Goal: Task Accomplishment & Management: Complete application form

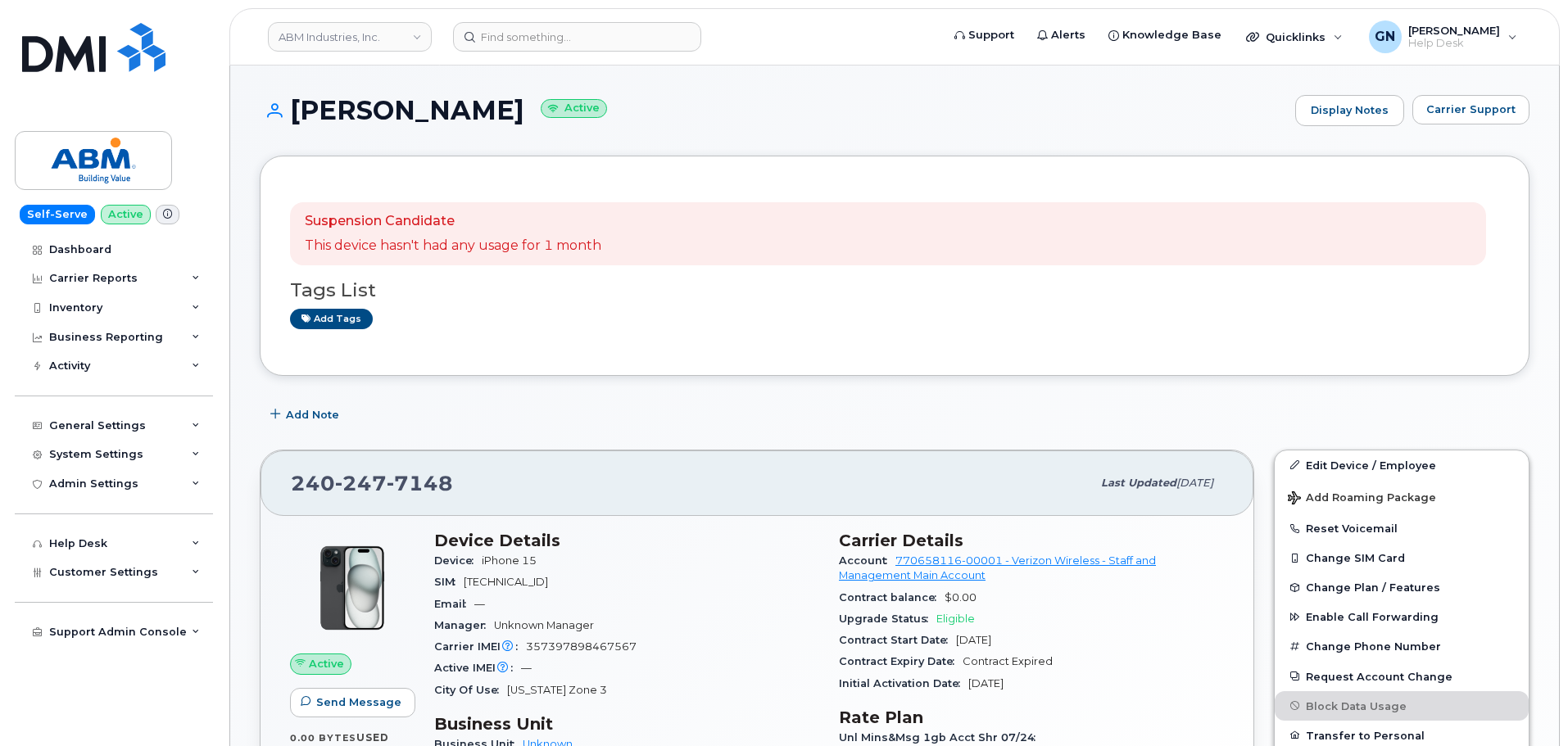
scroll to position [246, 0]
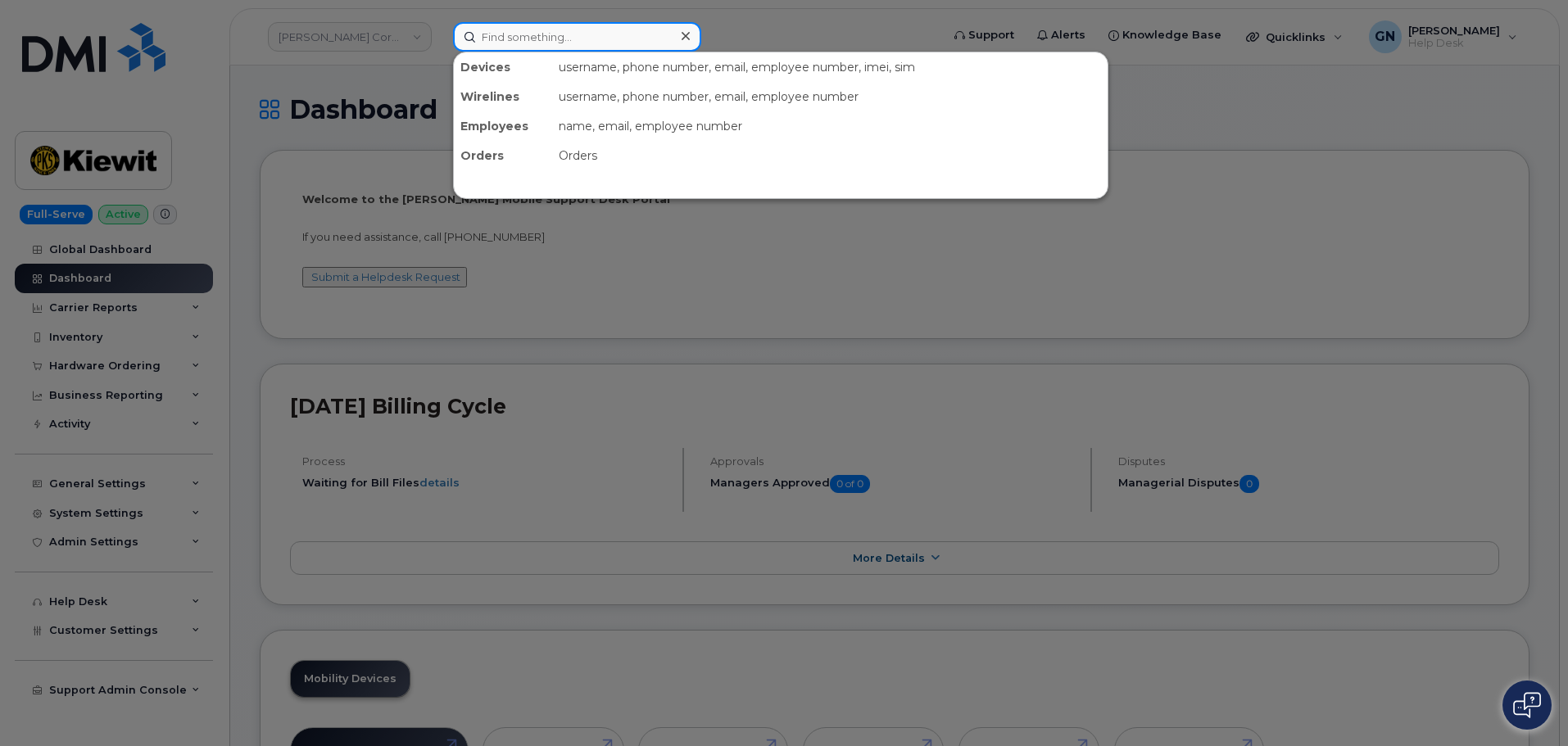
drag, startPoint x: 334, startPoint y: 0, endPoint x: 520, endPoint y: 38, distance: 189.8
click at [520, 38] on input at bounding box center [578, 37] width 248 height 30
paste input "63124"
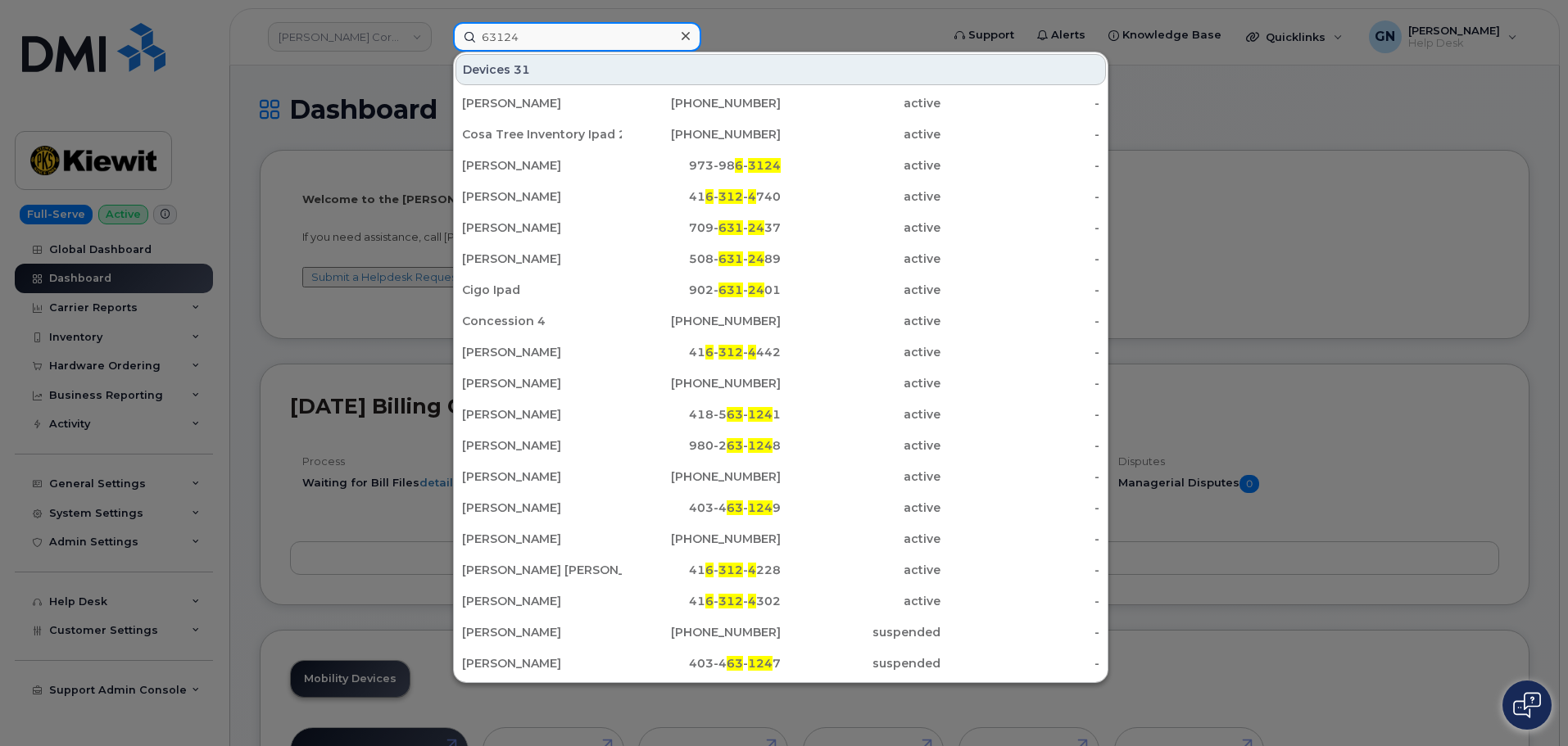
type input "63124"
click at [236, 139] on div at bounding box center [784, 373] width 1568 height 746
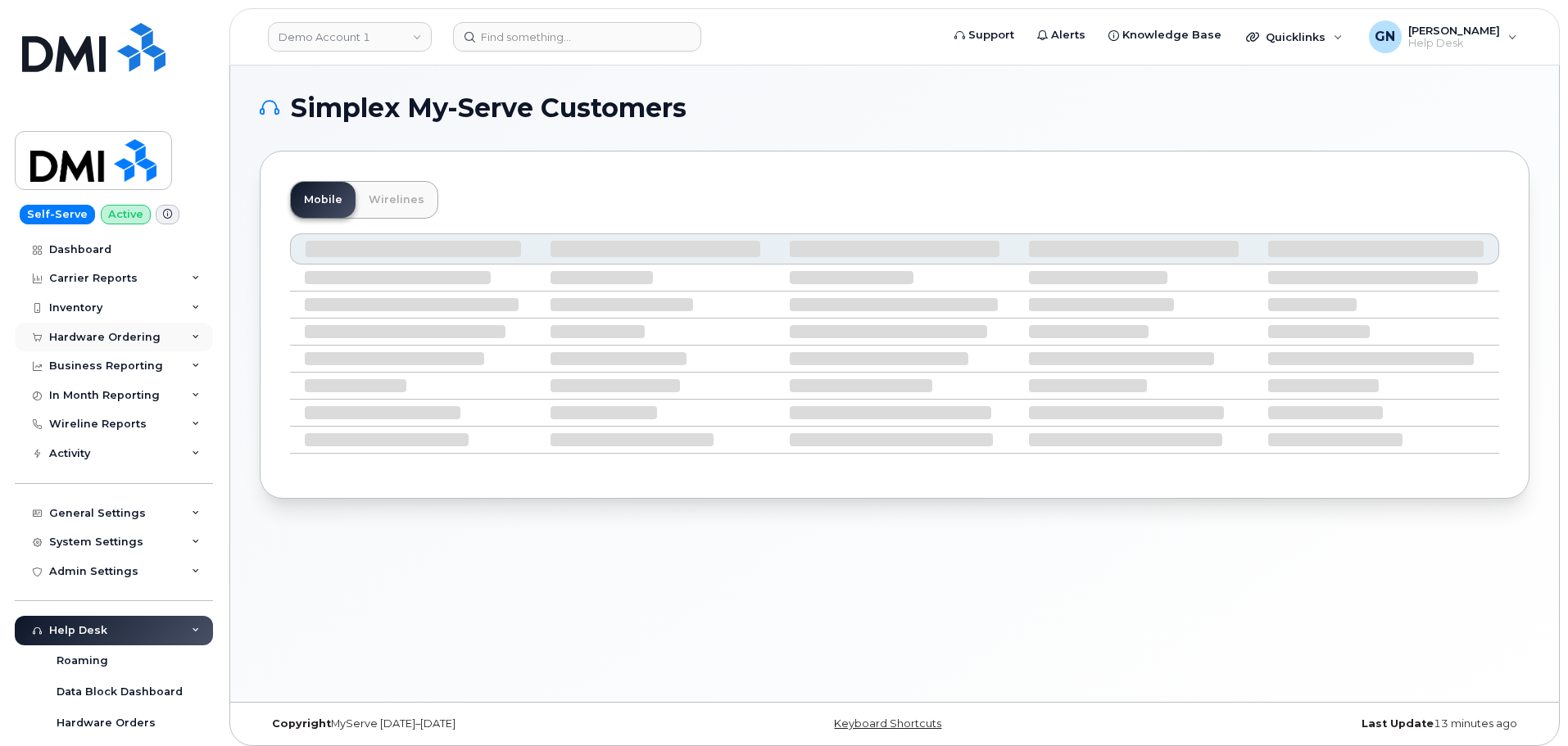
click at [136, 327] on div "Hardware Ordering" at bounding box center [114, 337] width 198 height 30
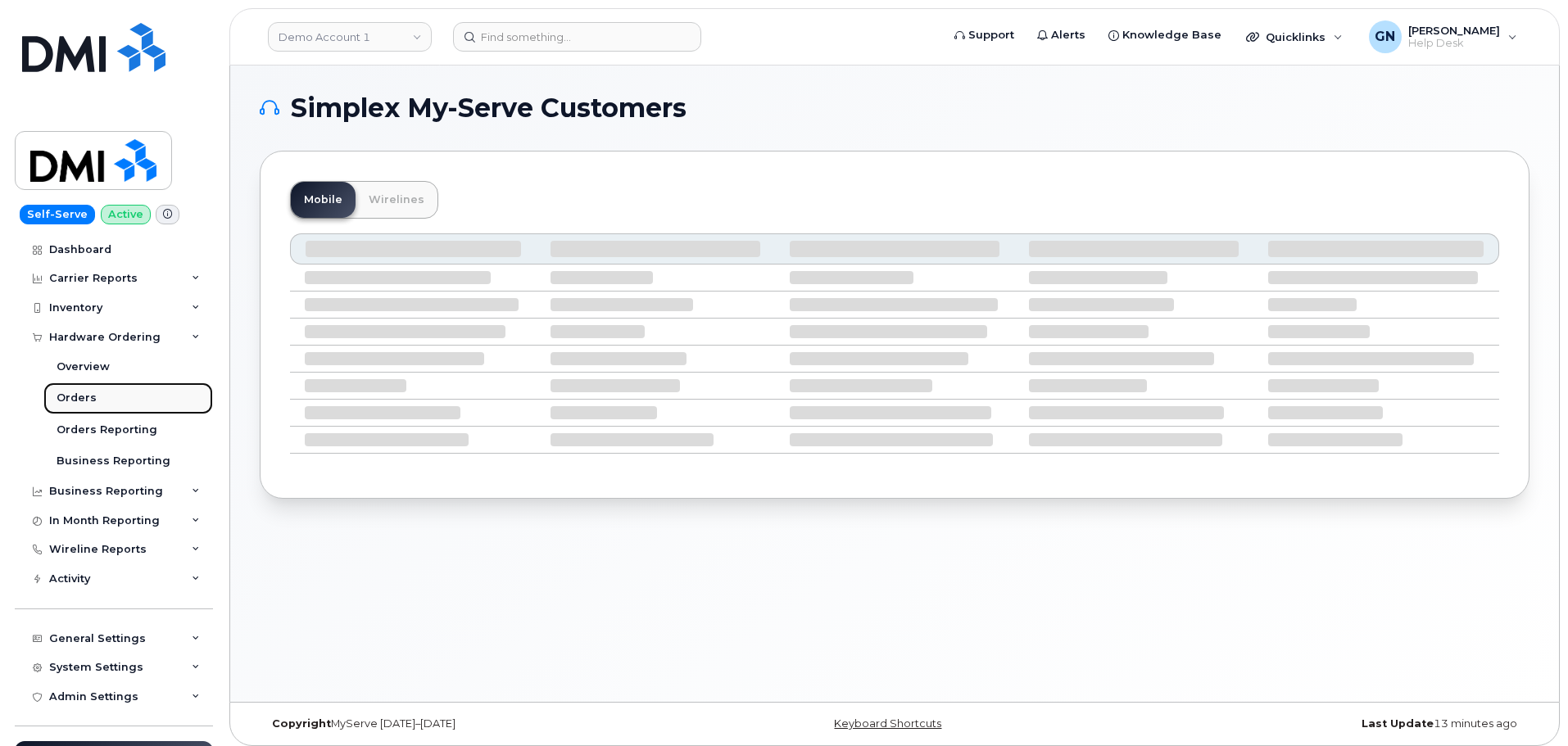
click at [101, 393] on link "Orders" at bounding box center [128, 398] width 170 height 31
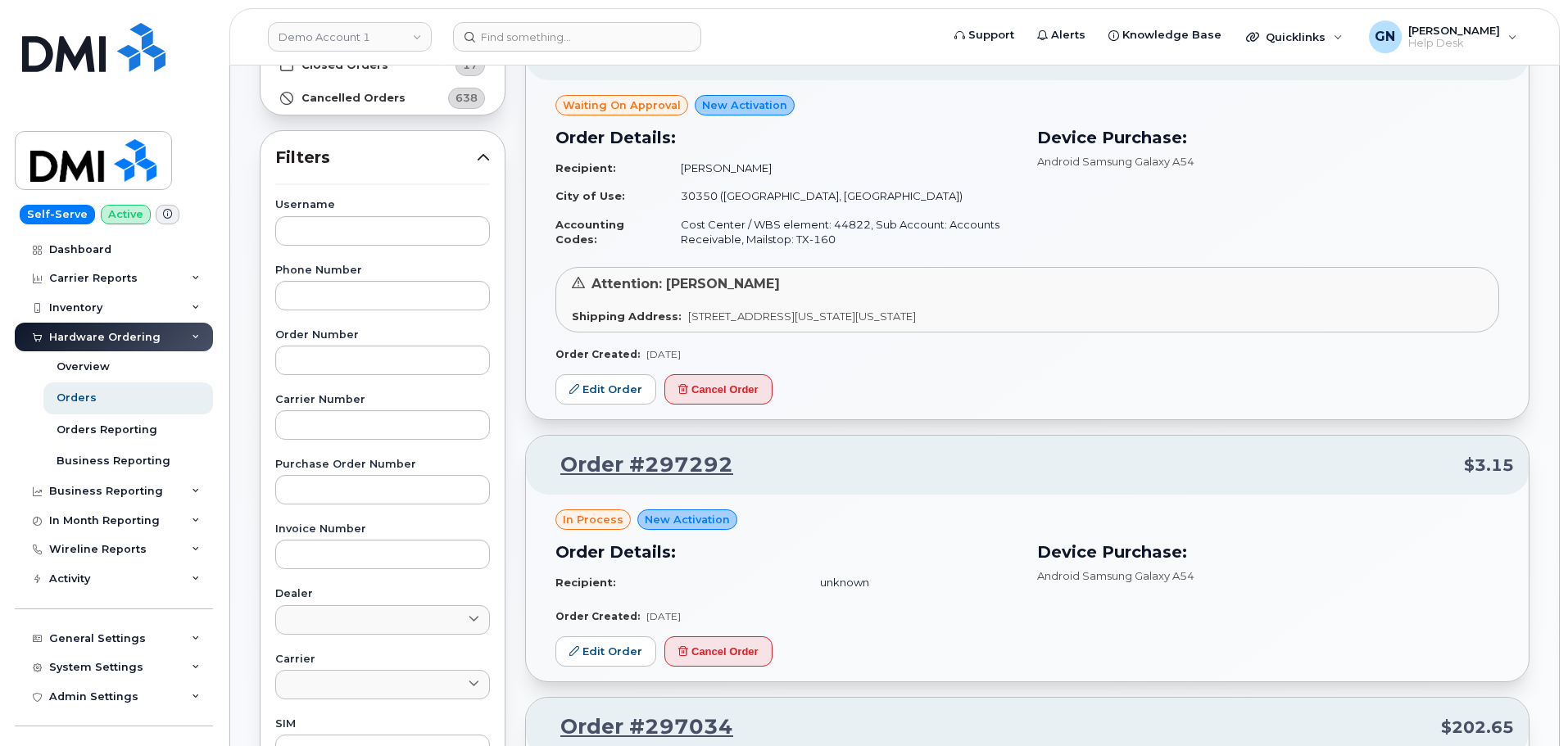
scroll to position [246, 0]
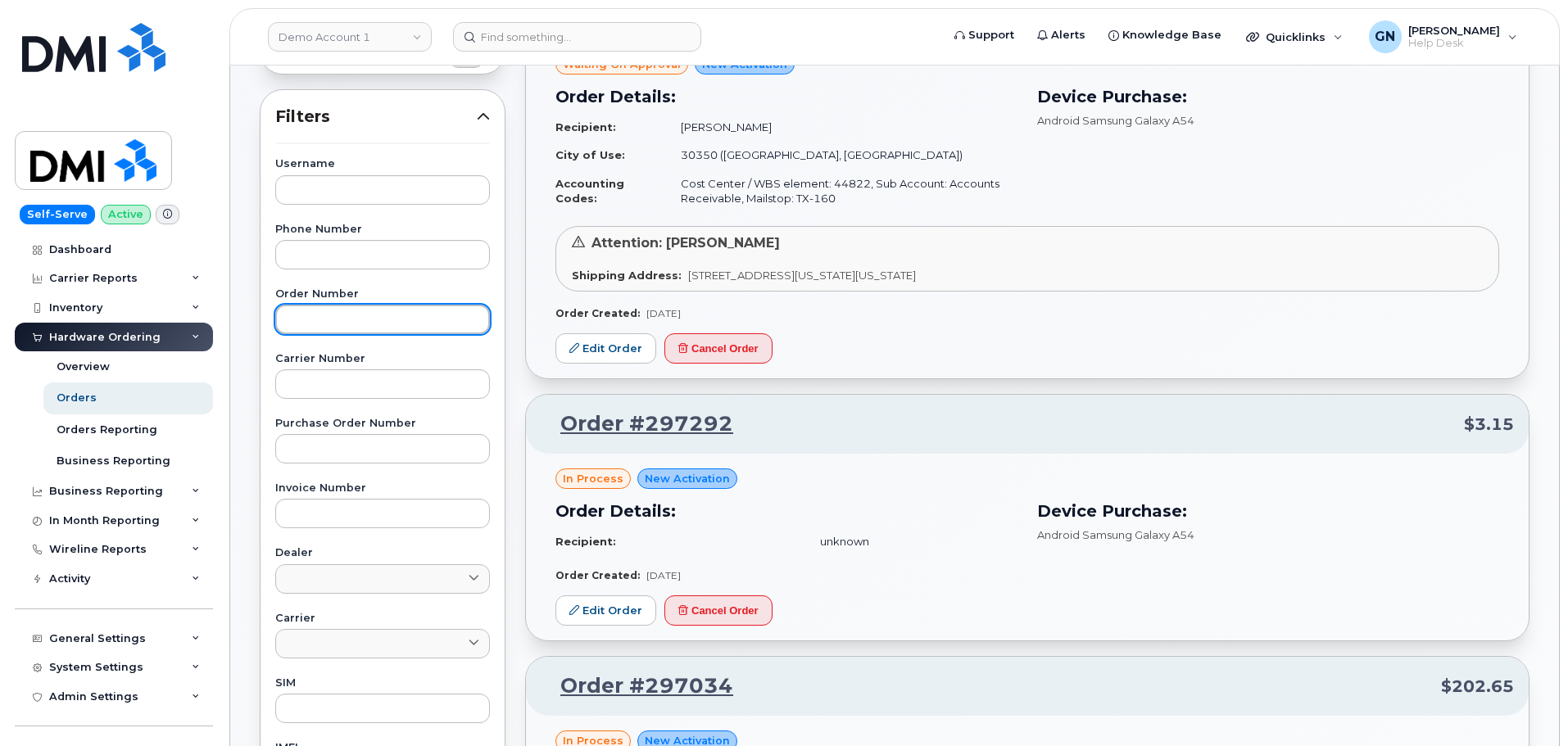
click at [388, 316] on input "text" at bounding box center [382, 319] width 214 height 30
paste input "63124"
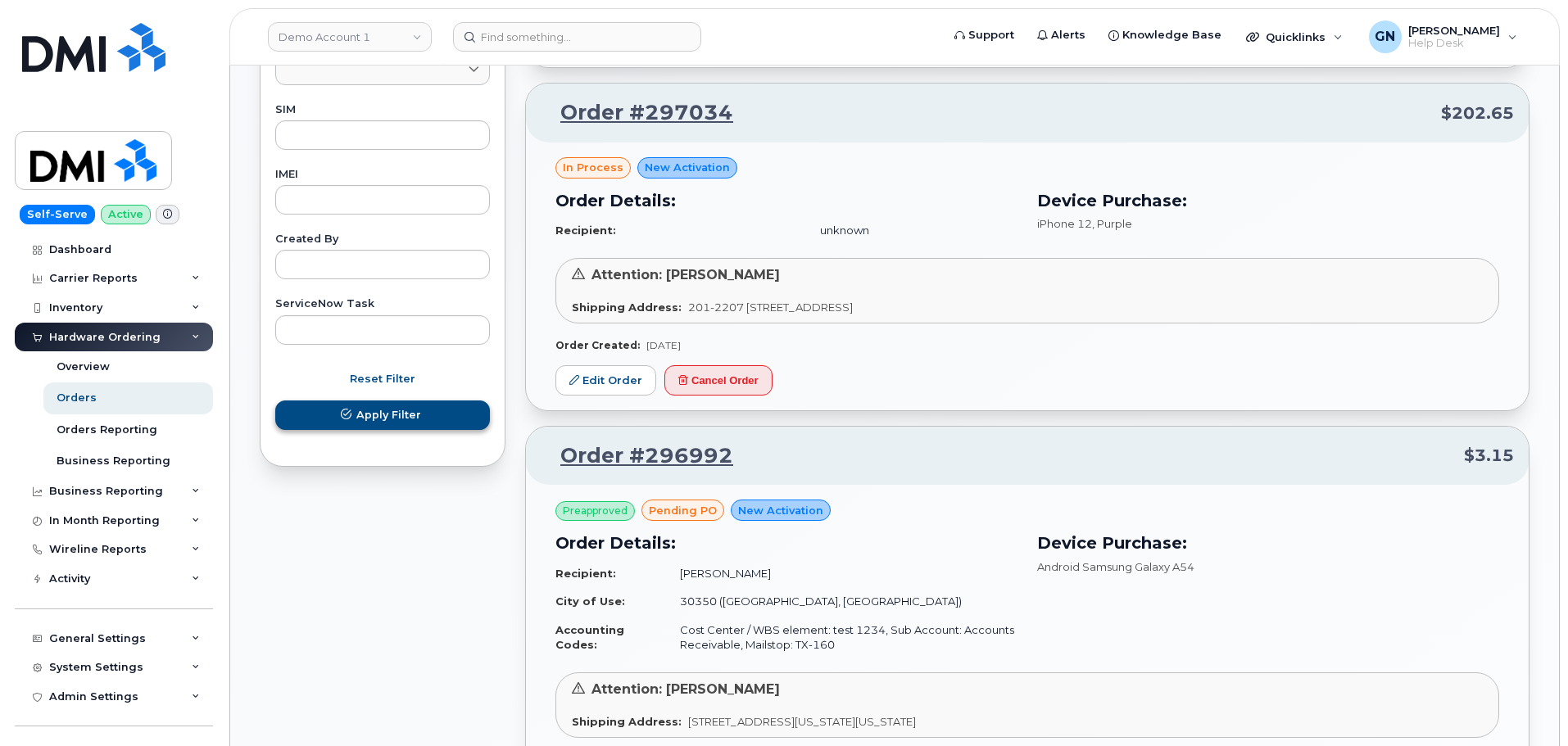
type input "63124"
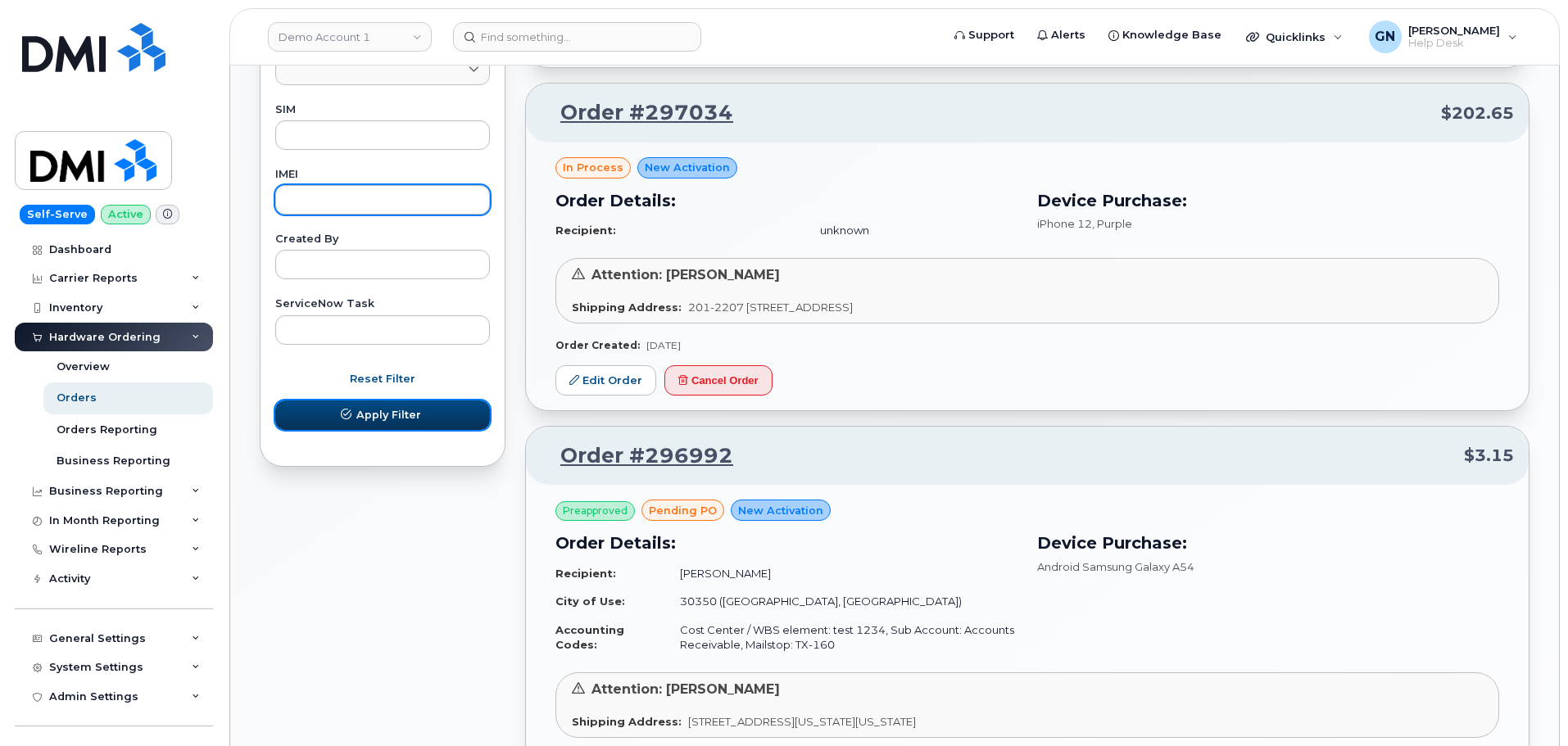
click at [394, 411] on span "Apply Filter" at bounding box center [388, 415] width 65 height 16
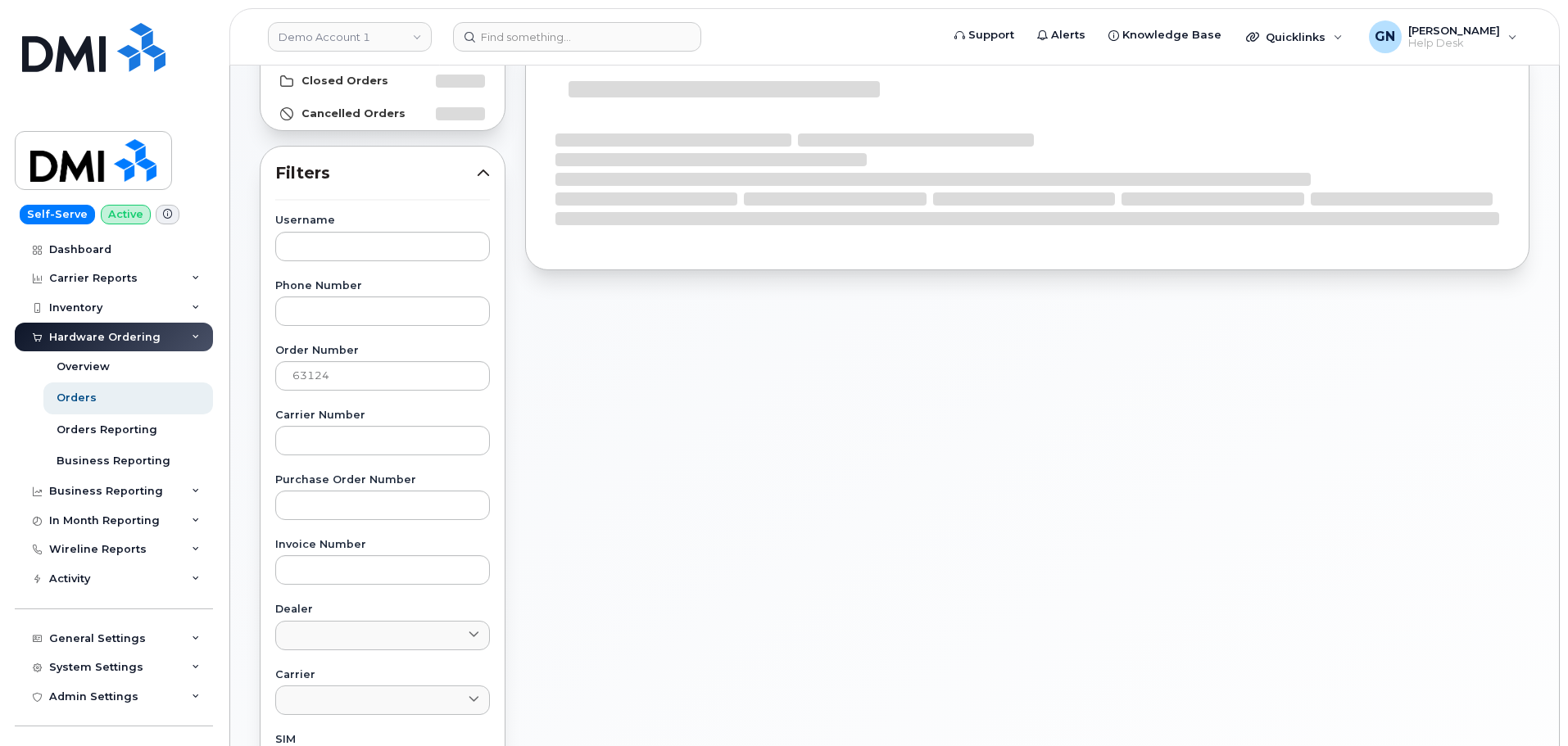
scroll to position [0, 0]
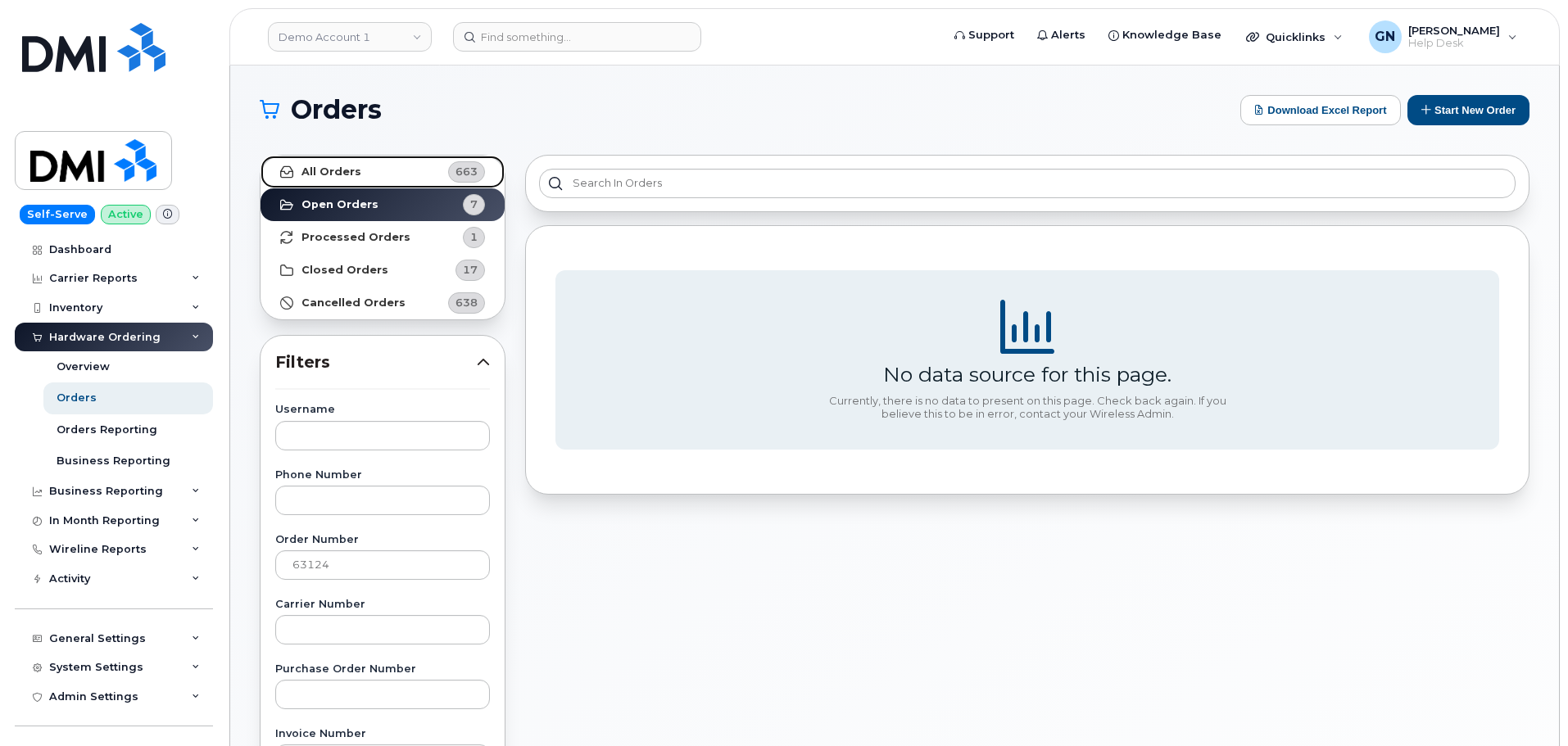
click at [399, 168] on link "All Orders 663" at bounding box center [383, 172] width 244 height 33
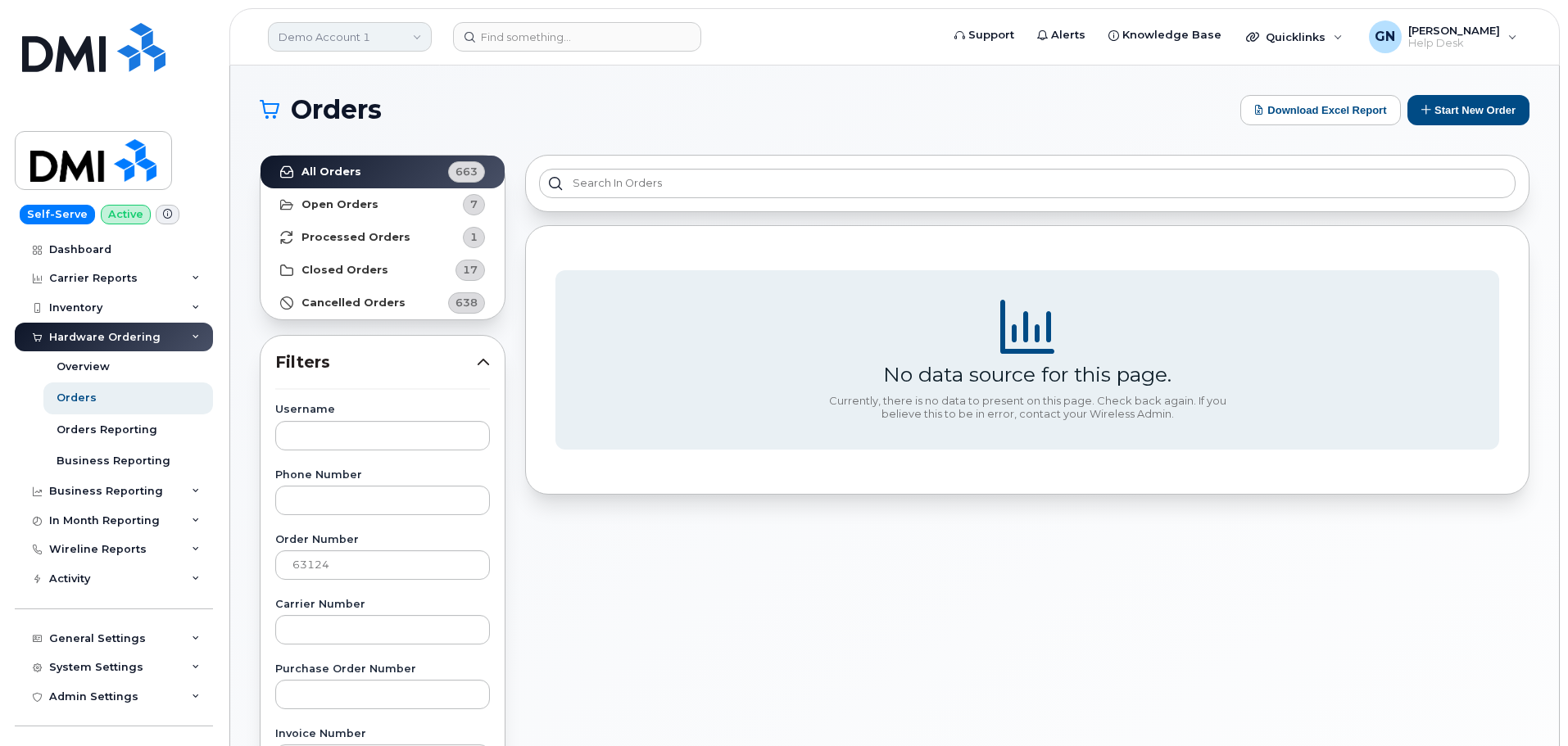
click at [394, 36] on link "Demo Account 1" at bounding box center [349, 37] width 164 height 30
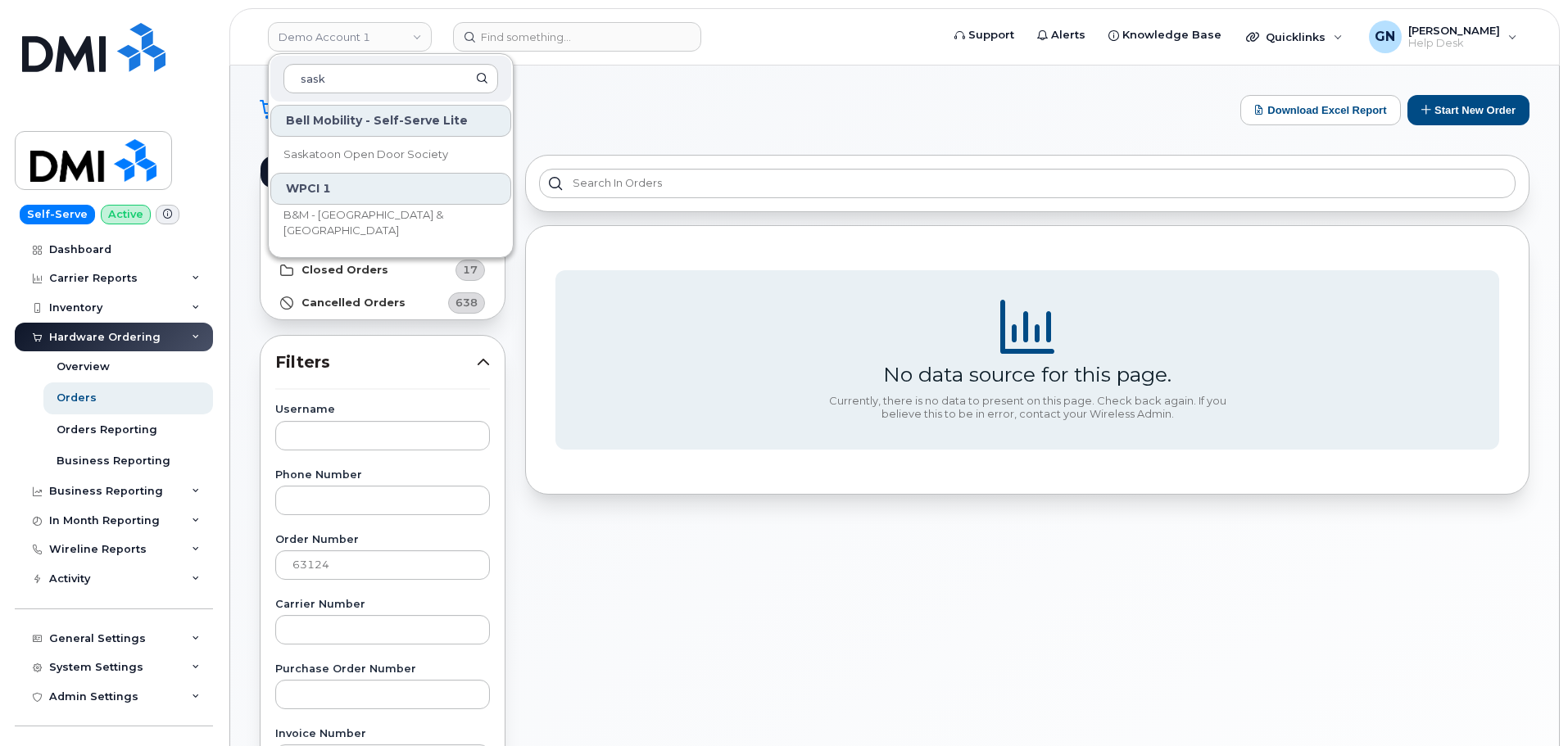
type input "sask"
click at [551, 38] on input at bounding box center [578, 37] width 248 height 30
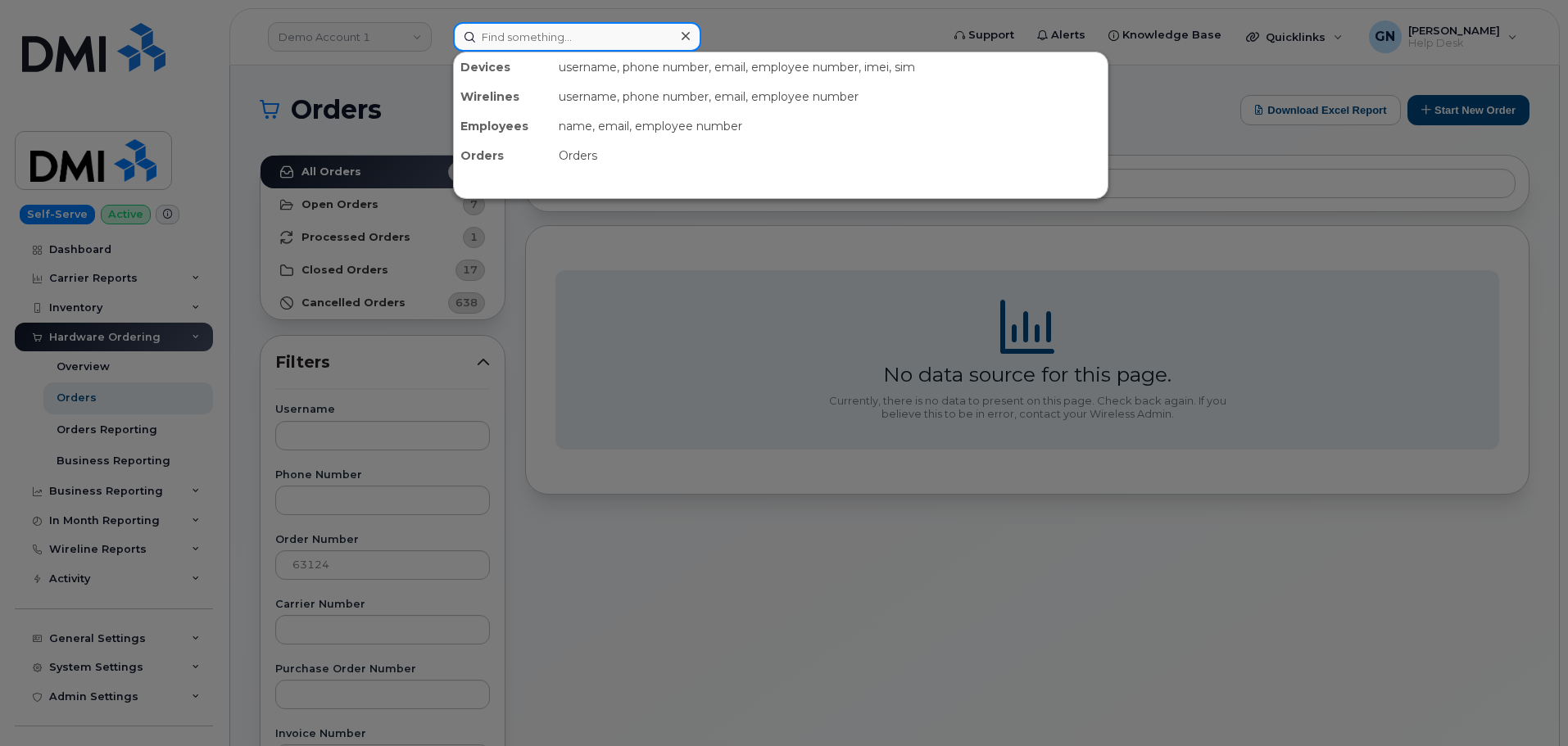
paste input "Wants to know status of Ticket that we cant find what is happen to order 63124?…"
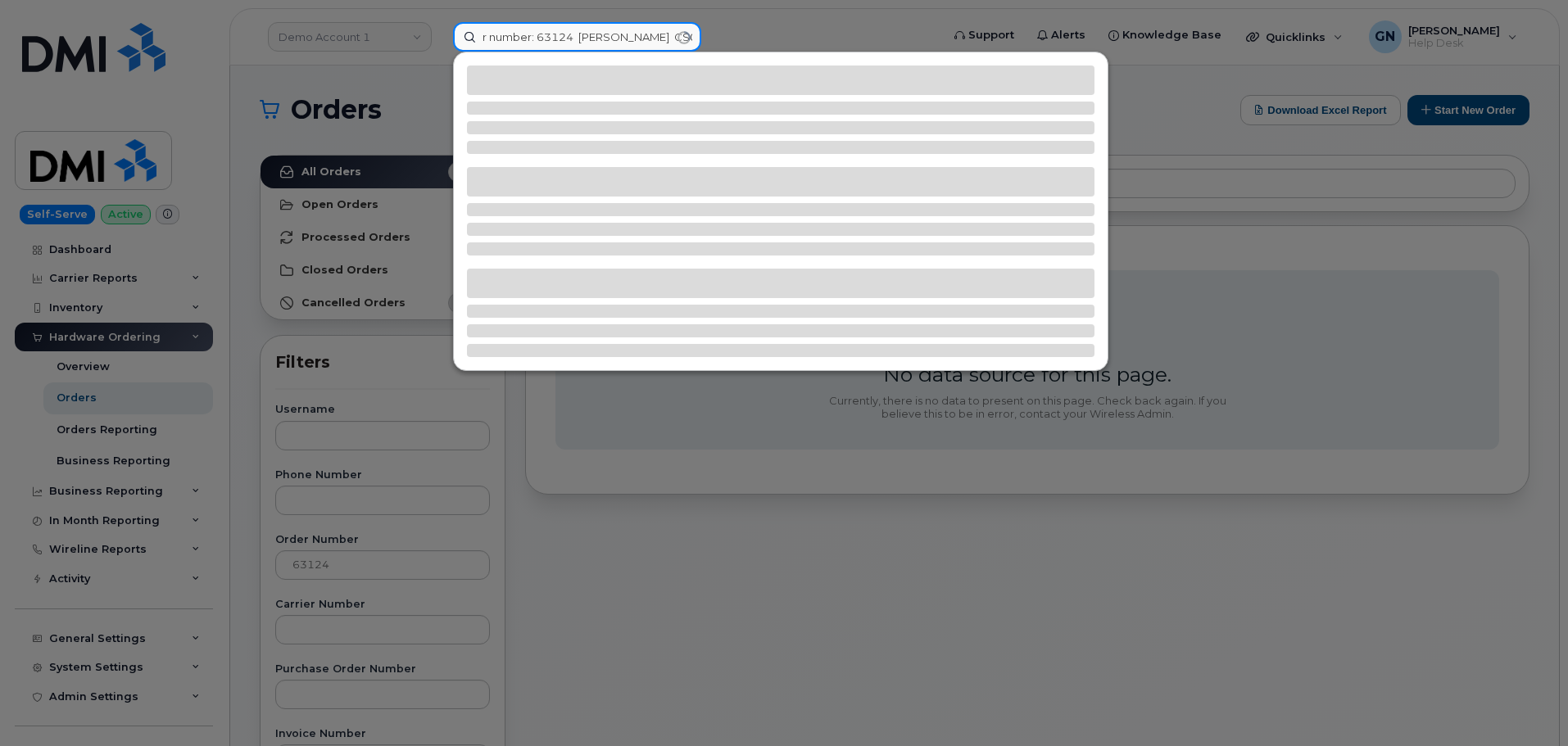
click at [568, 35] on input "Wants to know status of Ticket that we cant find what is happen to order 63124?…" at bounding box center [578, 37] width 248 height 30
click at [624, 35] on input "Wants to know status of Ticket that we cant find what is happen to order 63124?…" at bounding box center [578, 37] width 248 height 30
click at [625, 36] on input "Wants to know status of Ticket that we cant find what is happen to order 63124?…" at bounding box center [578, 37] width 248 height 30
click at [626, 36] on input "Wants to know status of Ticket that we cant find what is happen to order 63124?…" at bounding box center [578, 37] width 248 height 30
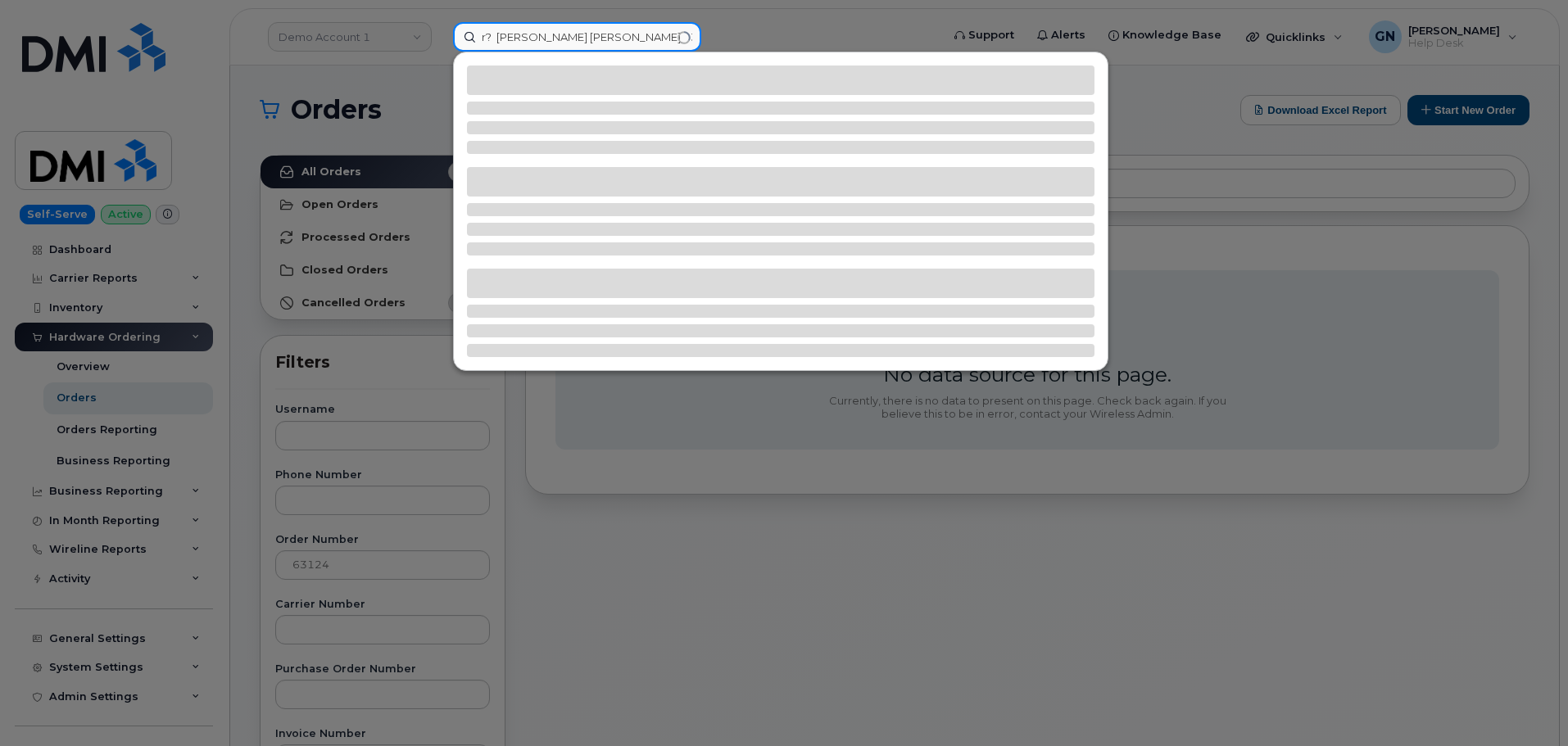
type input "Wants to know status of Ticket that we cant find what is happen to order 63124?…"
click at [601, 31] on input "Wants to know status of Ticket that we cant find what is happen to order 63124?…" at bounding box center [578, 37] width 248 height 30
click at [600, 31] on input "Wants to know status of Ticket that we cant find what is happen to order 63124?…" at bounding box center [578, 37] width 248 height 30
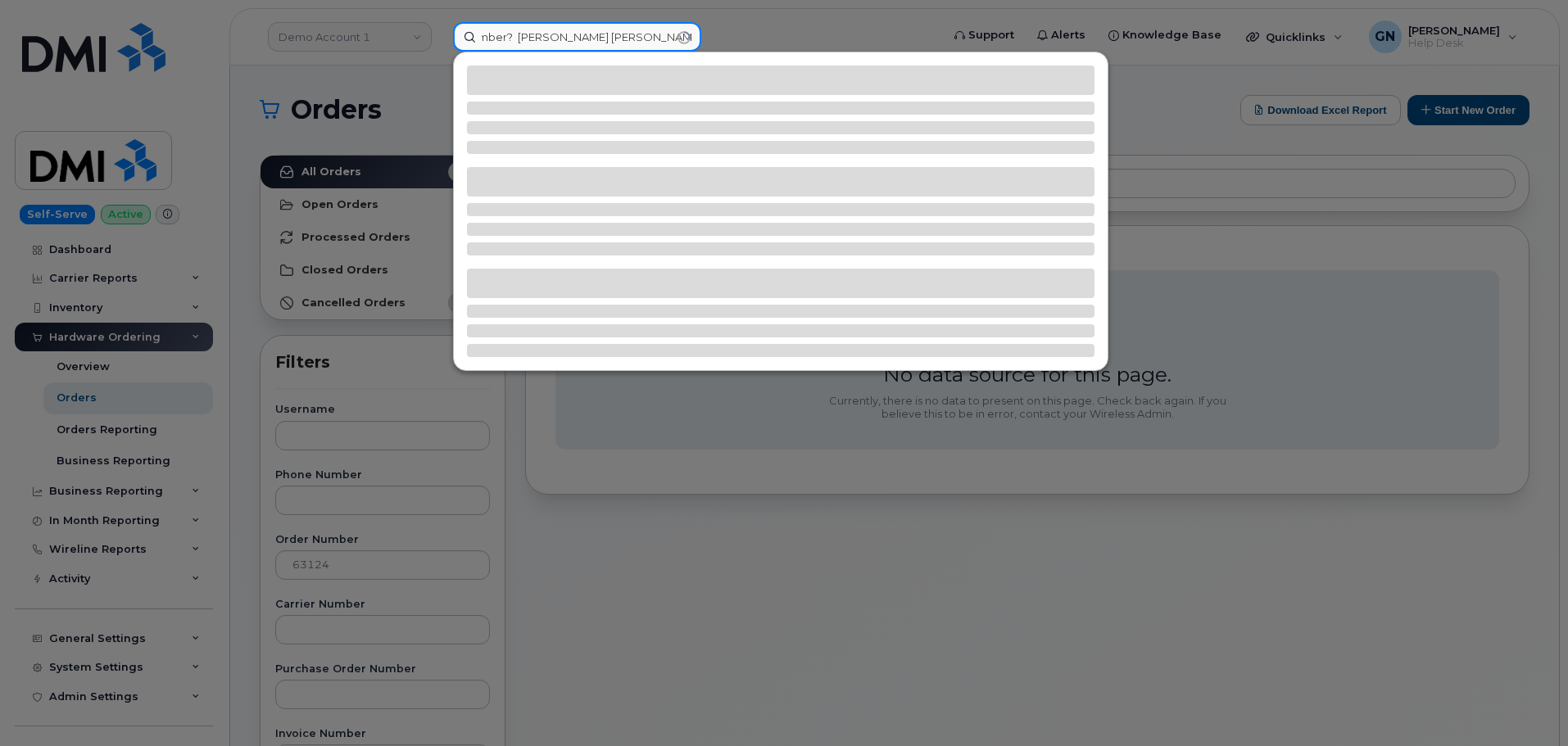
click at [603, 31] on input "Wants to know status of Ticket that we cant find what is happen to order 63124?…" at bounding box center [578, 37] width 248 height 30
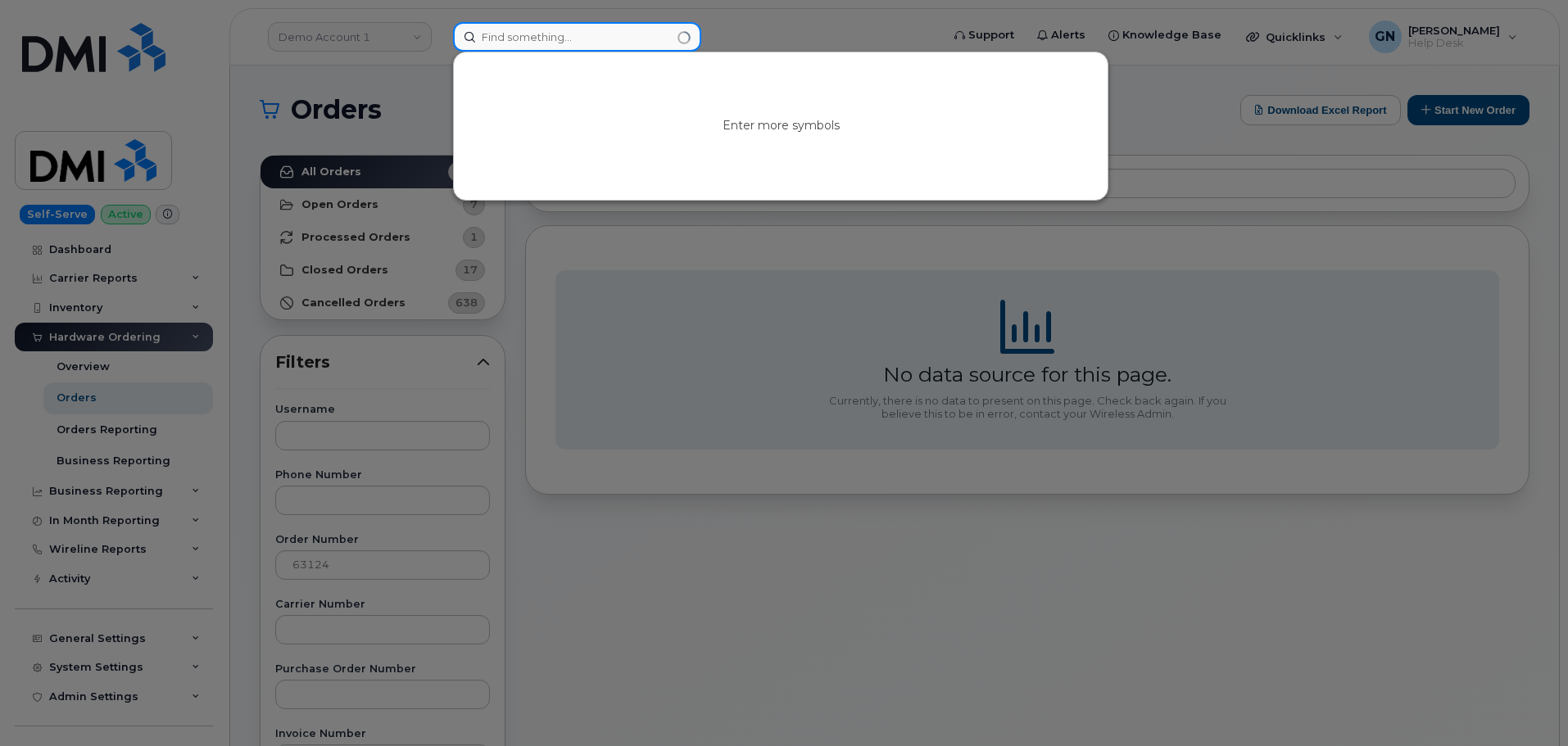
click at [583, 37] on input at bounding box center [578, 37] width 248 height 30
paste input "63124"
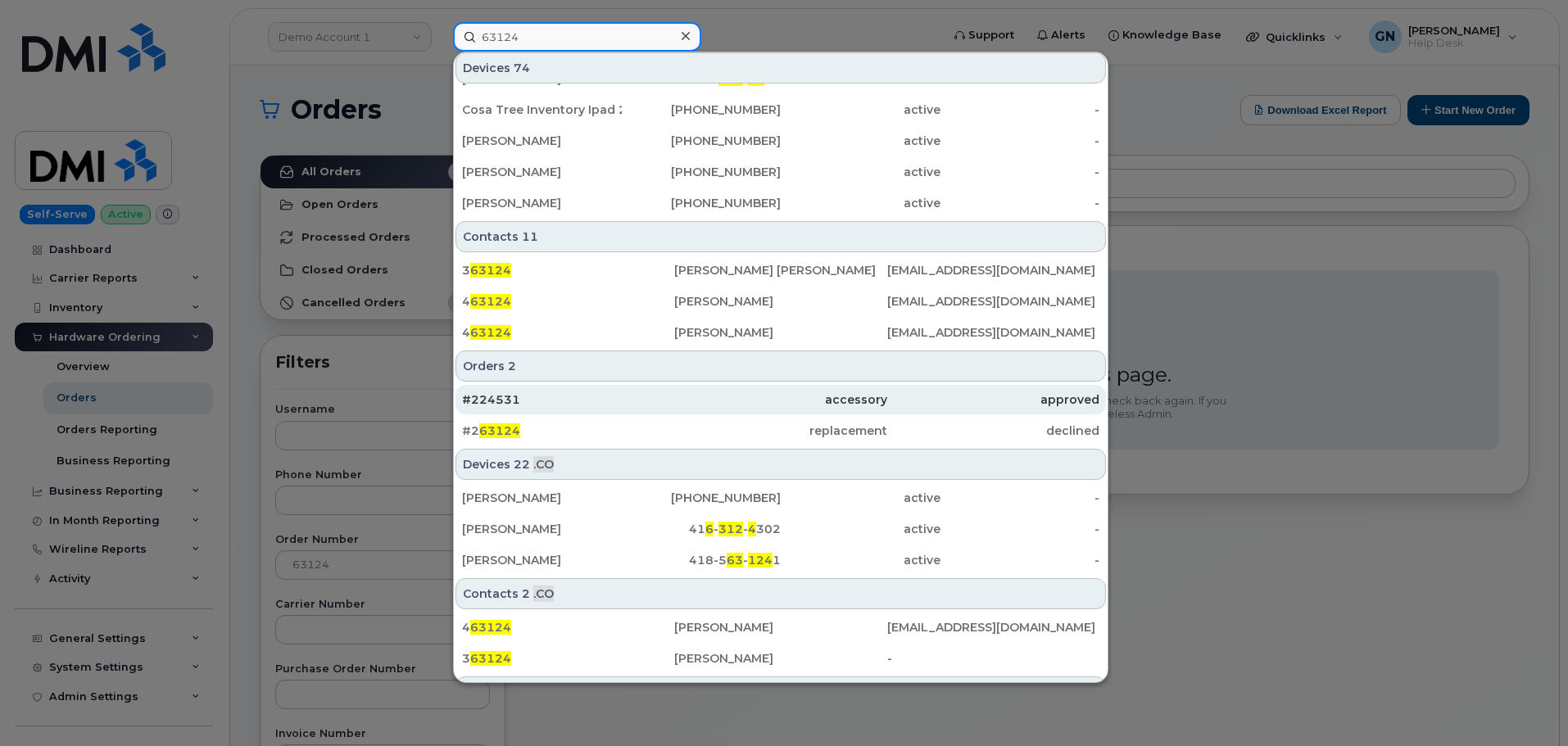
scroll to position [552, 0]
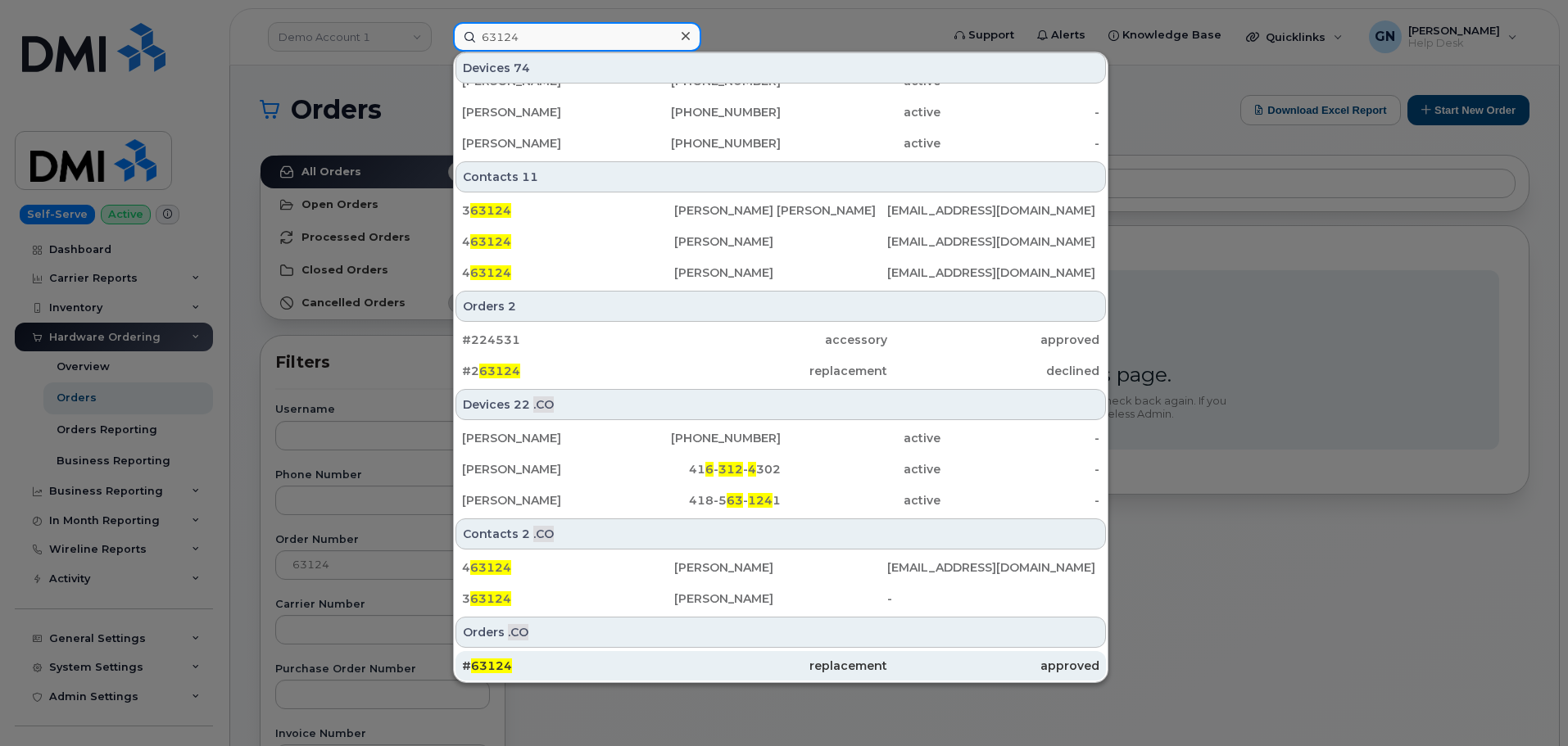
type input "63124"
click at [505, 661] on span "63124" at bounding box center [491, 666] width 41 height 15
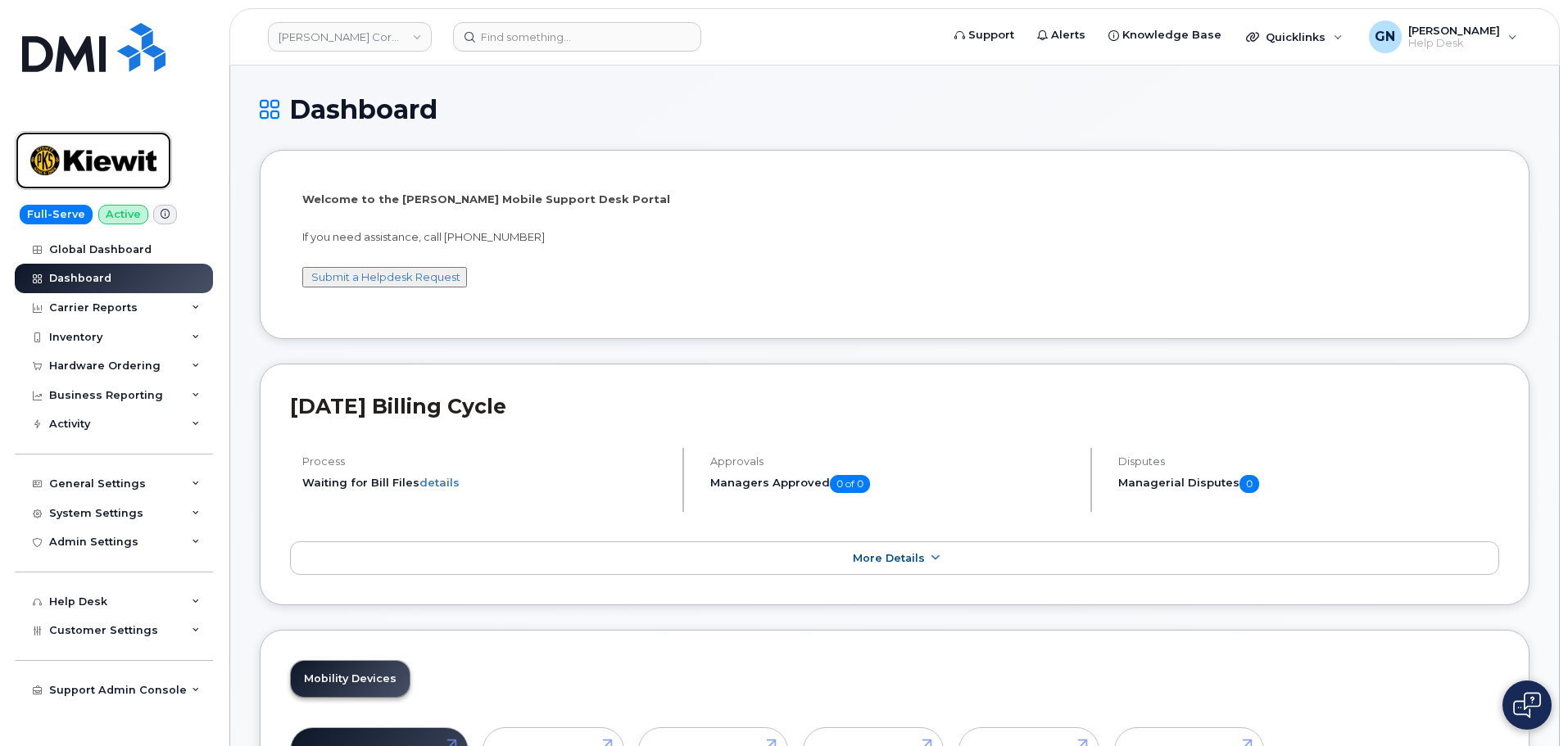
click at [132, 160] on img at bounding box center [93, 161] width 126 height 48
click at [69, 421] on div "Activity" at bounding box center [69, 424] width 41 height 13
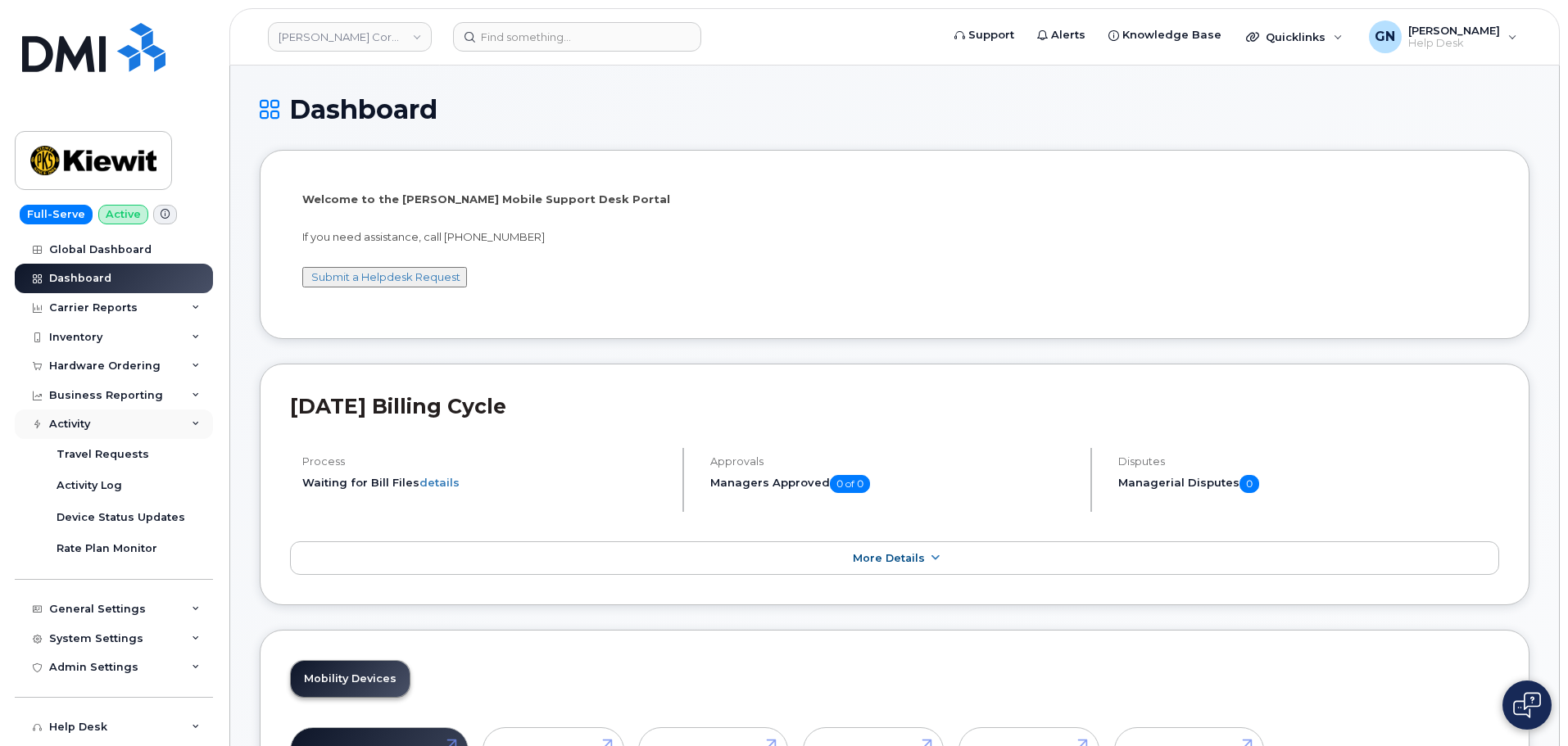
click at [68, 423] on div "Activity" at bounding box center [69, 424] width 41 height 13
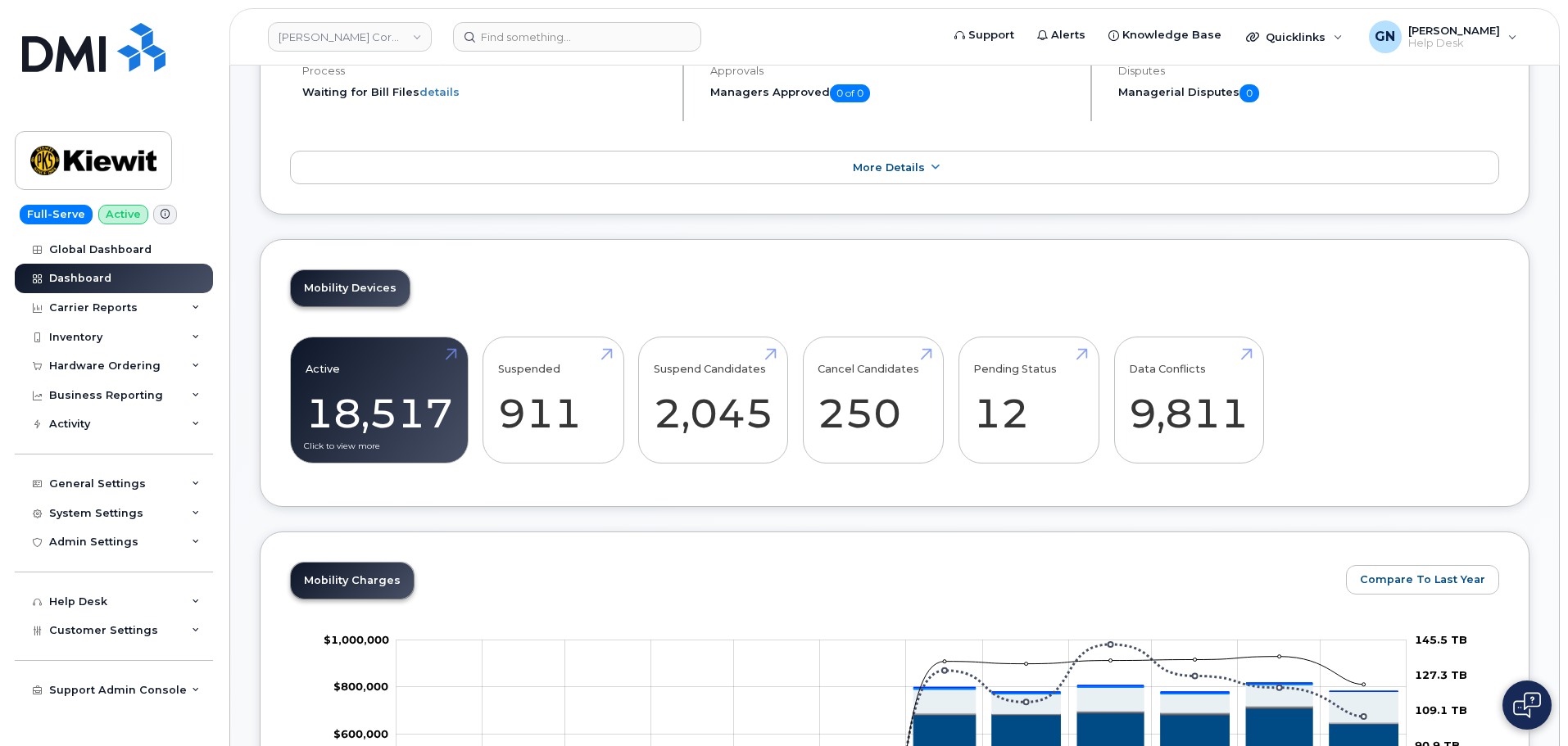
scroll to position [410, 0]
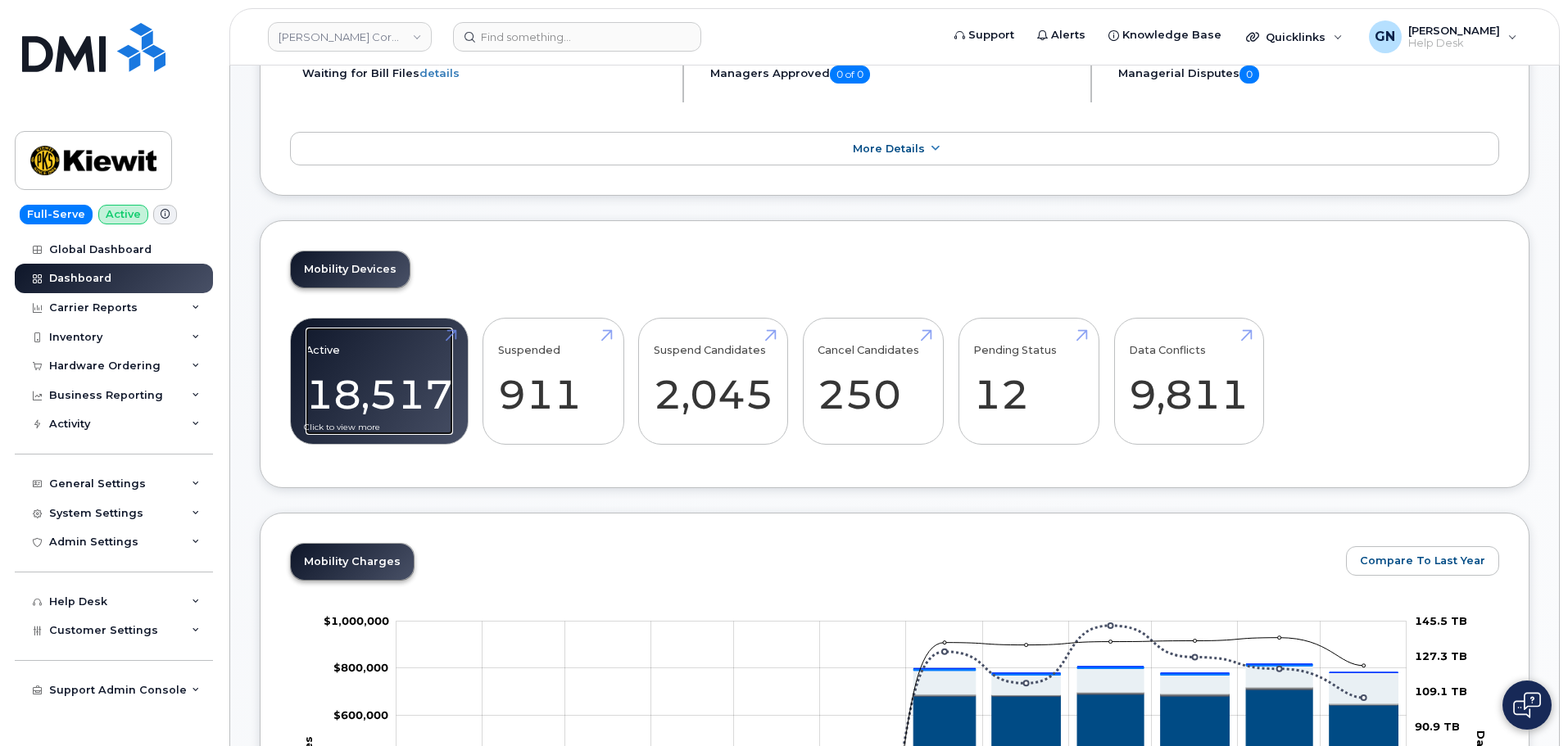
click at [344, 372] on link "Active 18,517" at bounding box center [379, 381] width 148 height 108
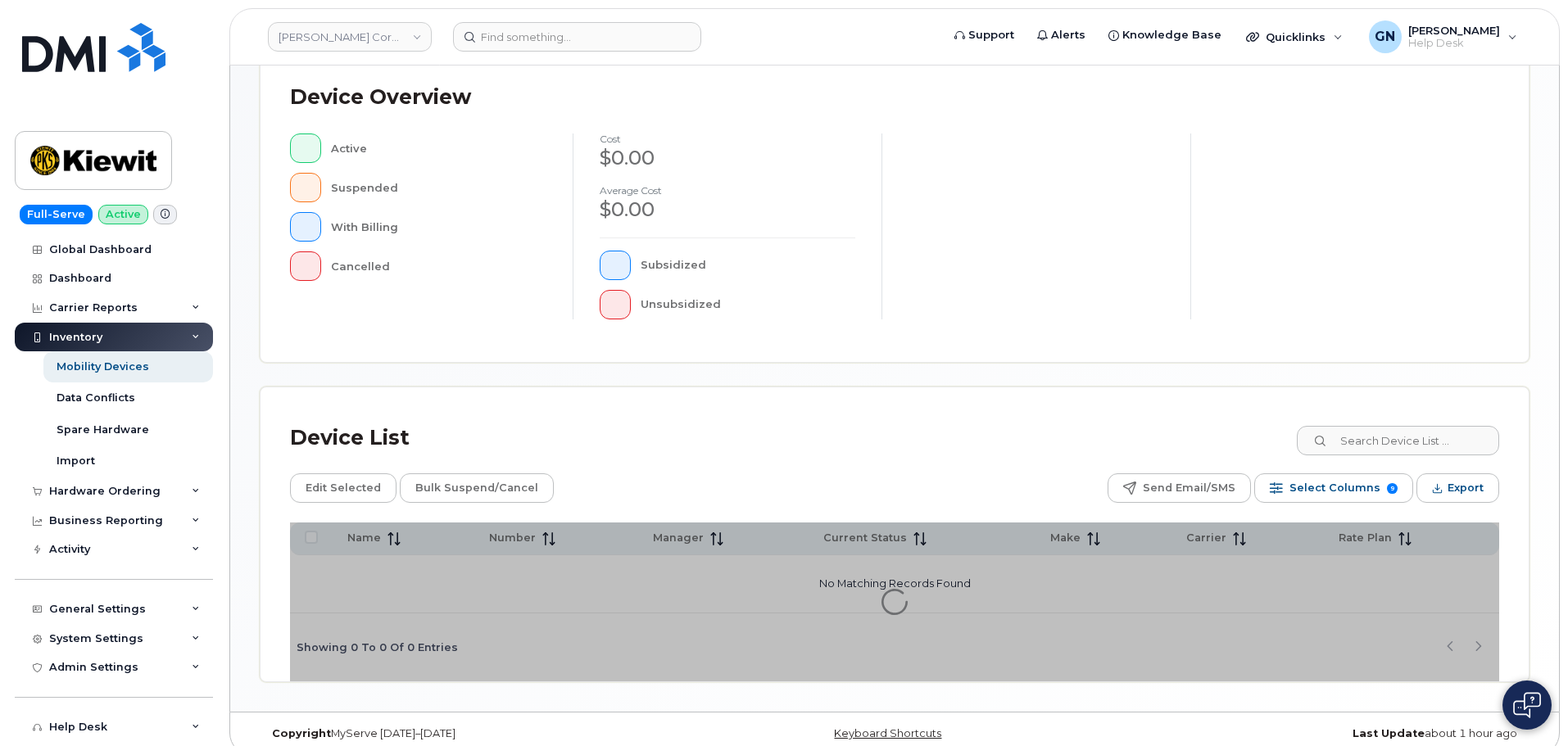
scroll to position [380, 0]
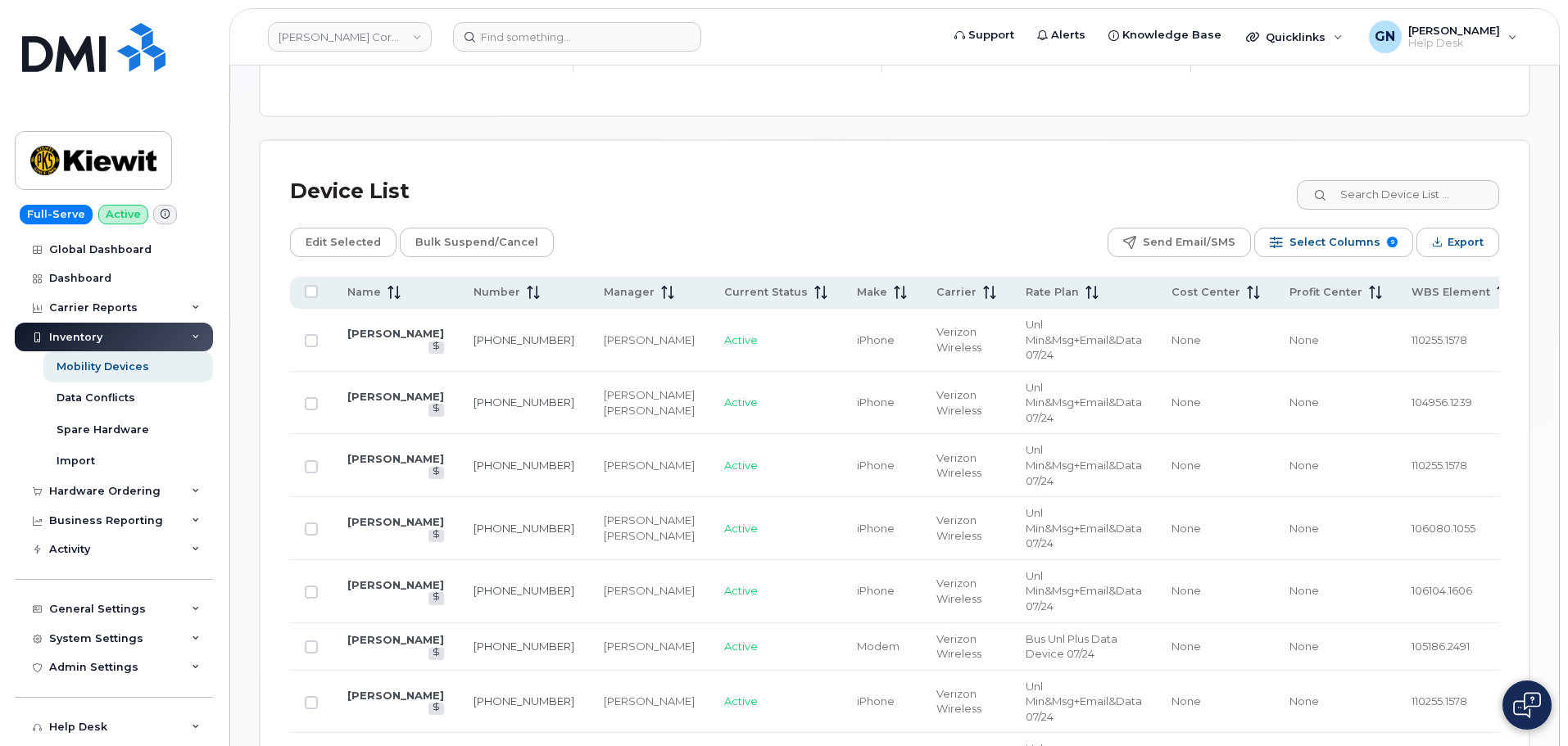
scroll to position [790, 0]
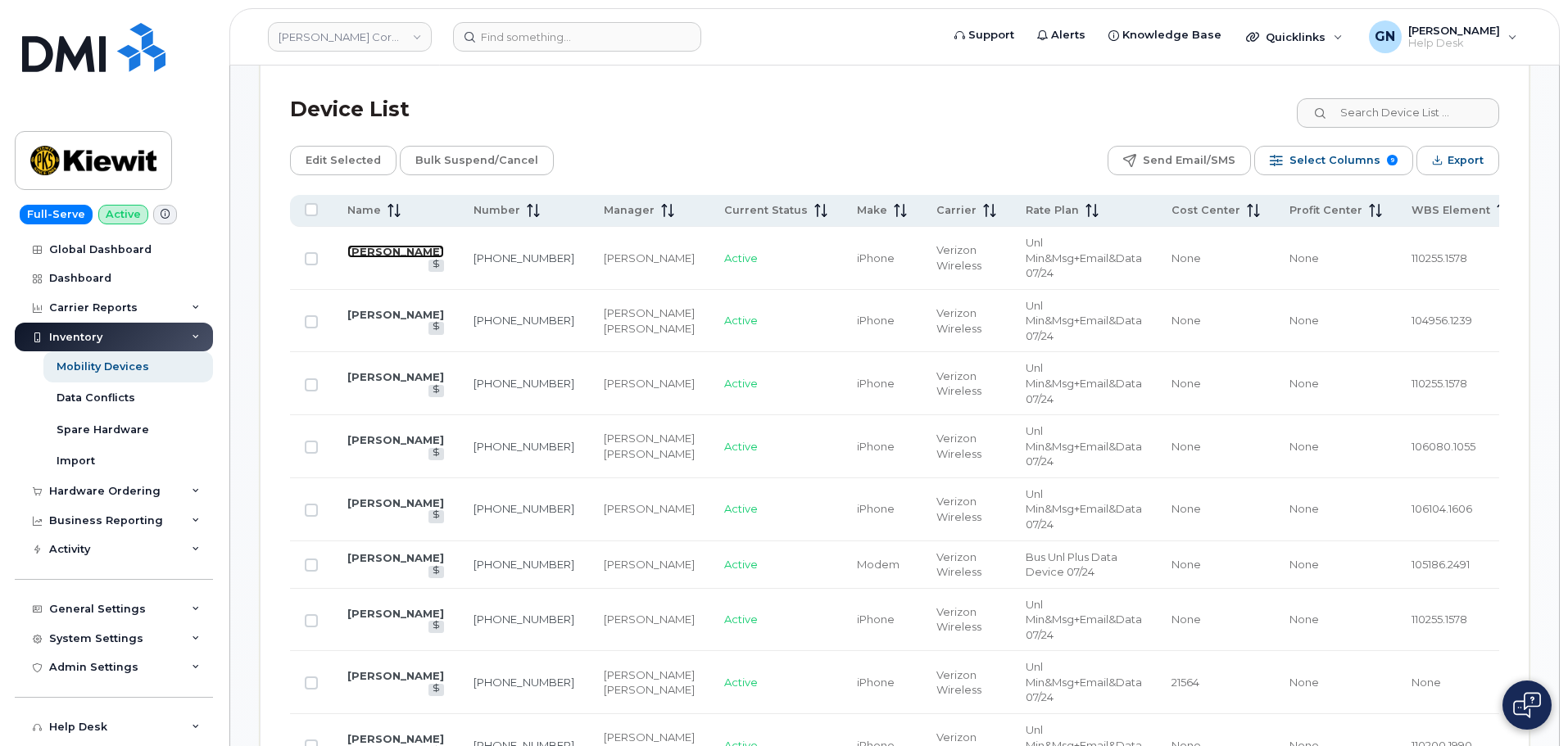
click at [382, 245] on link "[PERSON_NAME]" at bounding box center [395, 251] width 96 height 13
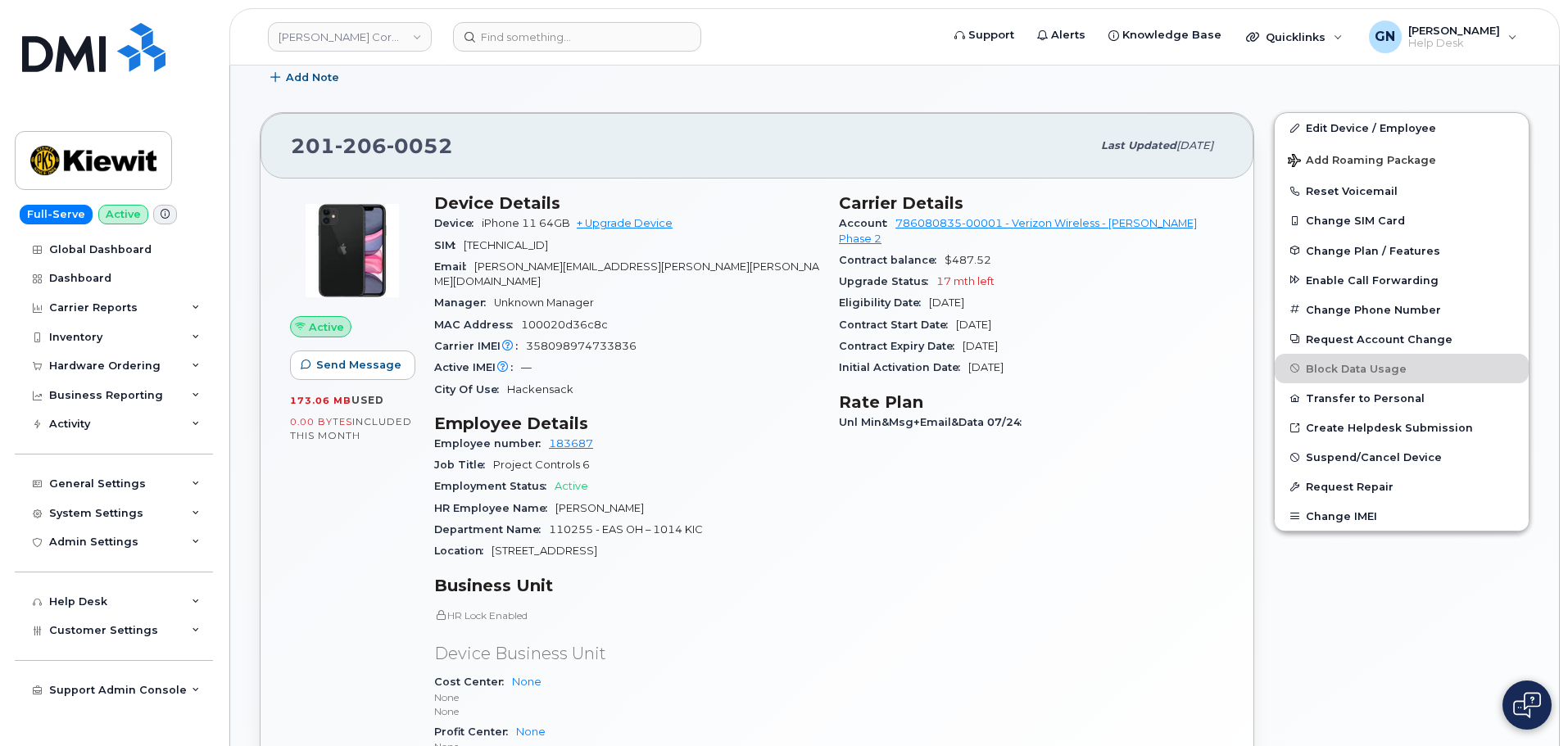
scroll to position [246, 0]
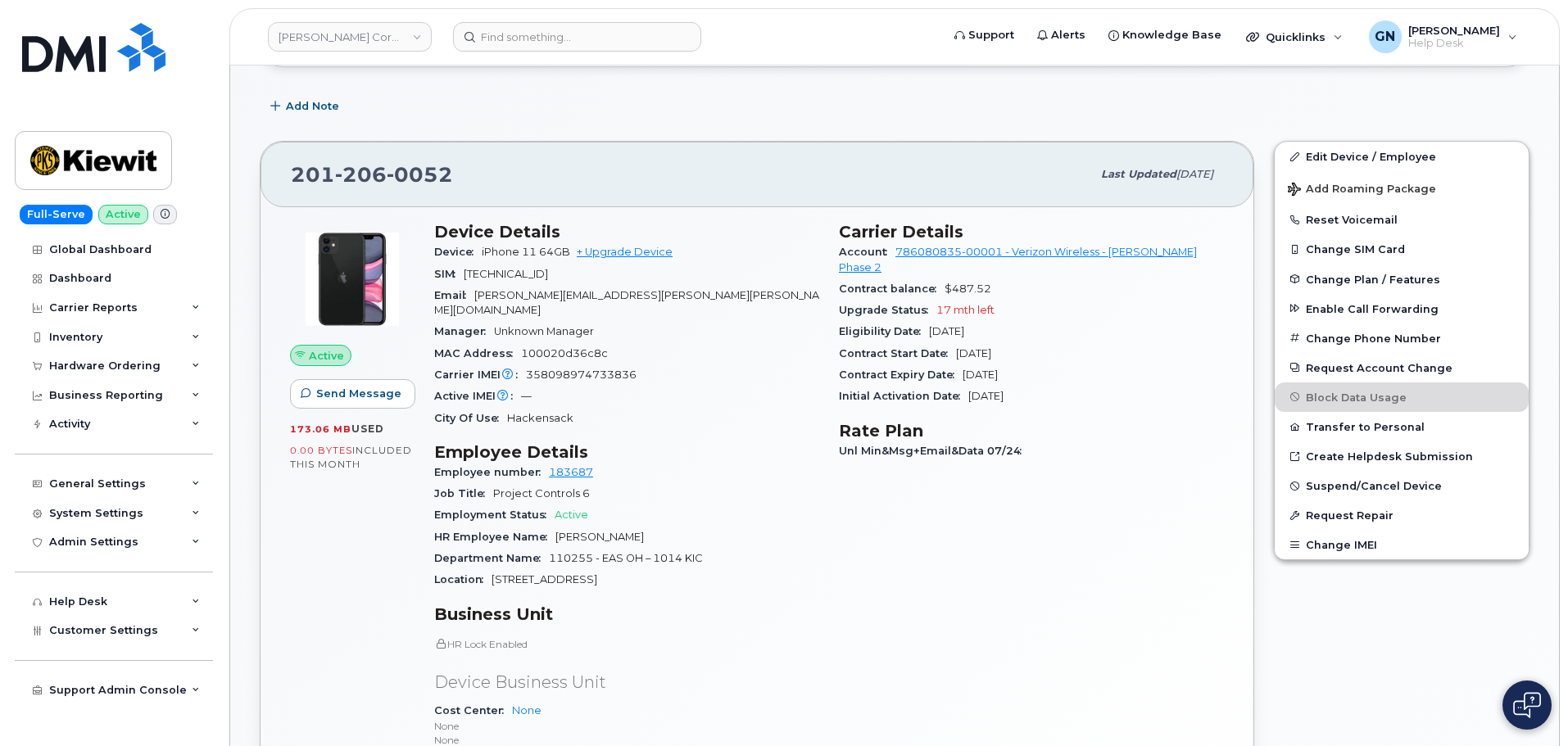
click at [161, 216] on icon at bounding box center [165, 213] width 9 height 9
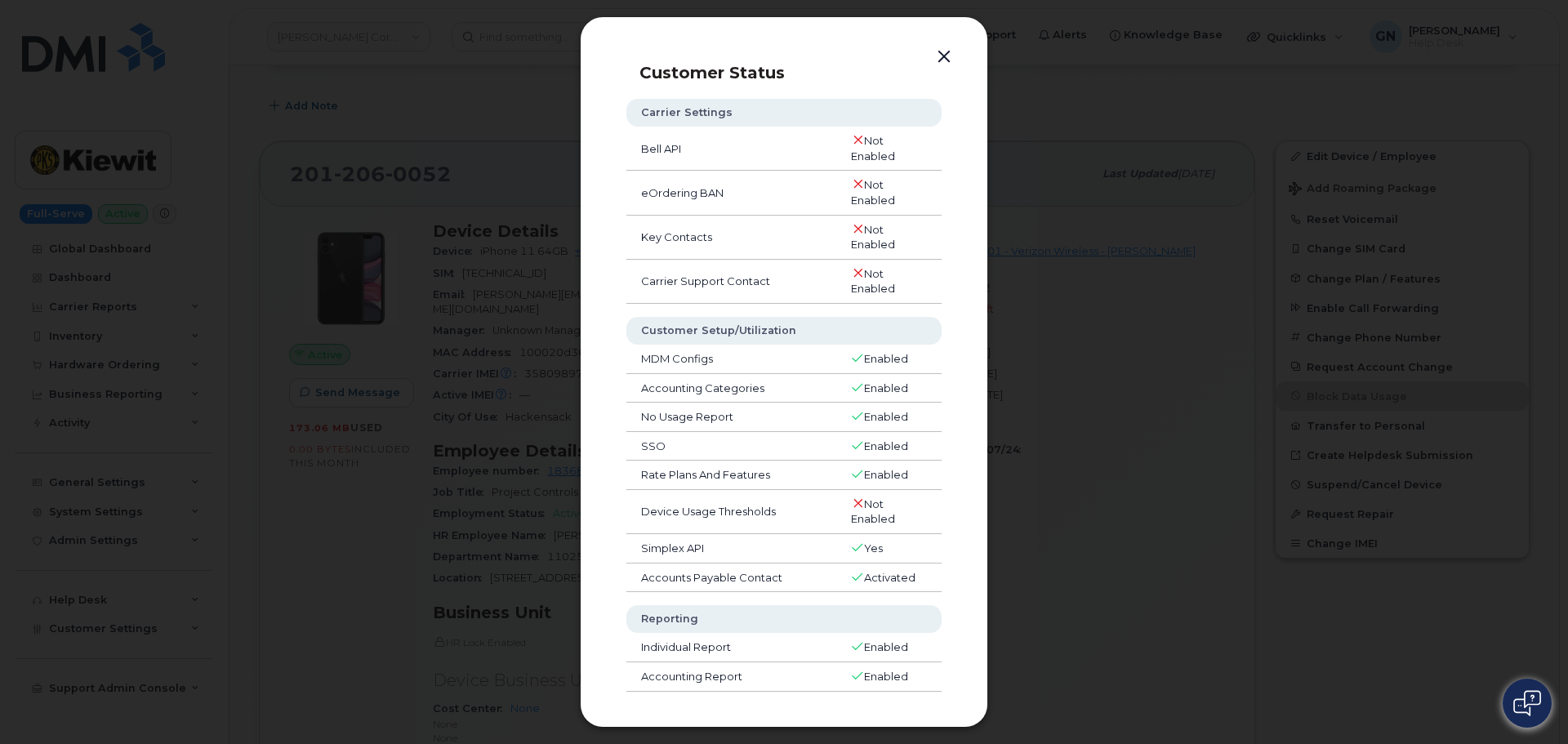
click at [948, 55] on button "button" at bounding box center [944, 56] width 25 height 23
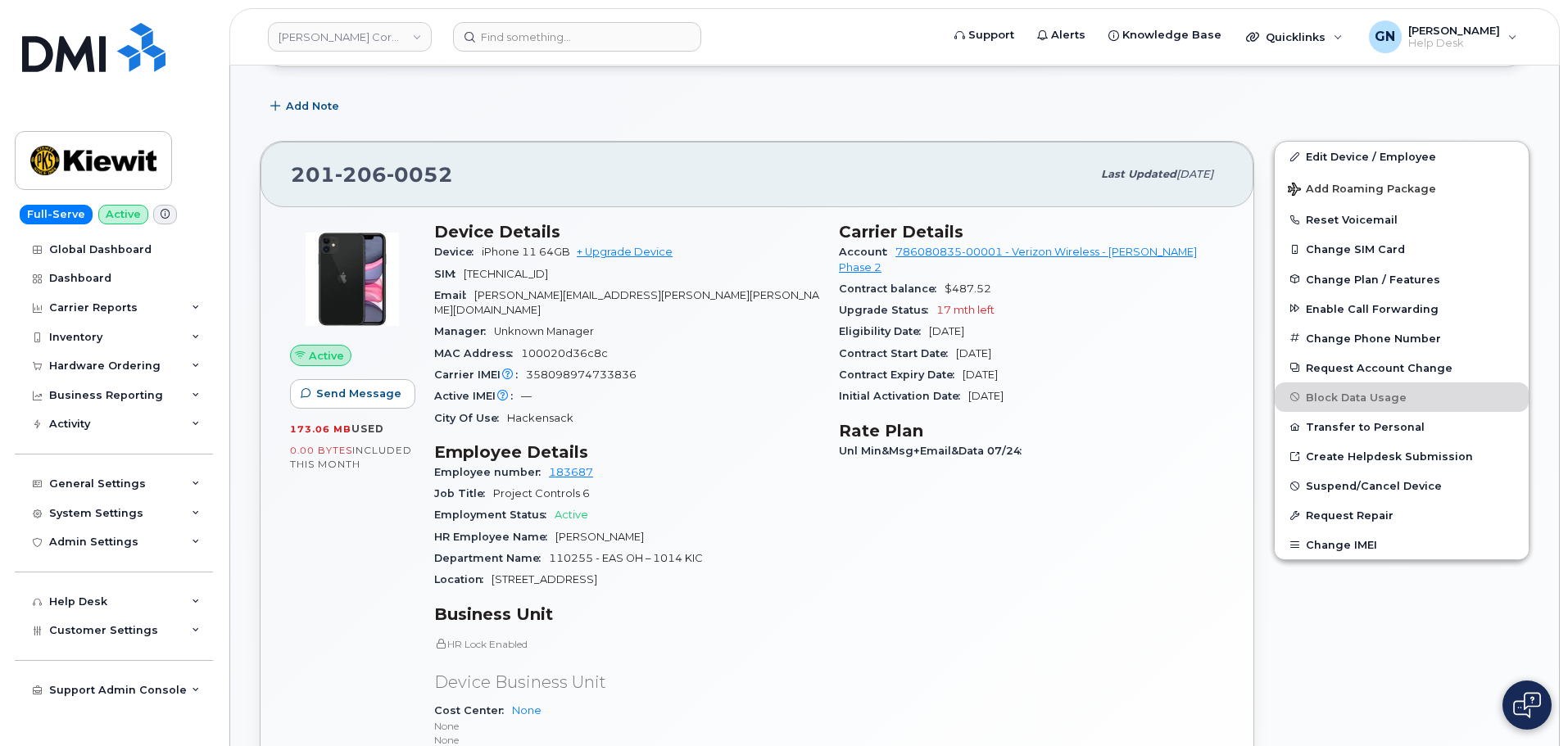
click at [154, 209] on span at bounding box center [165, 214] width 24 height 20
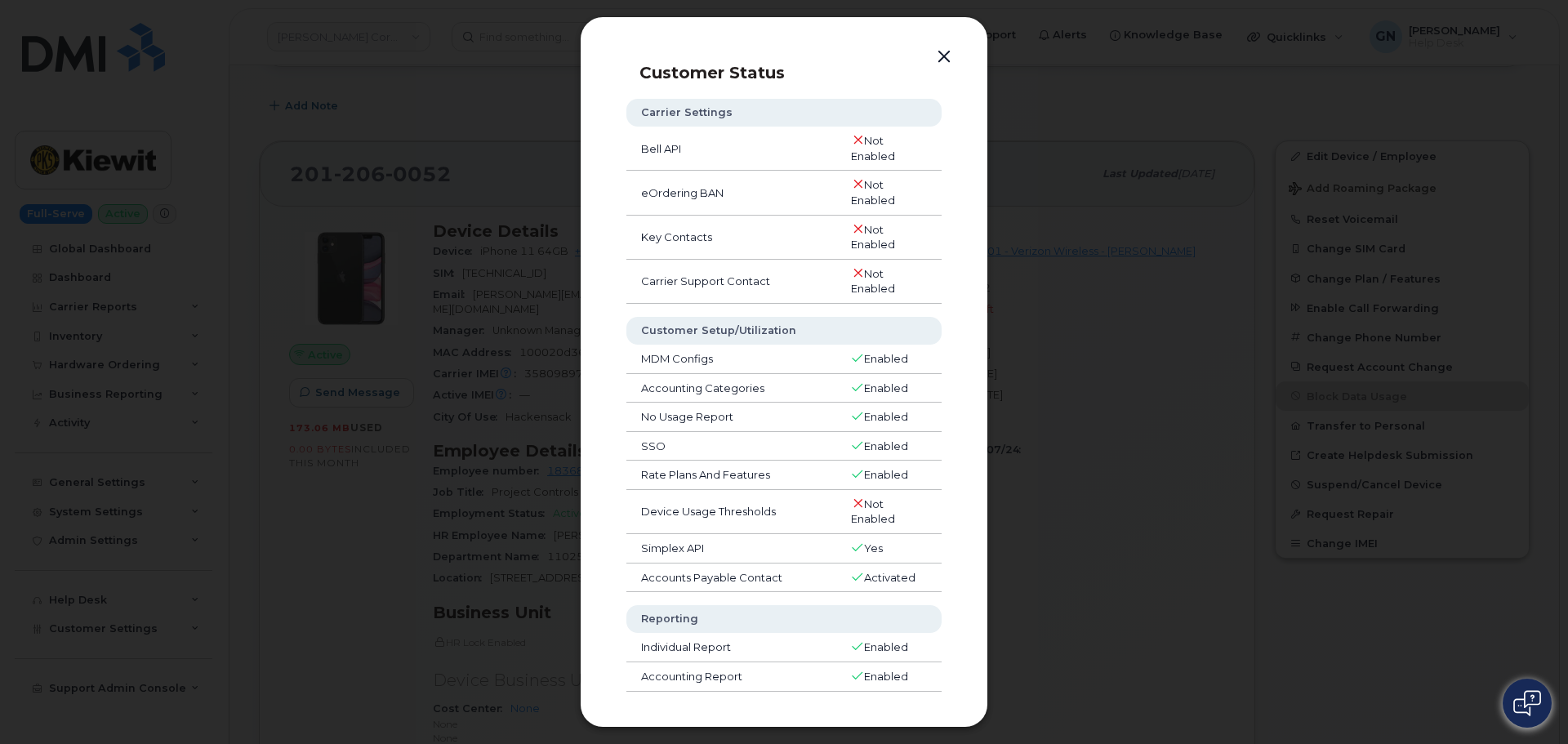
click at [939, 55] on button "button" at bounding box center [944, 56] width 25 height 23
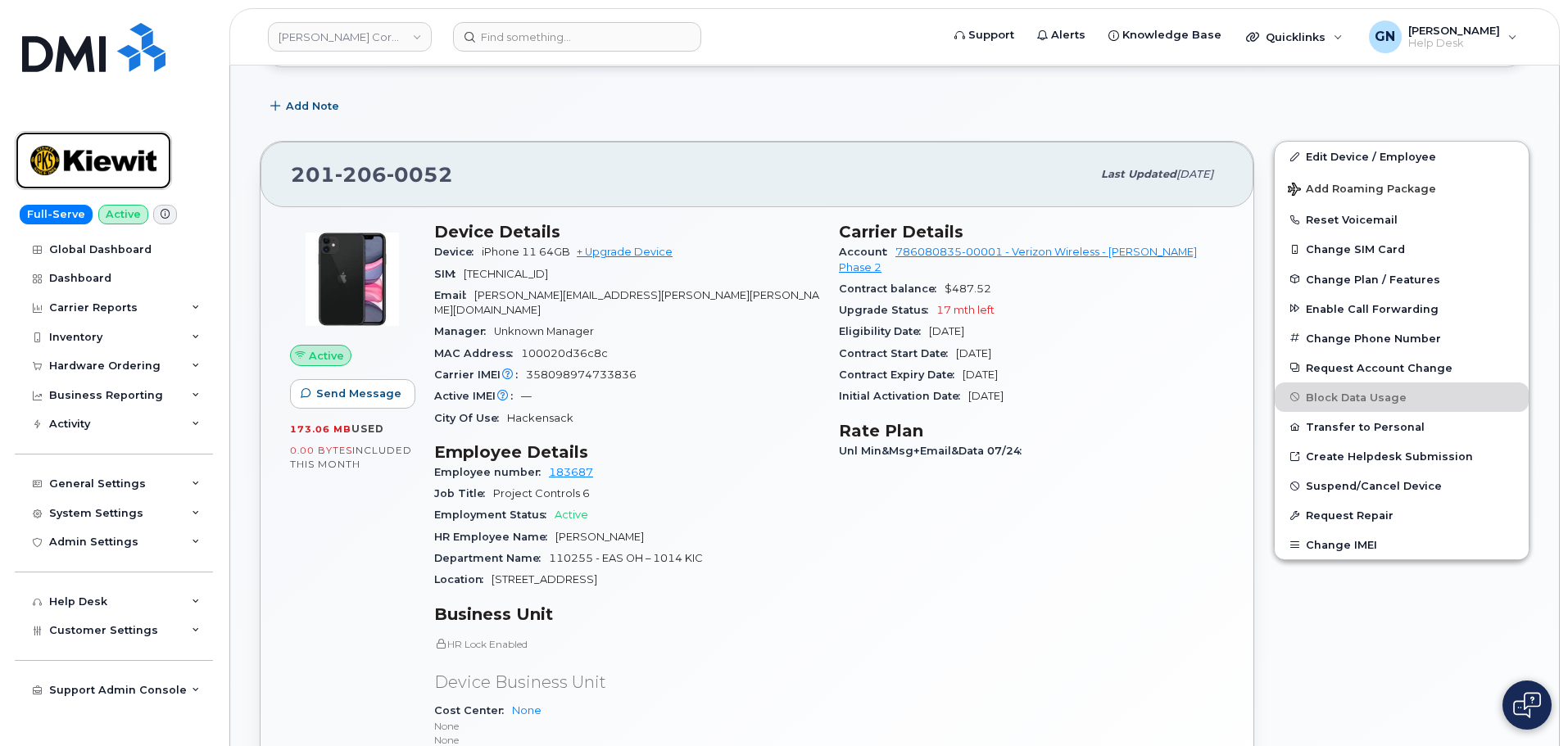
click at [94, 167] on img at bounding box center [93, 161] width 126 height 48
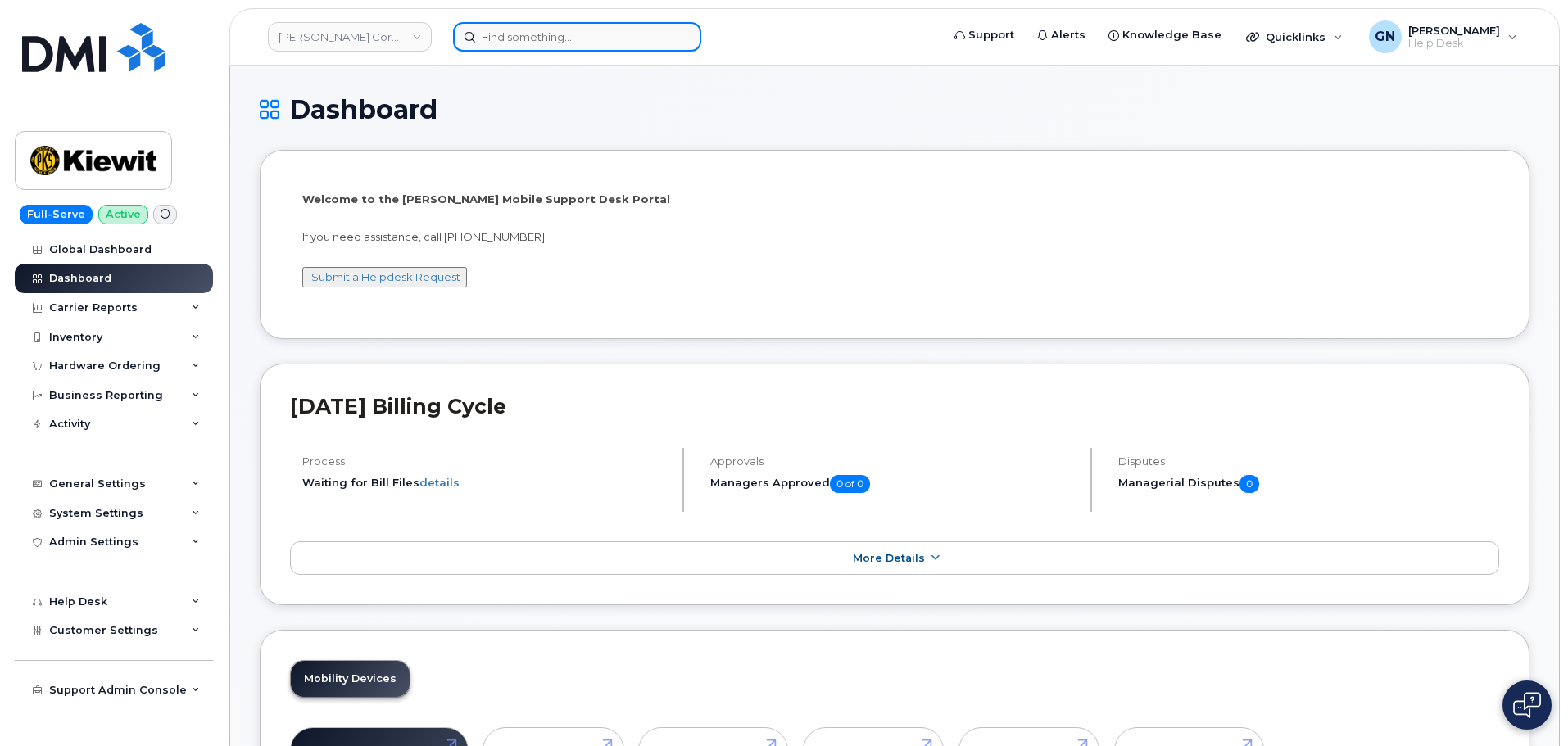
click at [520, 34] on input at bounding box center [578, 37] width 248 height 30
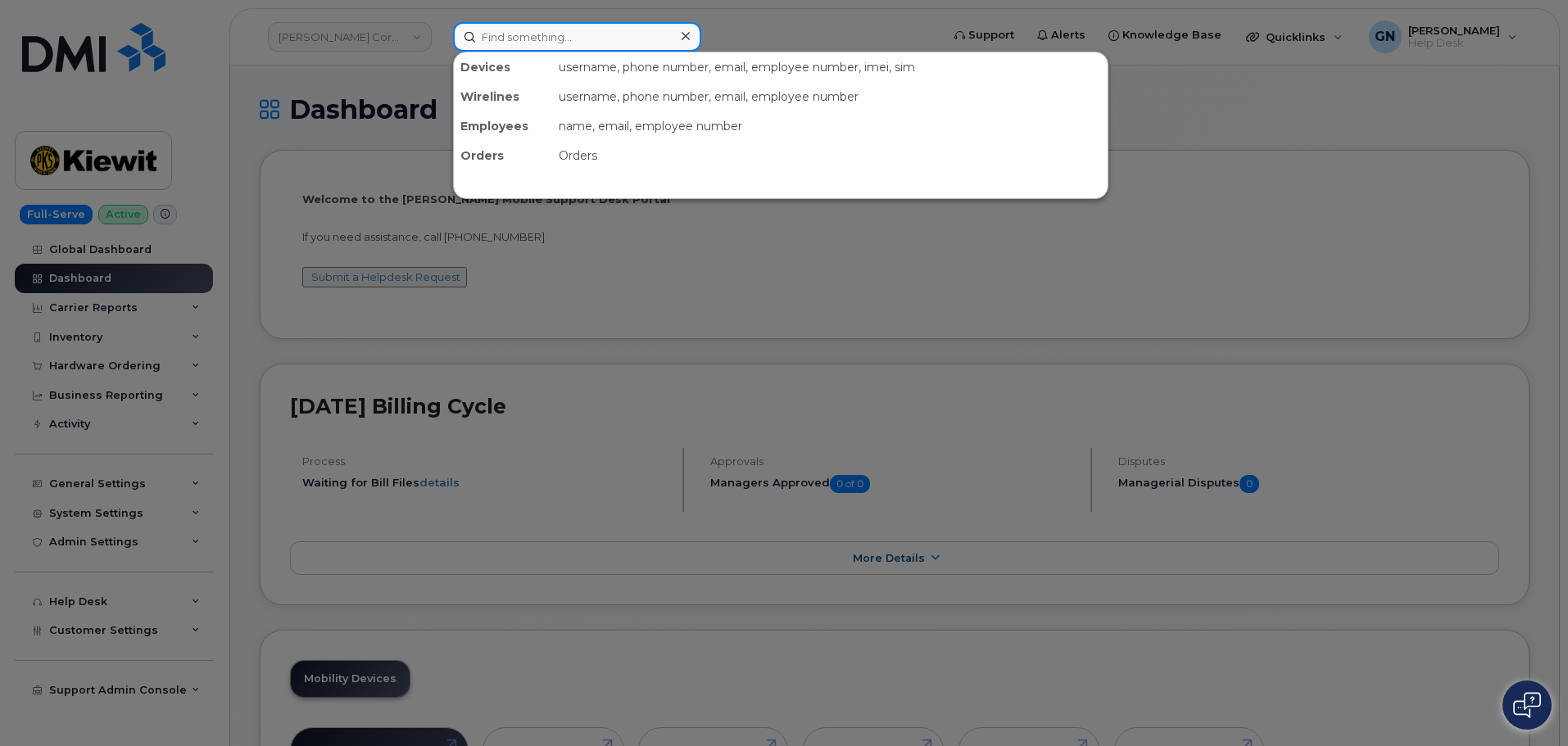
paste input "5044442732"
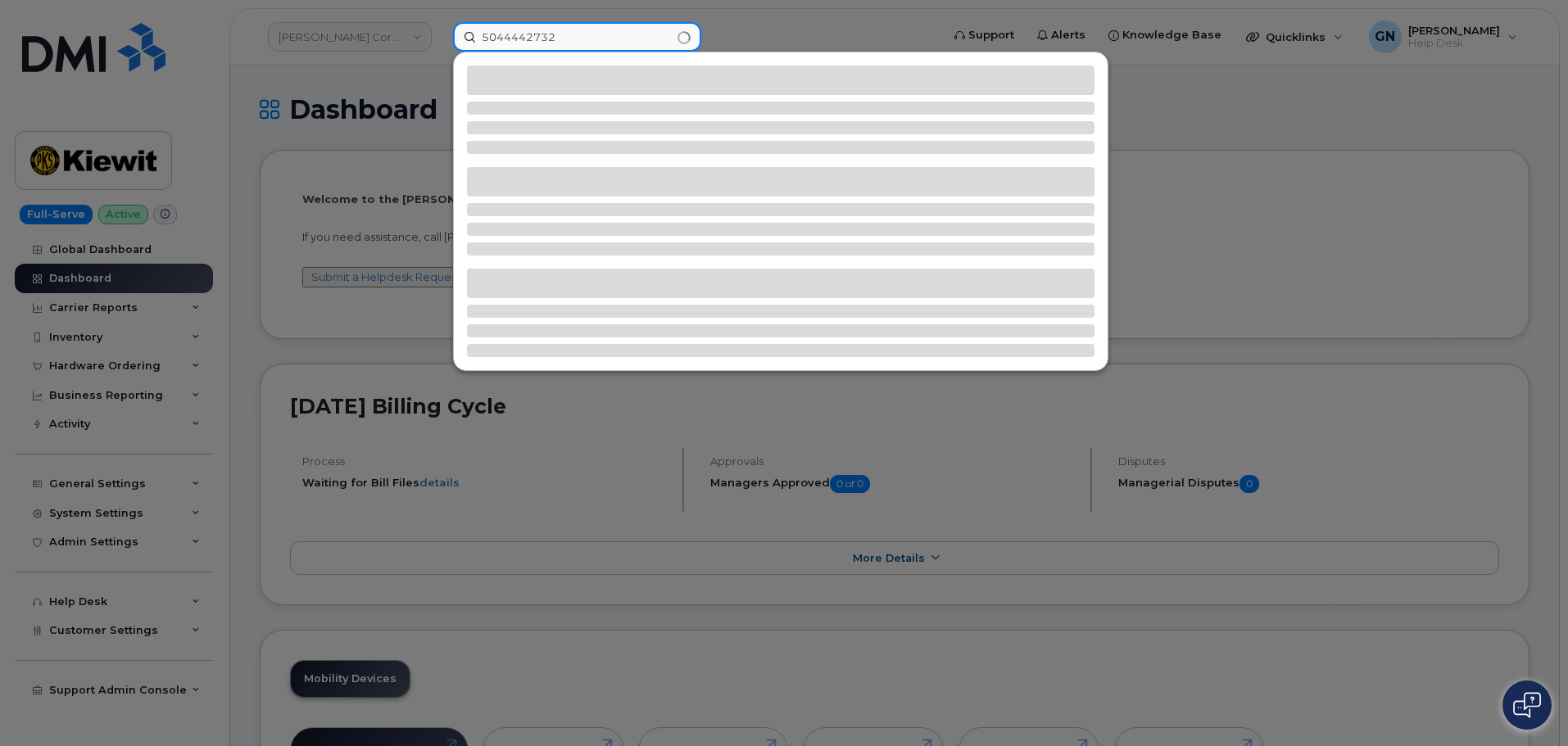
type input "5044442732"
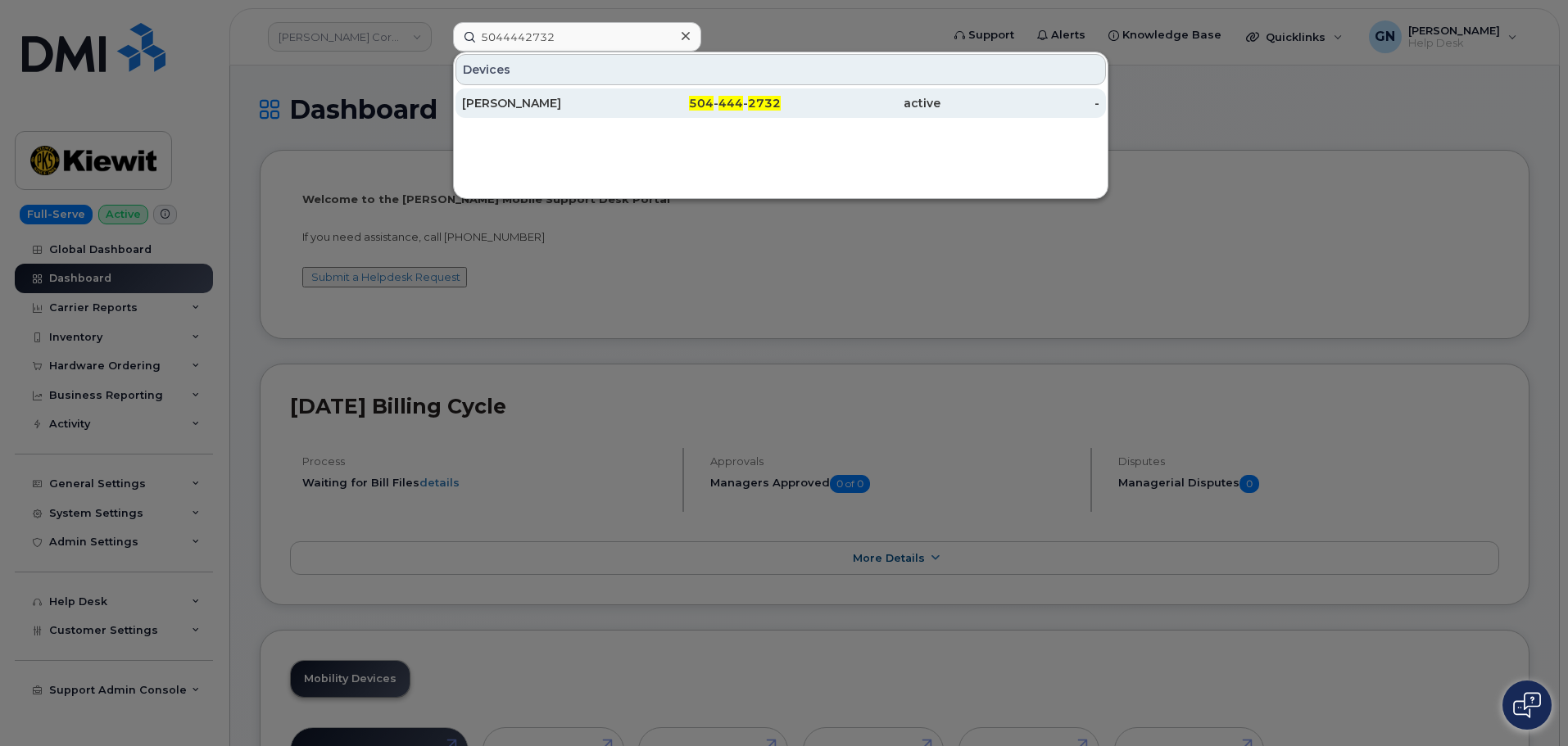
click at [527, 96] on div "[PERSON_NAME]" at bounding box center [542, 103] width 160 height 17
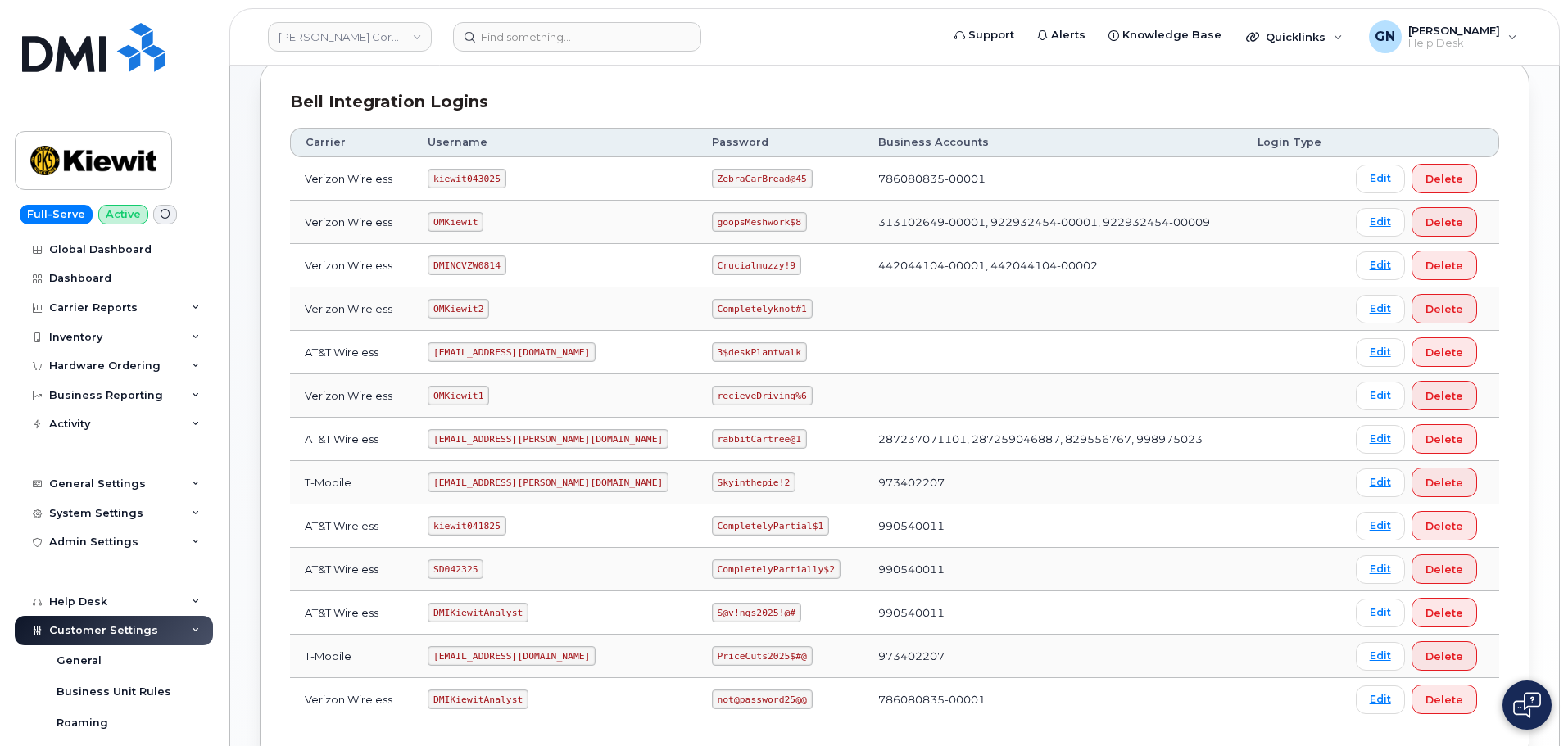
scroll to position [246, 0]
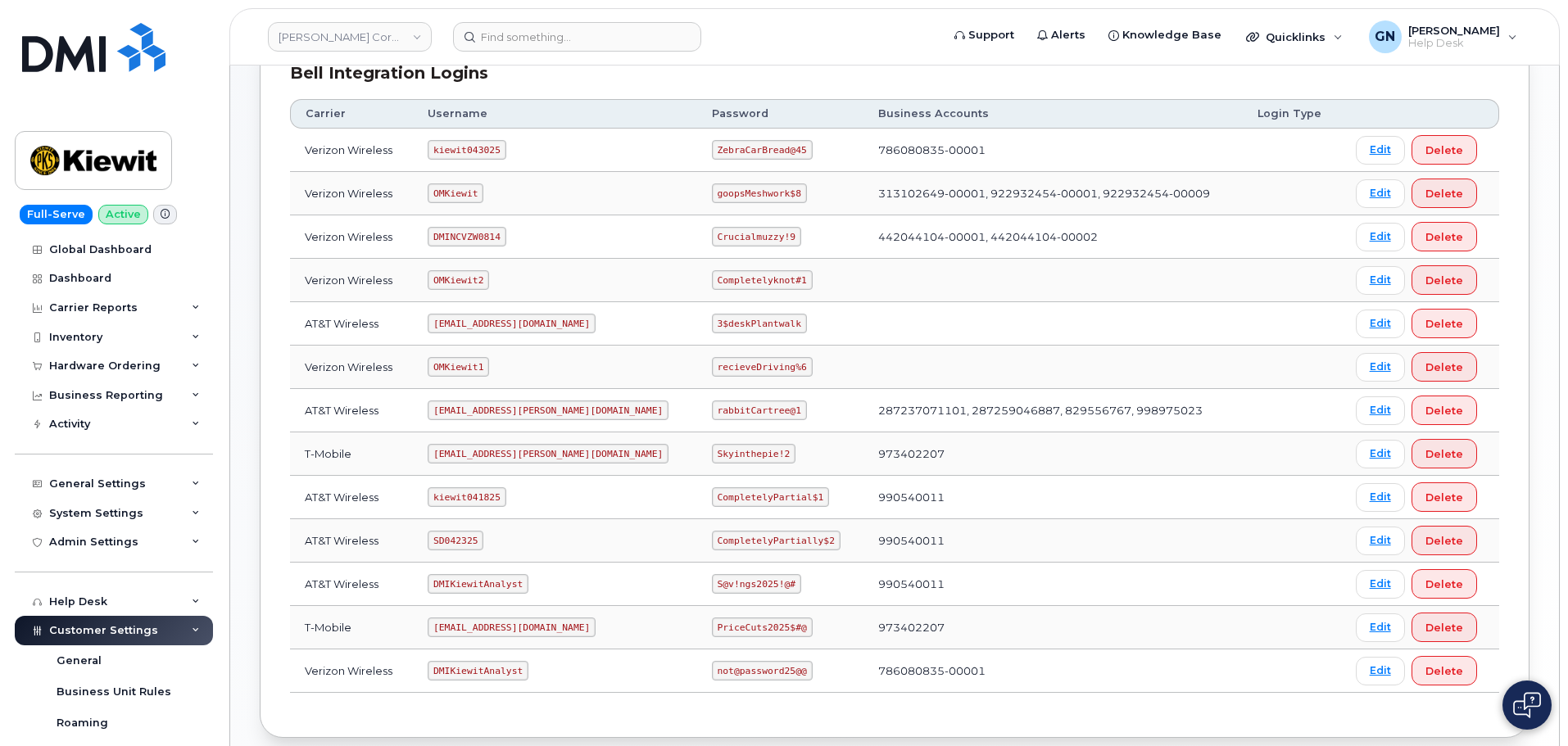
click at [481, 411] on code "[EMAIL_ADDRESS][PERSON_NAME][DOMAIN_NAME]" at bounding box center [548, 411] width 241 height 20
copy code "[EMAIL_ADDRESS][PERSON_NAME][DOMAIN_NAME]"
click at [713, 406] on code "rabbitCartree@1" at bounding box center [760, 411] width 95 height 20
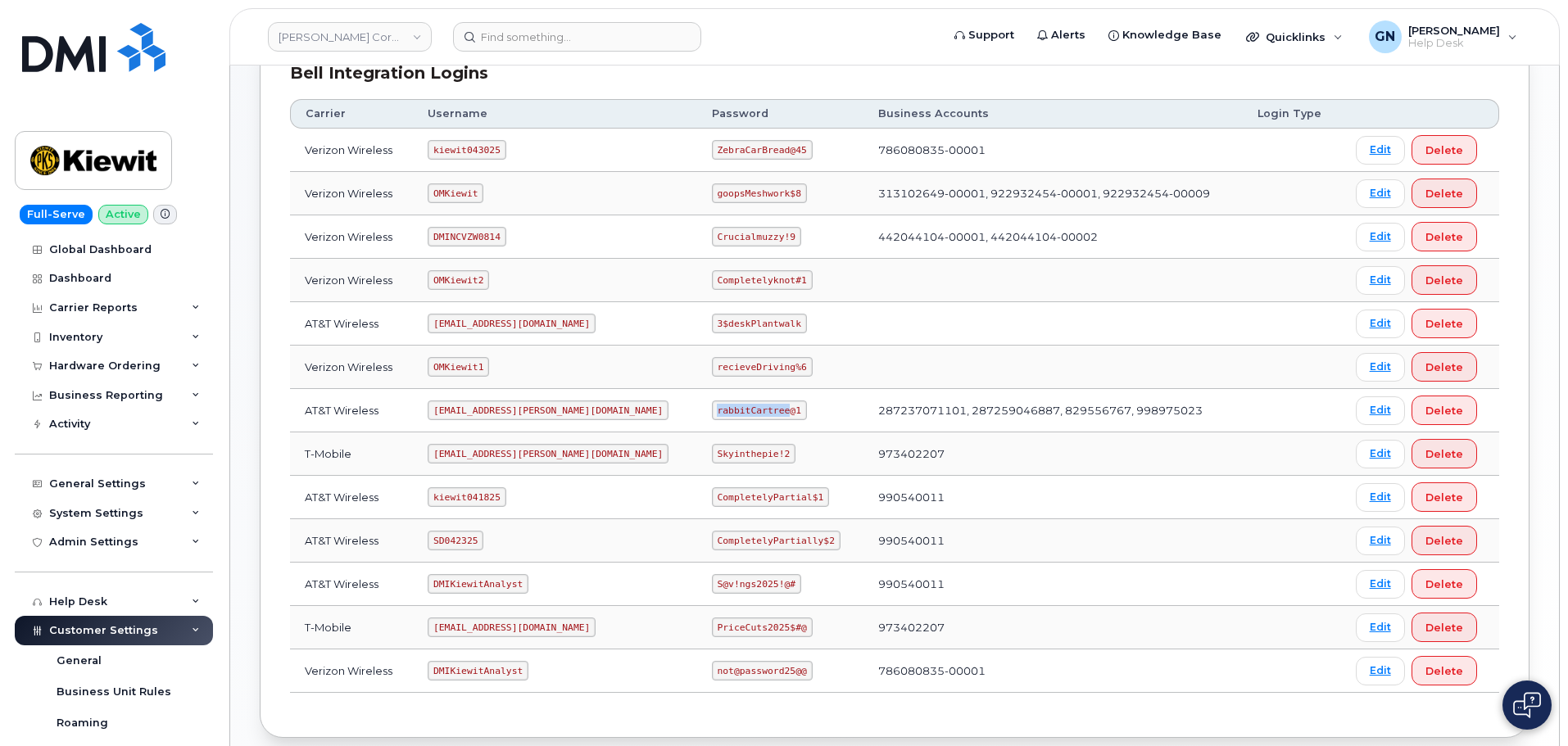
click at [713, 406] on code "rabbitCartree@1" at bounding box center [760, 411] width 95 height 20
copy code "rabbitCartree@1"
click at [451, 499] on code "kiewit041825" at bounding box center [466, 497] width 77 height 20
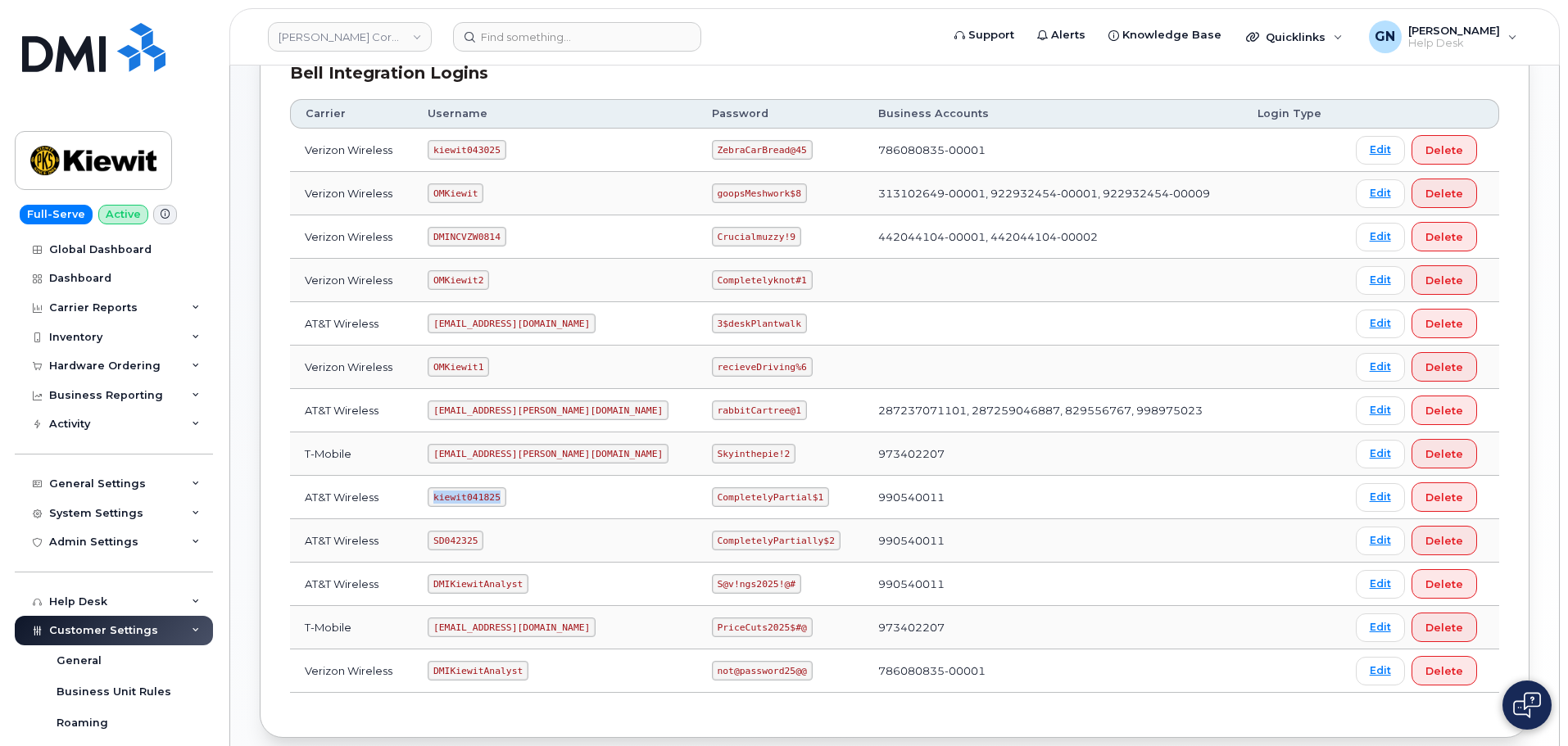
copy code "kiewit041825"
click at [721, 497] on code "CompletelyPartial$1" at bounding box center [771, 497] width 117 height 20
click at [721, 496] on code "CompletelyPartial$1" at bounding box center [771, 497] width 117 height 20
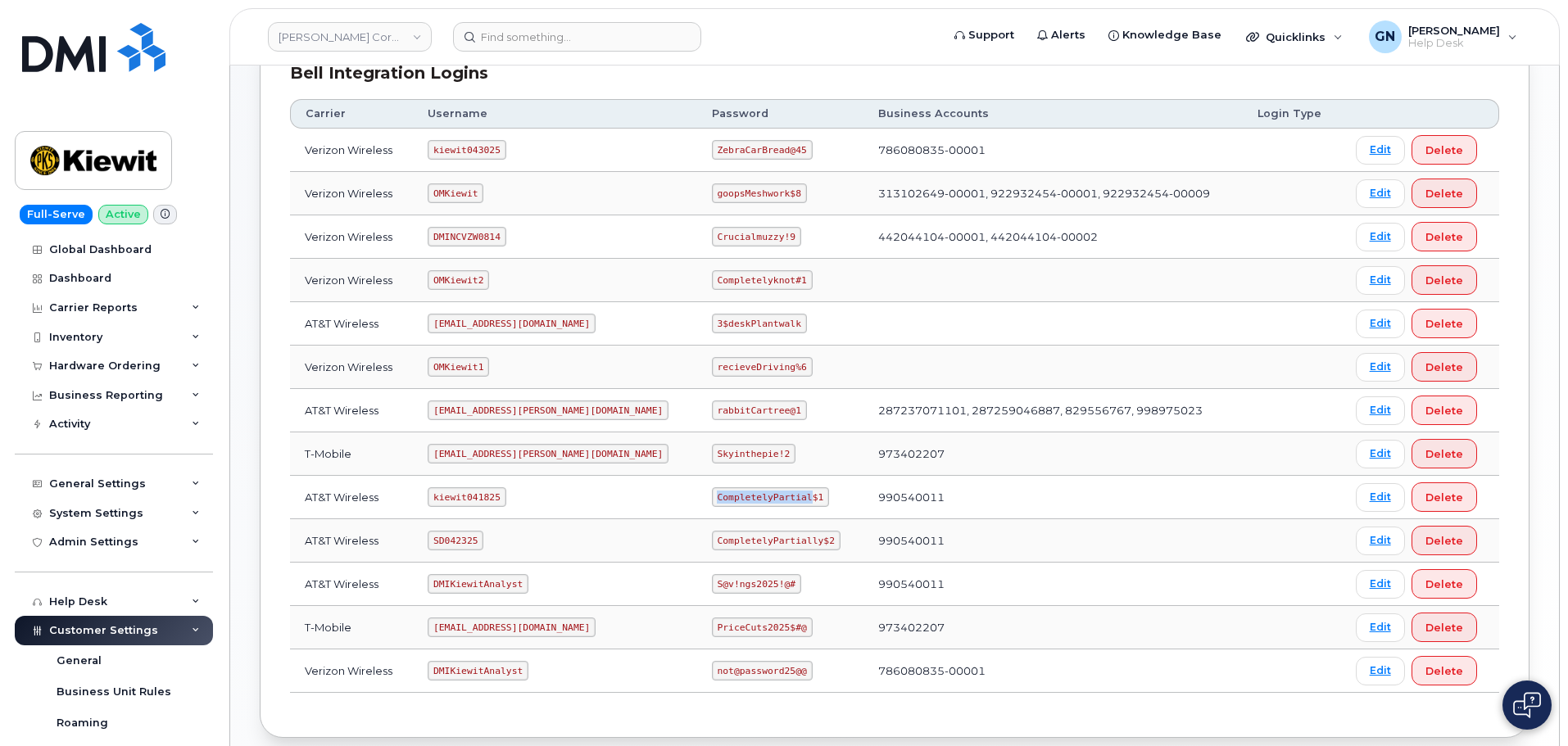
click at [721, 496] on code "CompletelyPartial$1" at bounding box center [771, 497] width 117 height 20
copy code "CompletelyPartial$1"
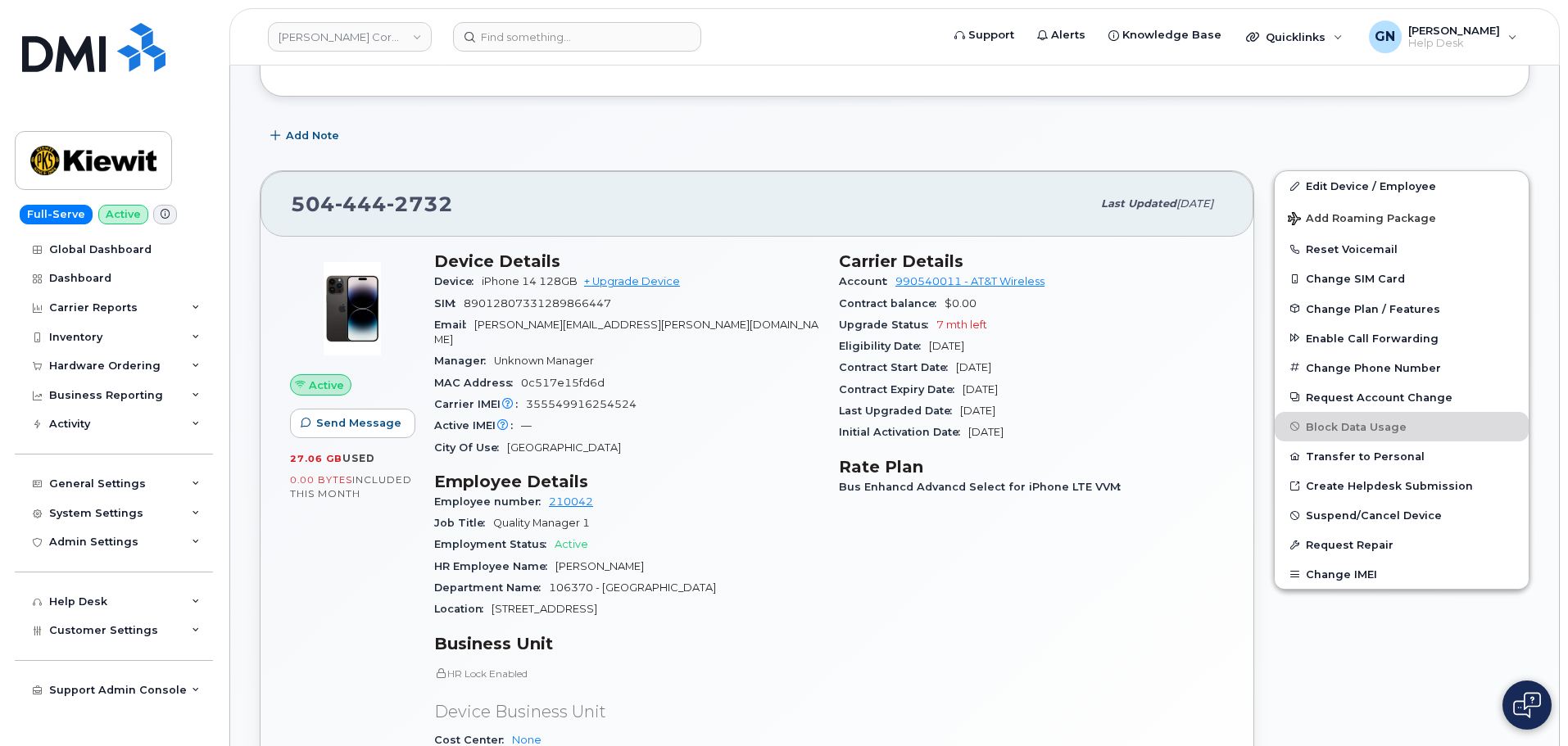
scroll to position [246, 0]
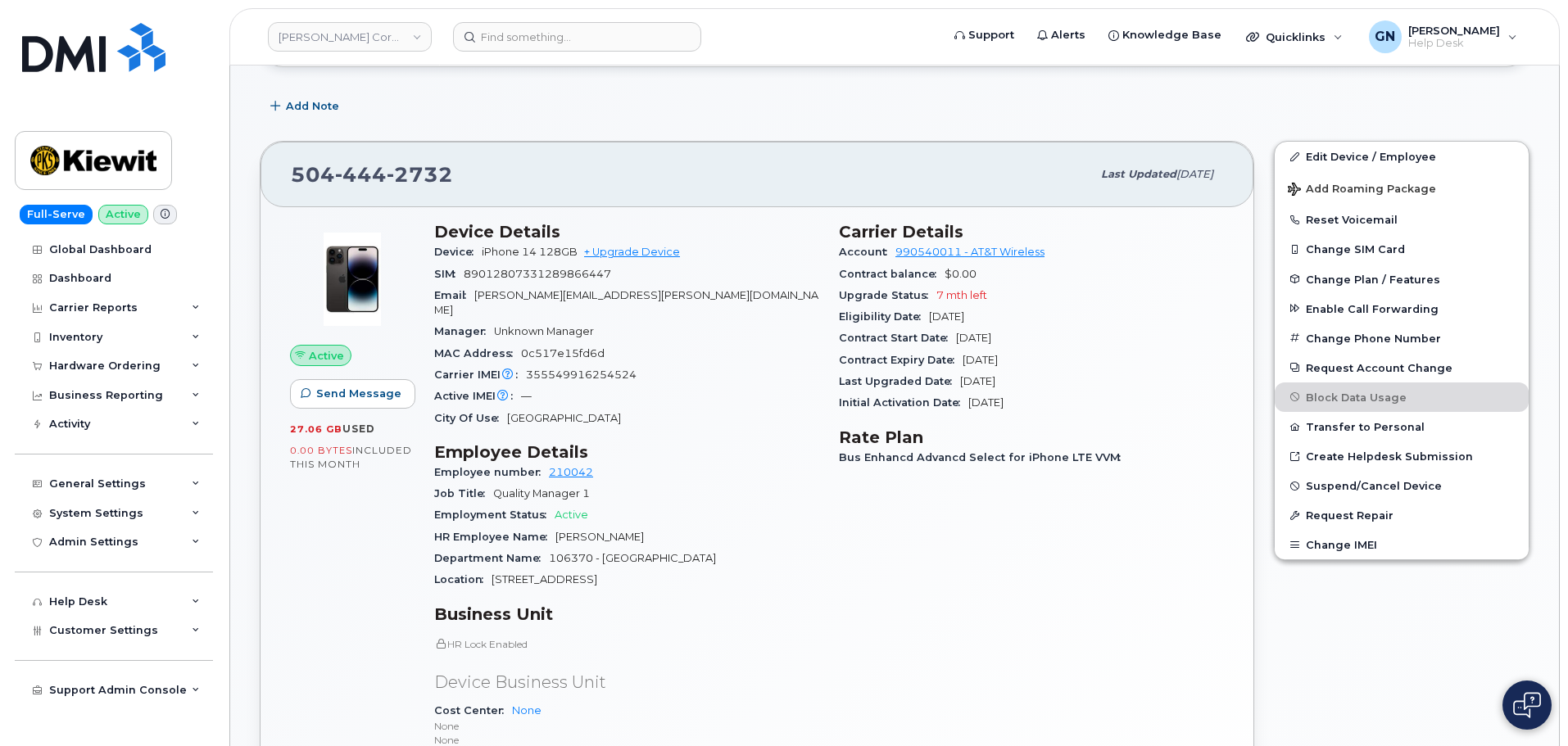
click at [493, 294] on span "[PERSON_NAME][EMAIL_ADDRESS][PERSON_NAME][DOMAIN_NAME]" at bounding box center [626, 302] width 384 height 27
drag, startPoint x: 493, startPoint y: 294, endPoint x: 685, endPoint y: 294, distance: 192.0
click at [685, 294] on span "[PERSON_NAME][EMAIL_ADDRESS][PERSON_NAME][DOMAIN_NAME]" at bounding box center [626, 302] width 384 height 27
copy span "[PERSON_NAME][EMAIL_ADDRESS][PERSON_NAME][DOMAIN_NAME]"
drag, startPoint x: 132, startPoint y: 148, endPoint x: 209, endPoint y: 202, distance: 94.0
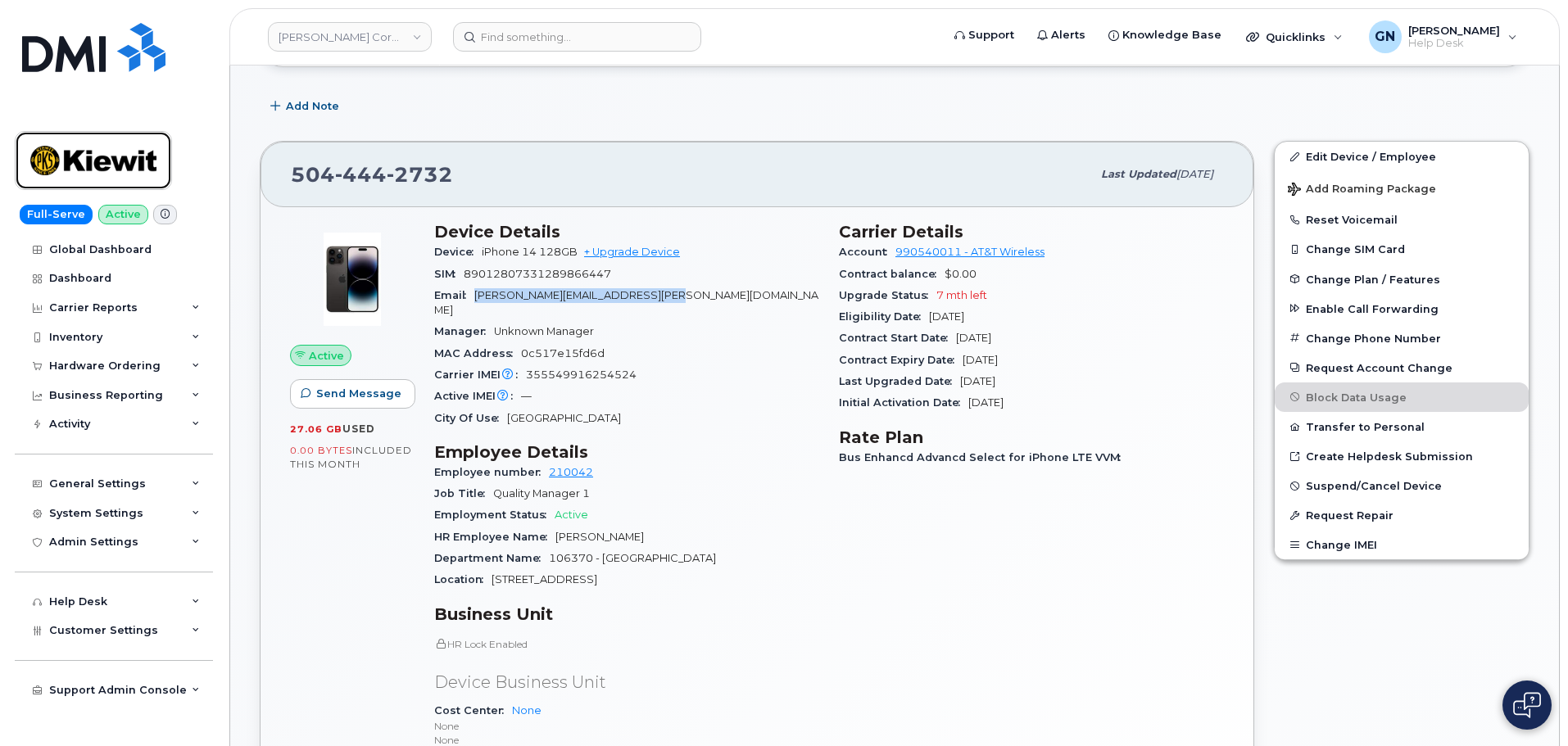
click at [132, 148] on img at bounding box center [93, 161] width 126 height 48
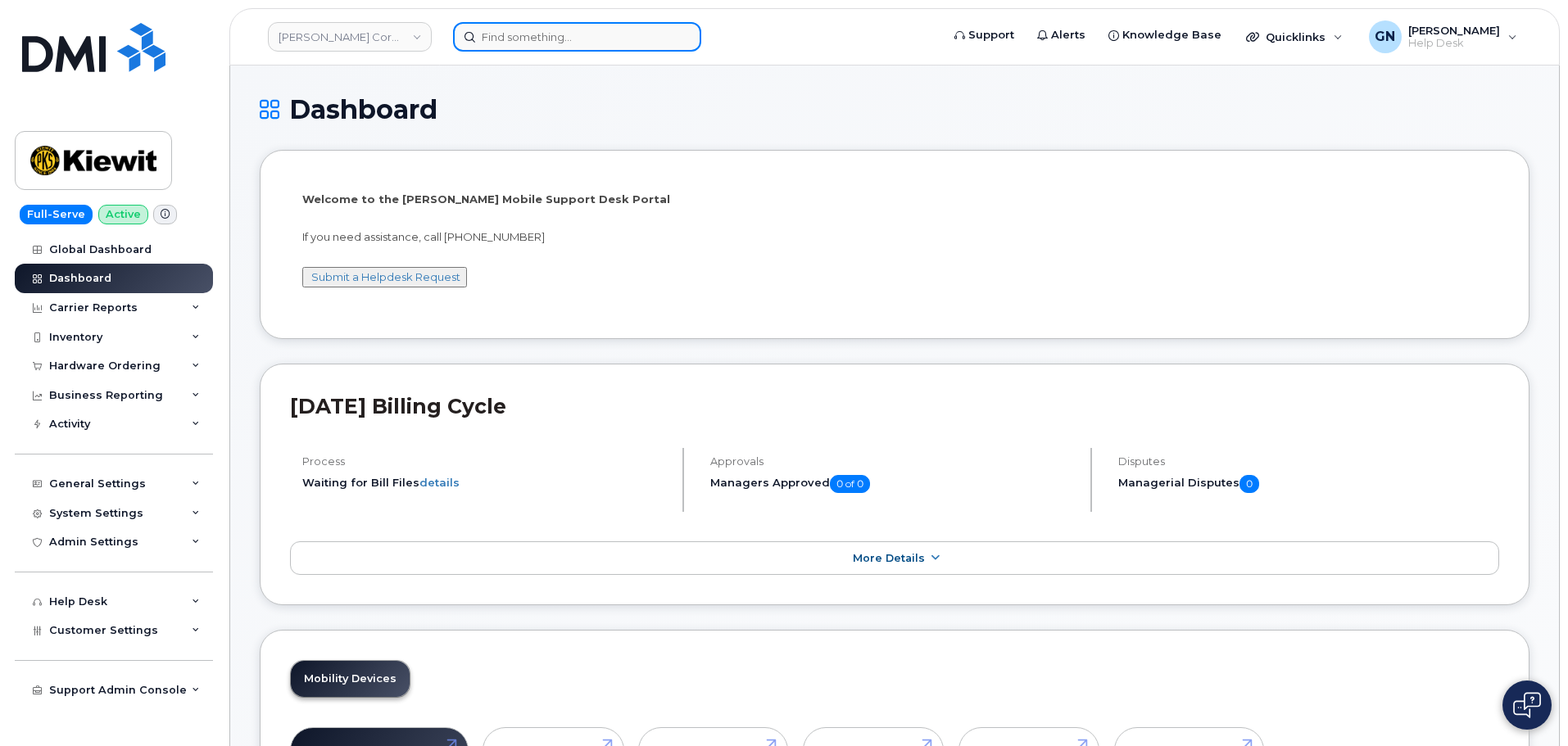
click at [548, 38] on input at bounding box center [578, 37] width 248 height 30
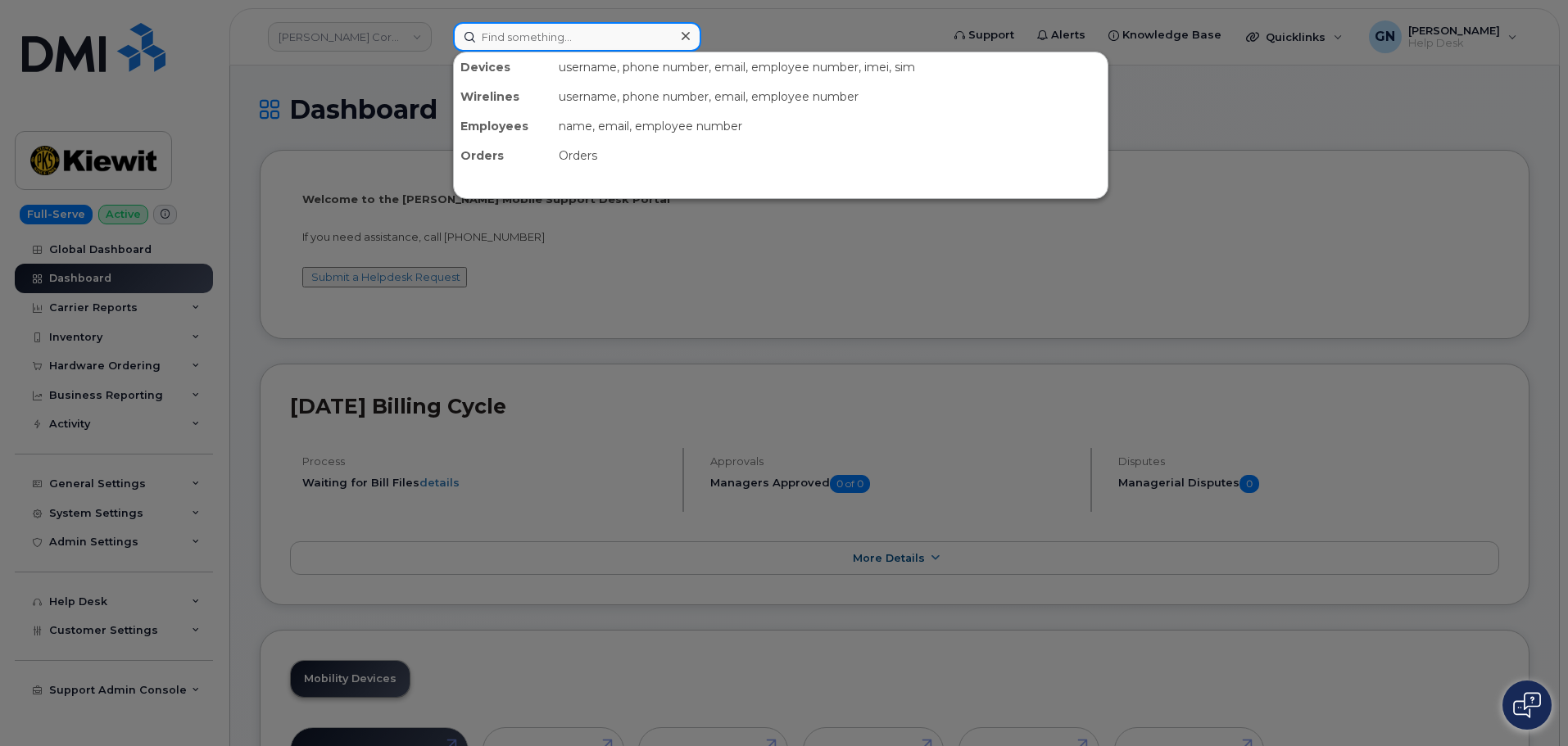
paste input "4038369202"
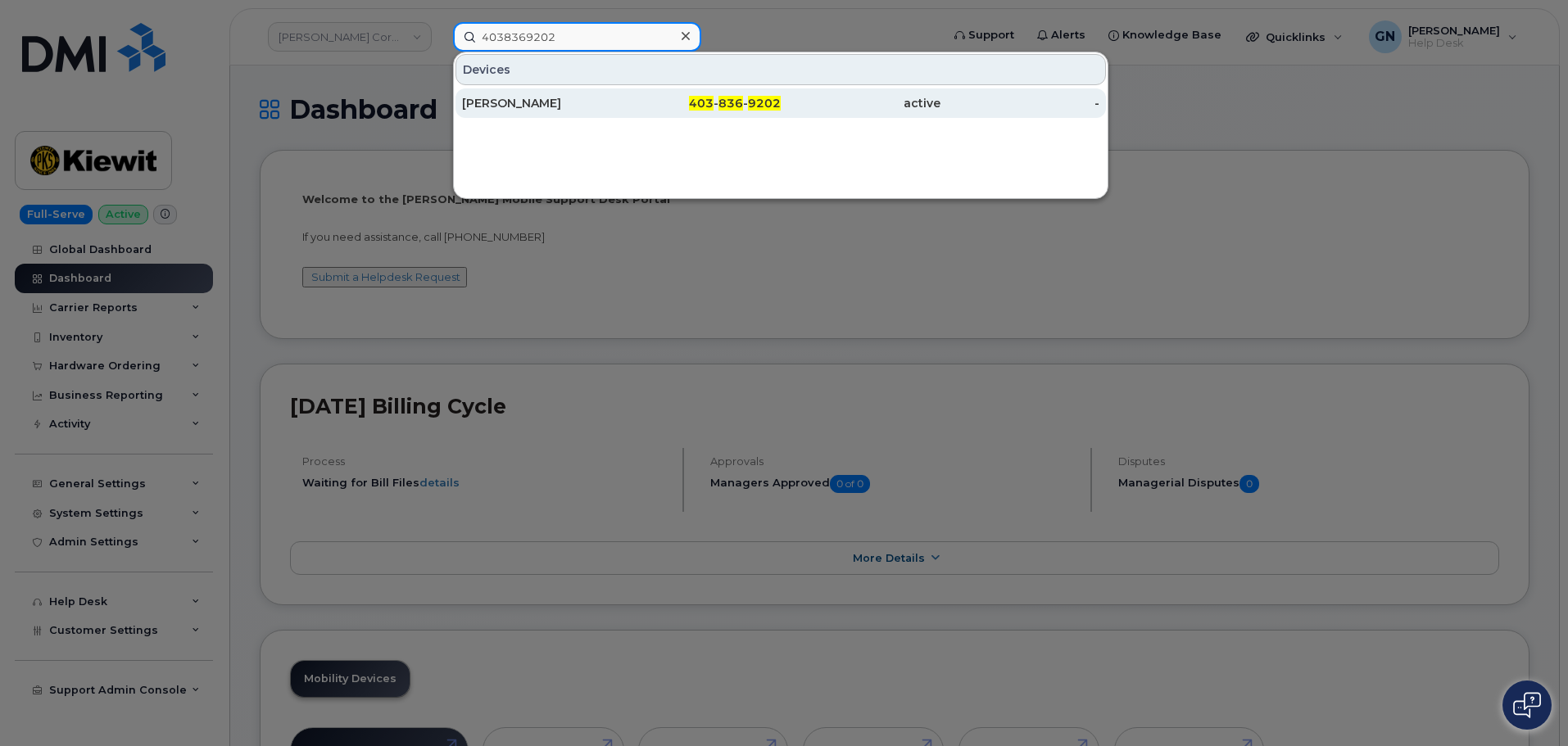
type input "4038369202"
click at [561, 110] on div "Matthew Federico" at bounding box center [542, 103] width 160 height 17
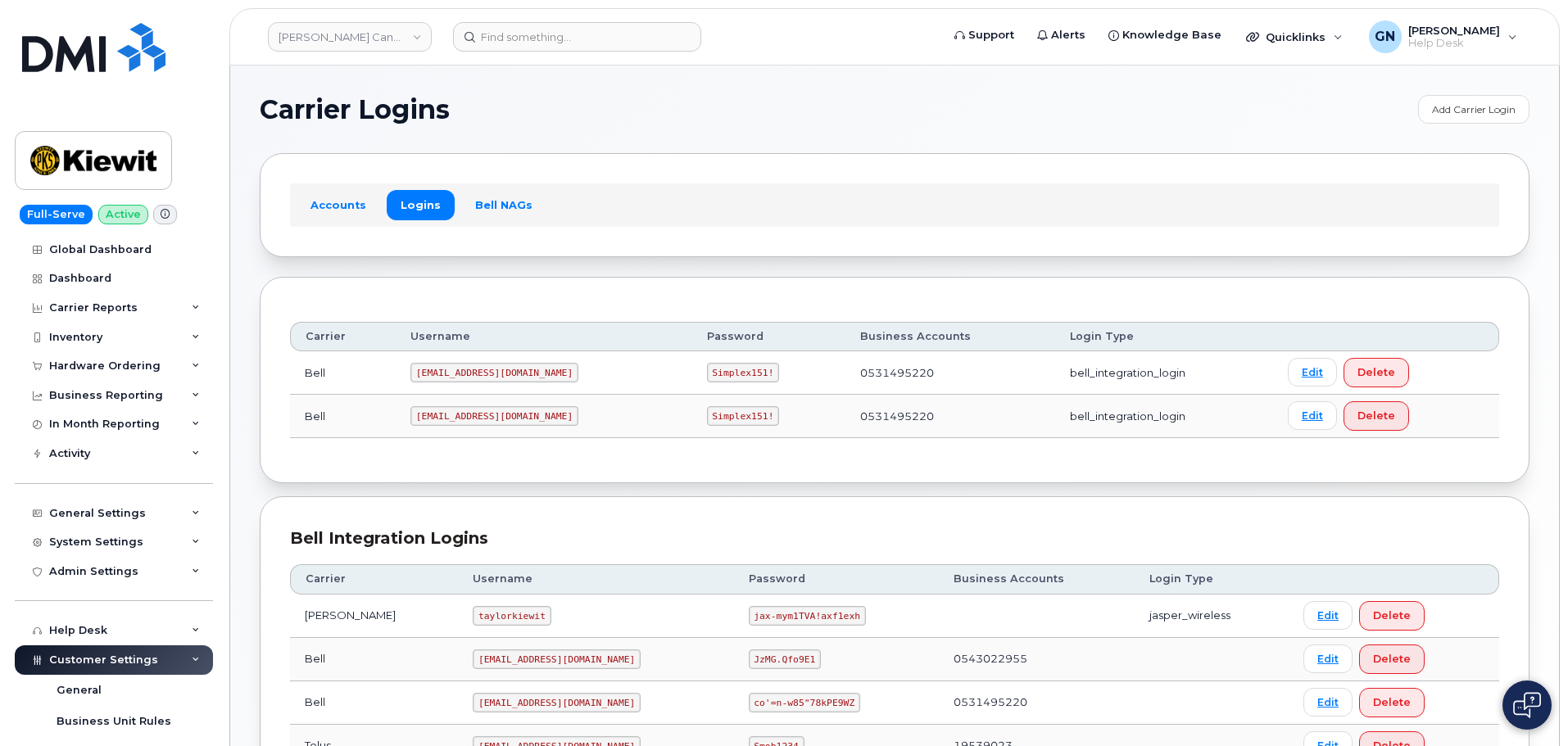
click at [474, 374] on code "1PeterK@myserve.ca" at bounding box center [494, 373] width 168 height 20
click at [475, 374] on code "1PeterK@myserve.ca" at bounding box center [494, 373] width 168 height 20
copy code "1PeterK@myserve.ca"
click at [708, 374] on code "Simplex151!" at bounding box center [743, 373] width 72 height 20
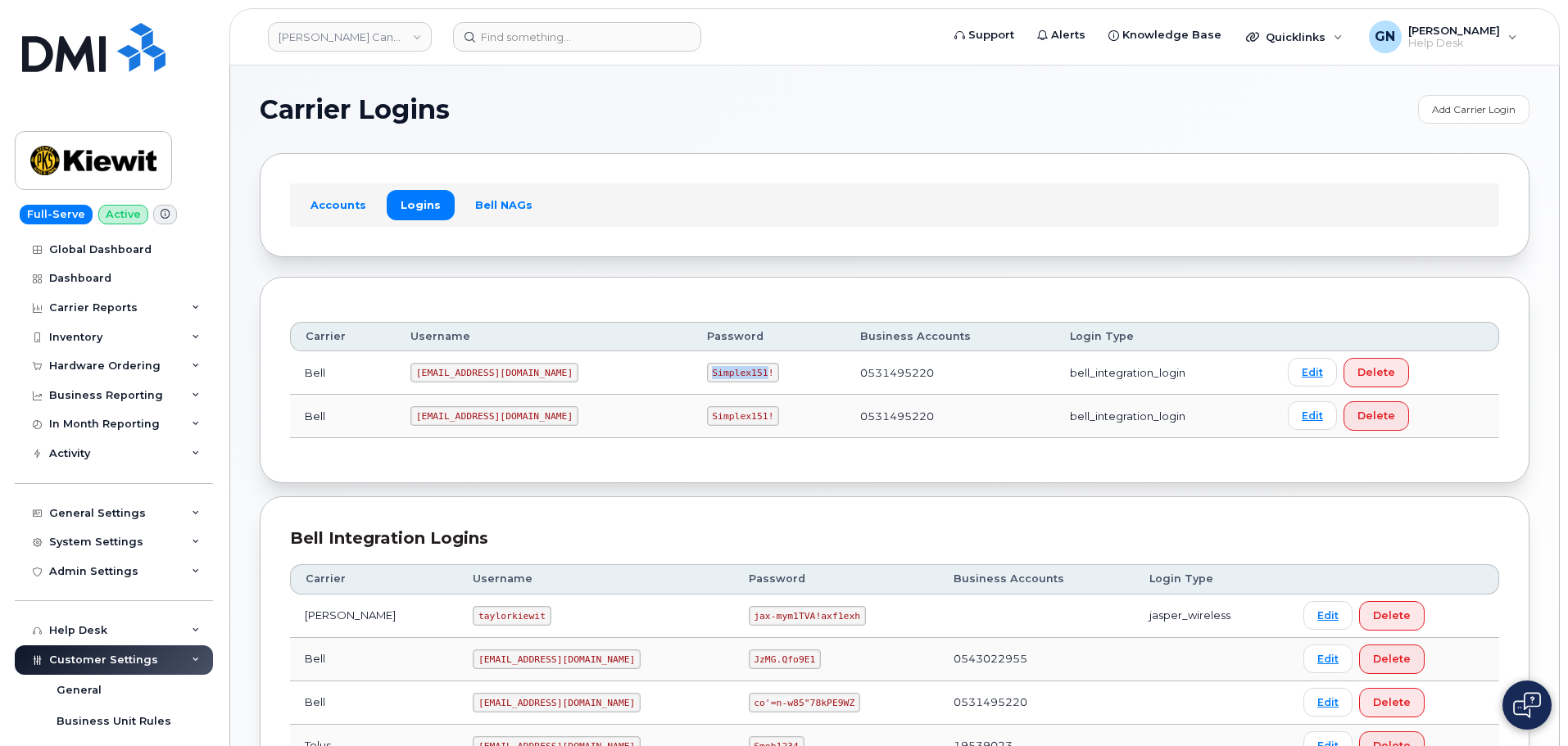
click at [708, 374] on code "Simplex151!" at bounding box center [743, 373] width 72 height 20
copy code "Simplex151!"
click at [472, 416] on code "PeterKie2@myserve.ca" at bounding box center [494, 417] width 168 height 20
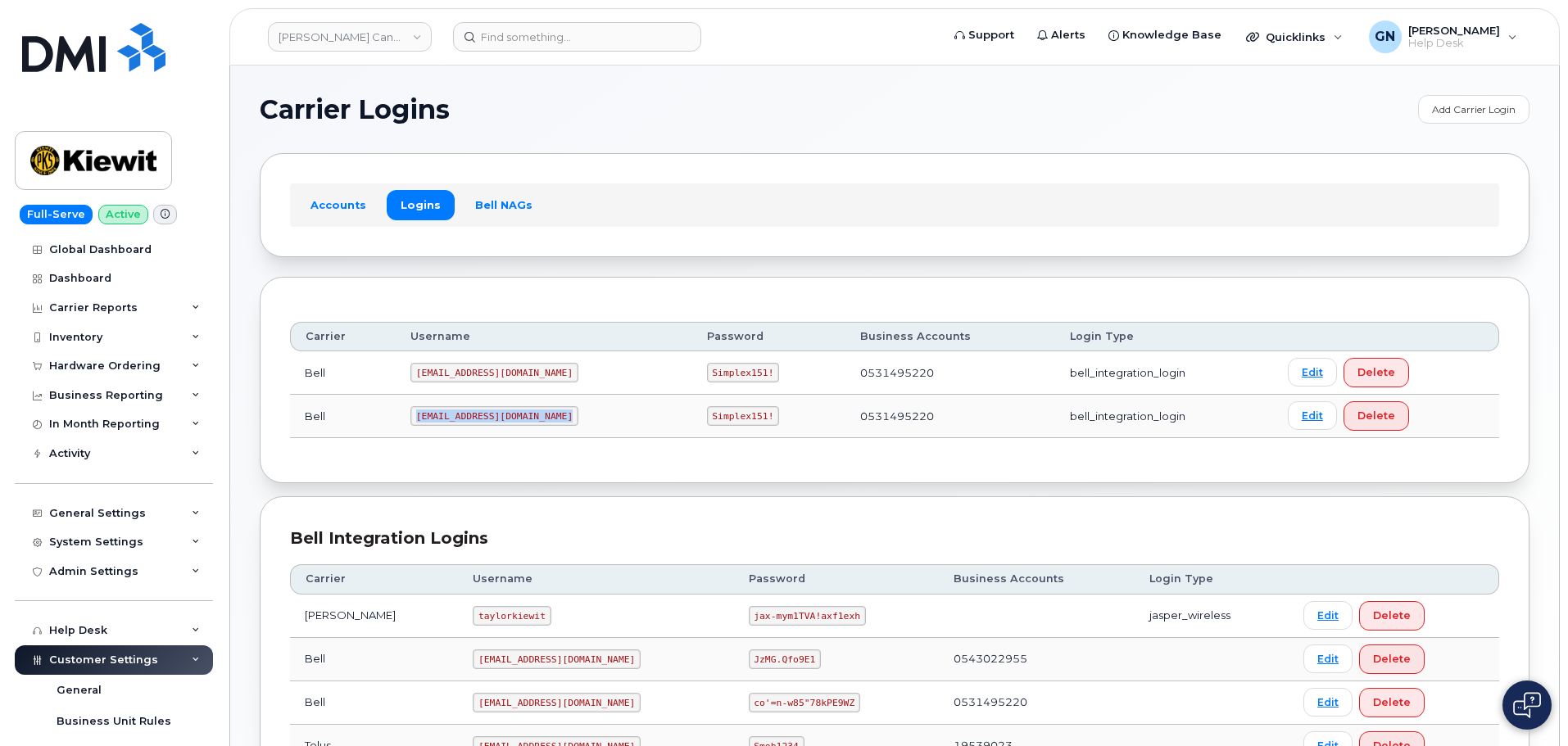
click at [472, 416] on code "PeterKie2@myserve.ca" at bounding box center [494, 417] width 168 height 20
copy code "PeterKie2@myserve.ca"
click at [458, 374] on code "1PeterK@myserve.ca" at bounding box center [494, 373] width 168 height 20
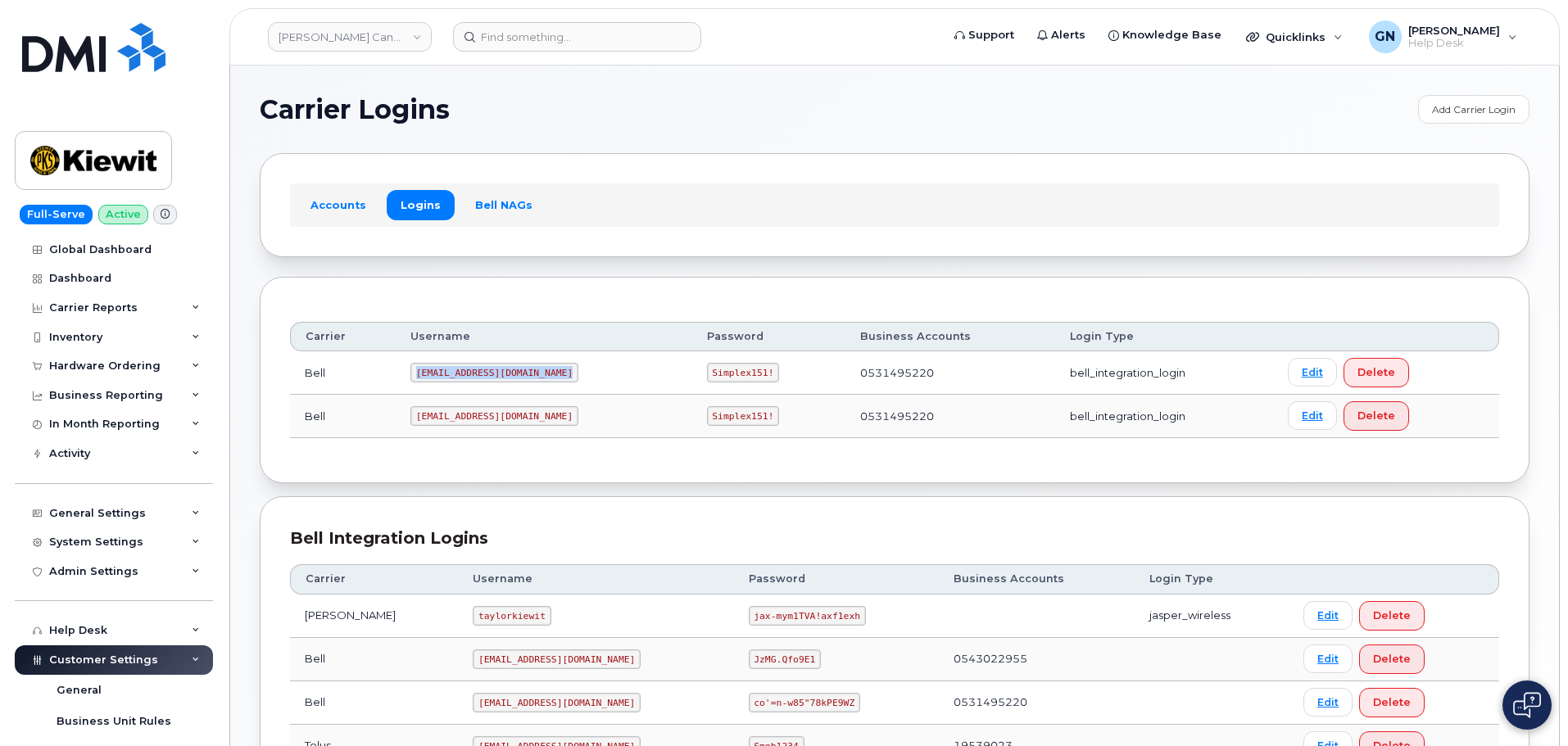
copy code "1PeterK@myserve.ca"
click at [708, 372] on code "Simplex151!" at bounding box center [743, 373] width 72 height 20
copy code "Simplex151!"
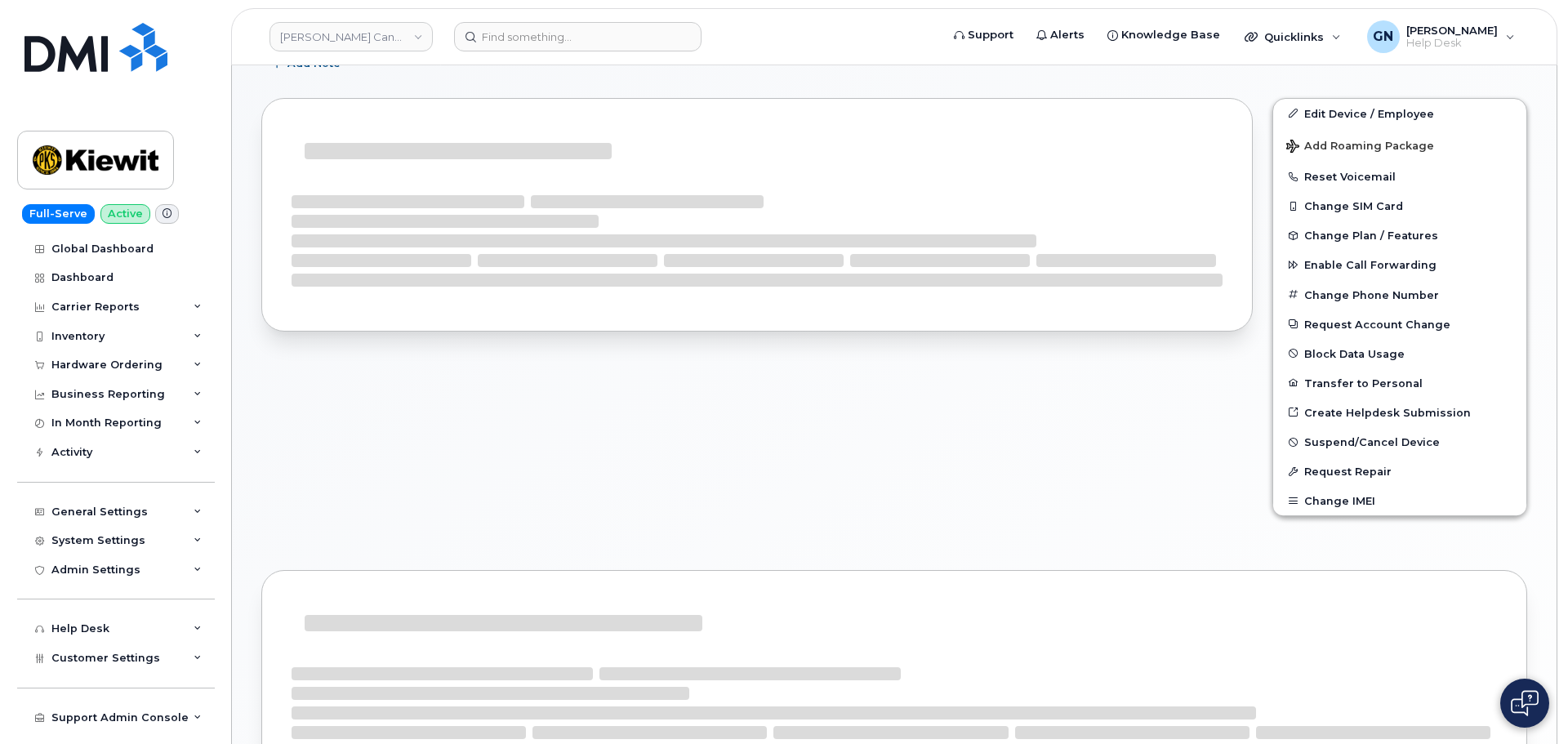
scroll to position [326, 0]
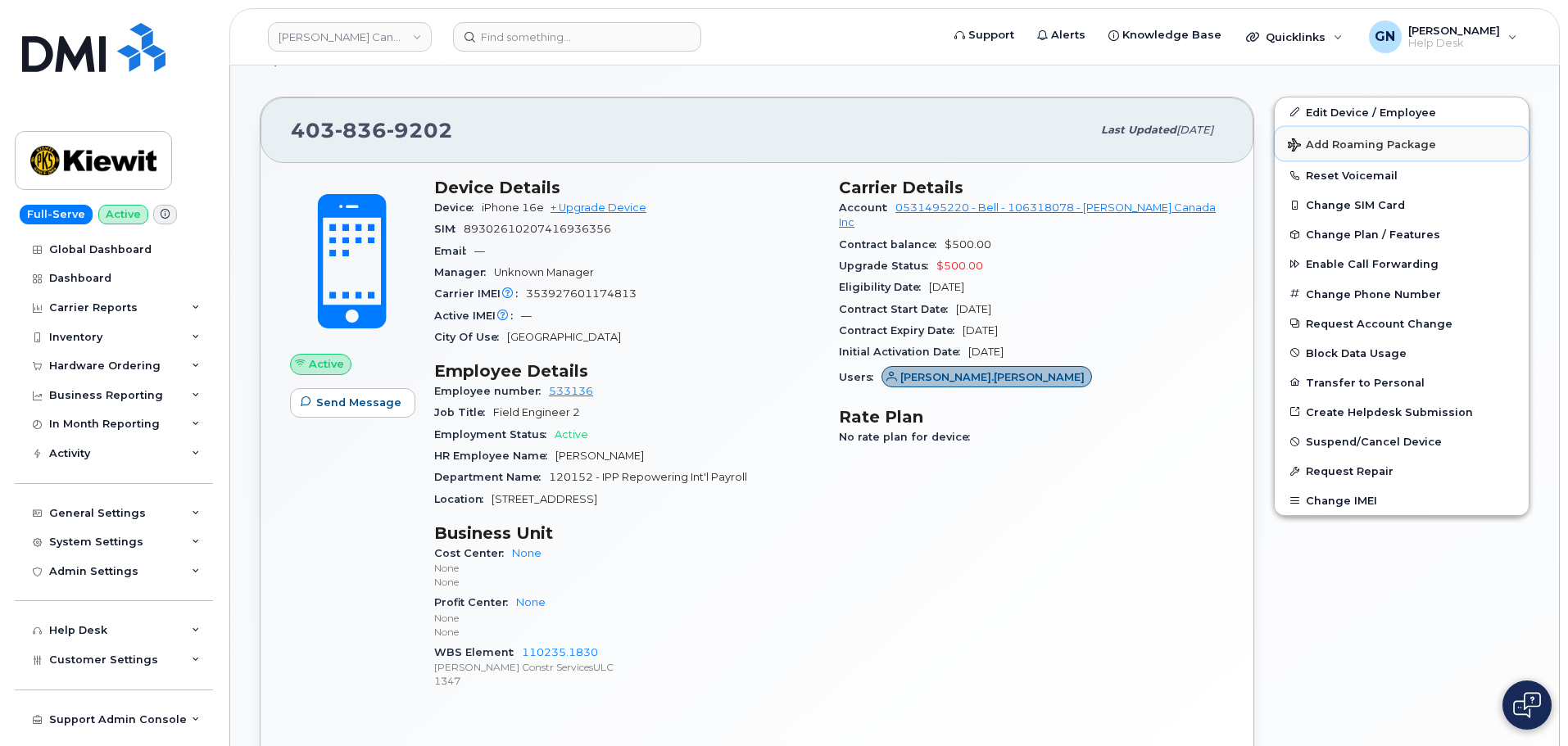
click at [1342, 143] on span "Add Roaming Package" at bounding box center [1362, 147] width 148 height 16
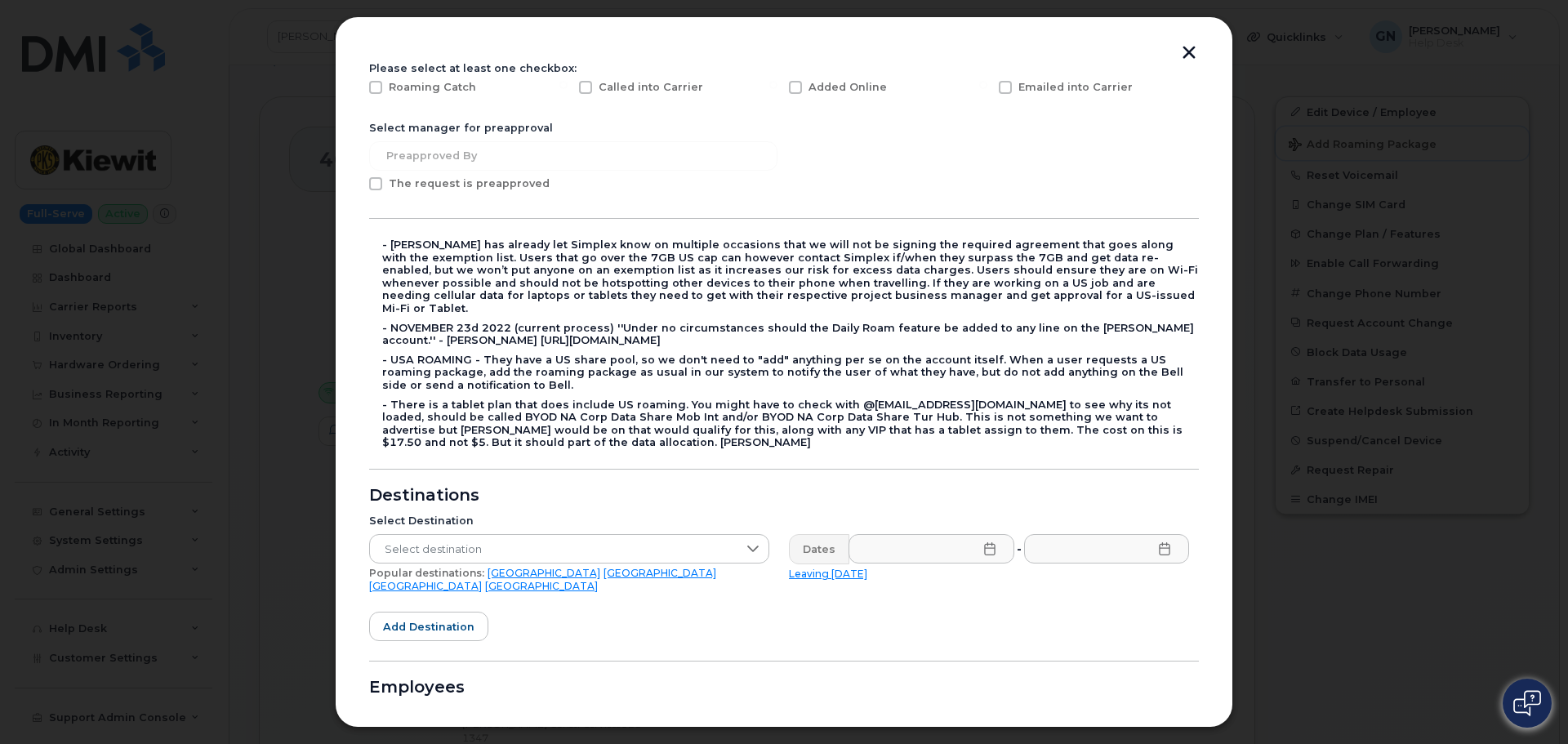
scroll to position [245, 0]
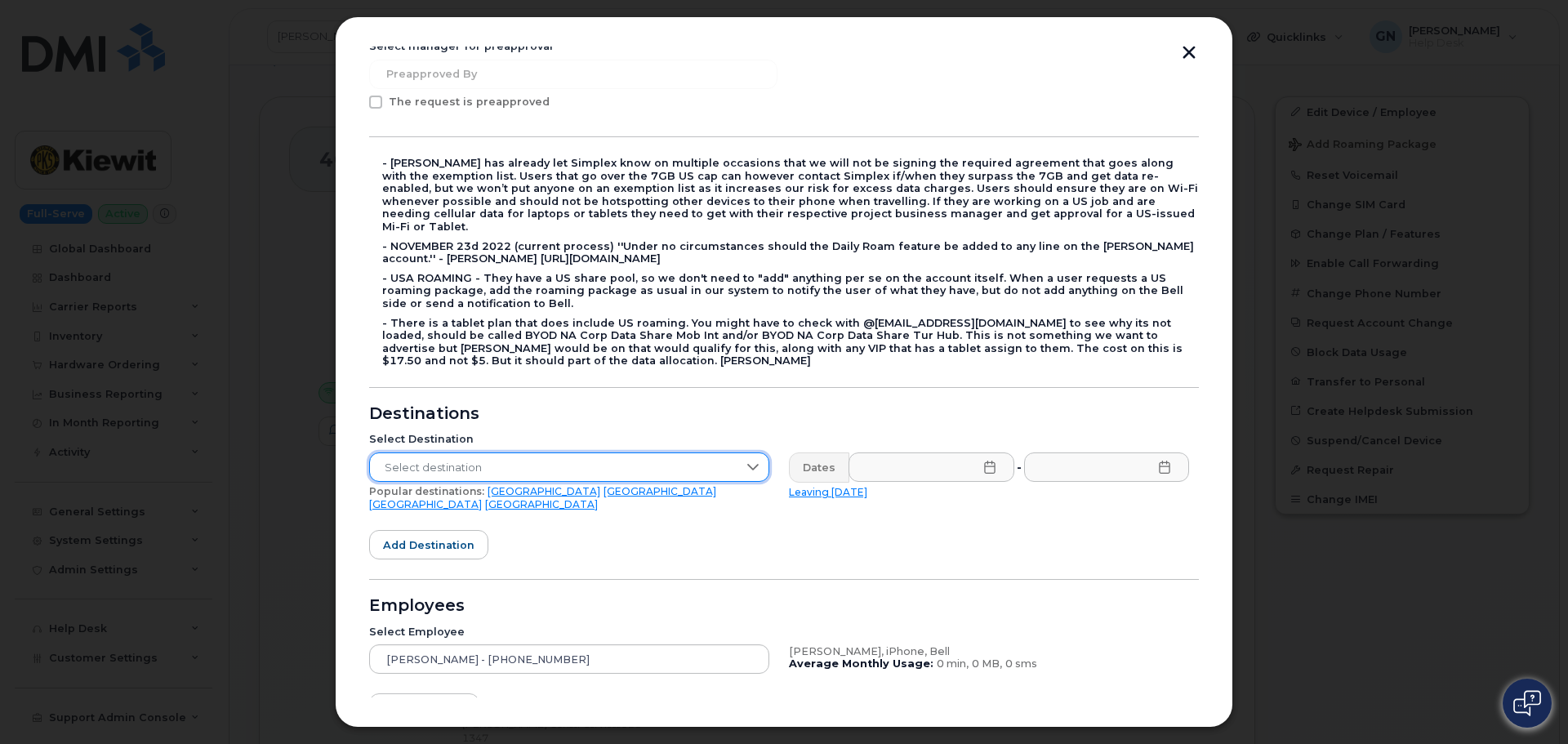
click at [536, 453] on span "Select destination" at bounding box center [554, 468] width 368 height 30
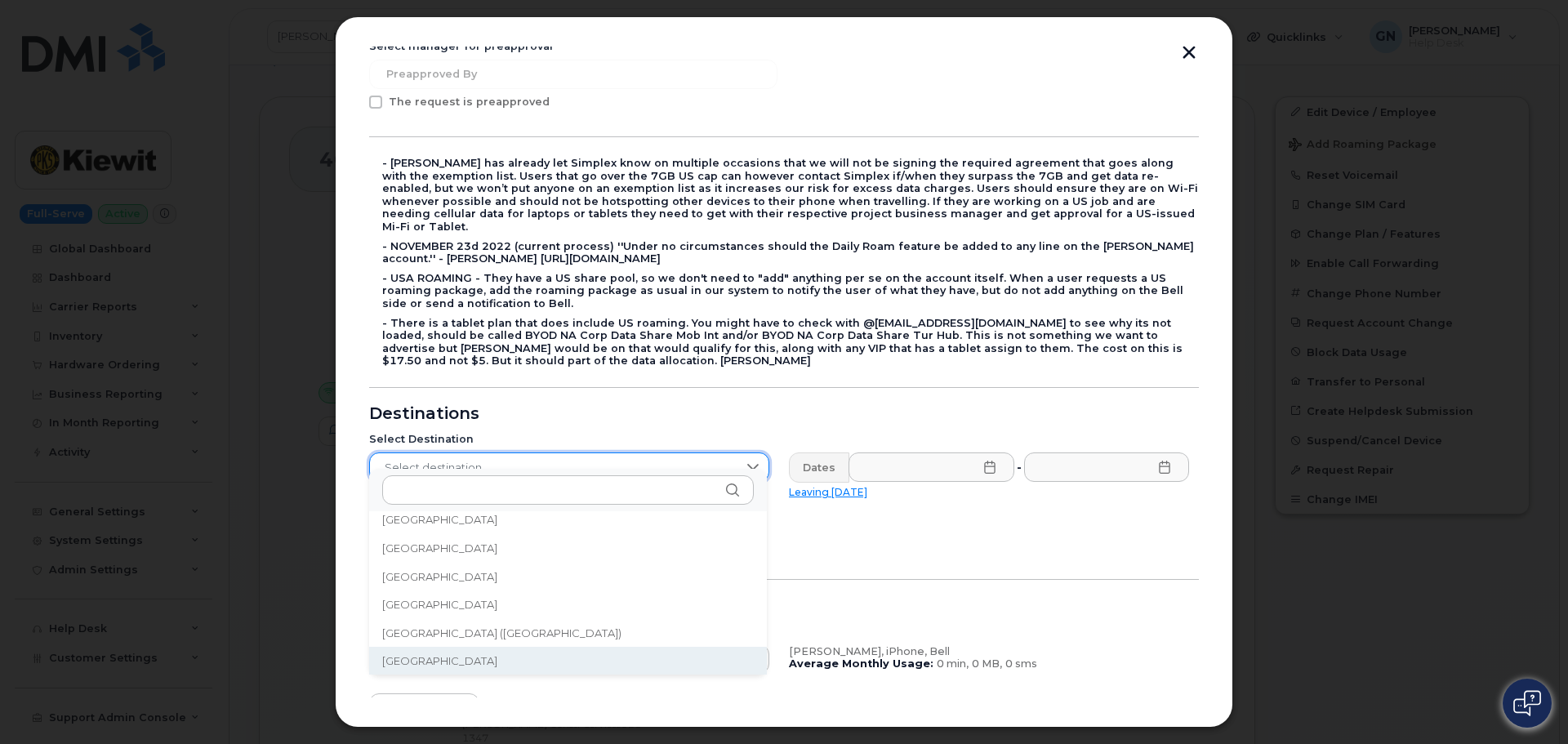
scroll to position [5428, 0]
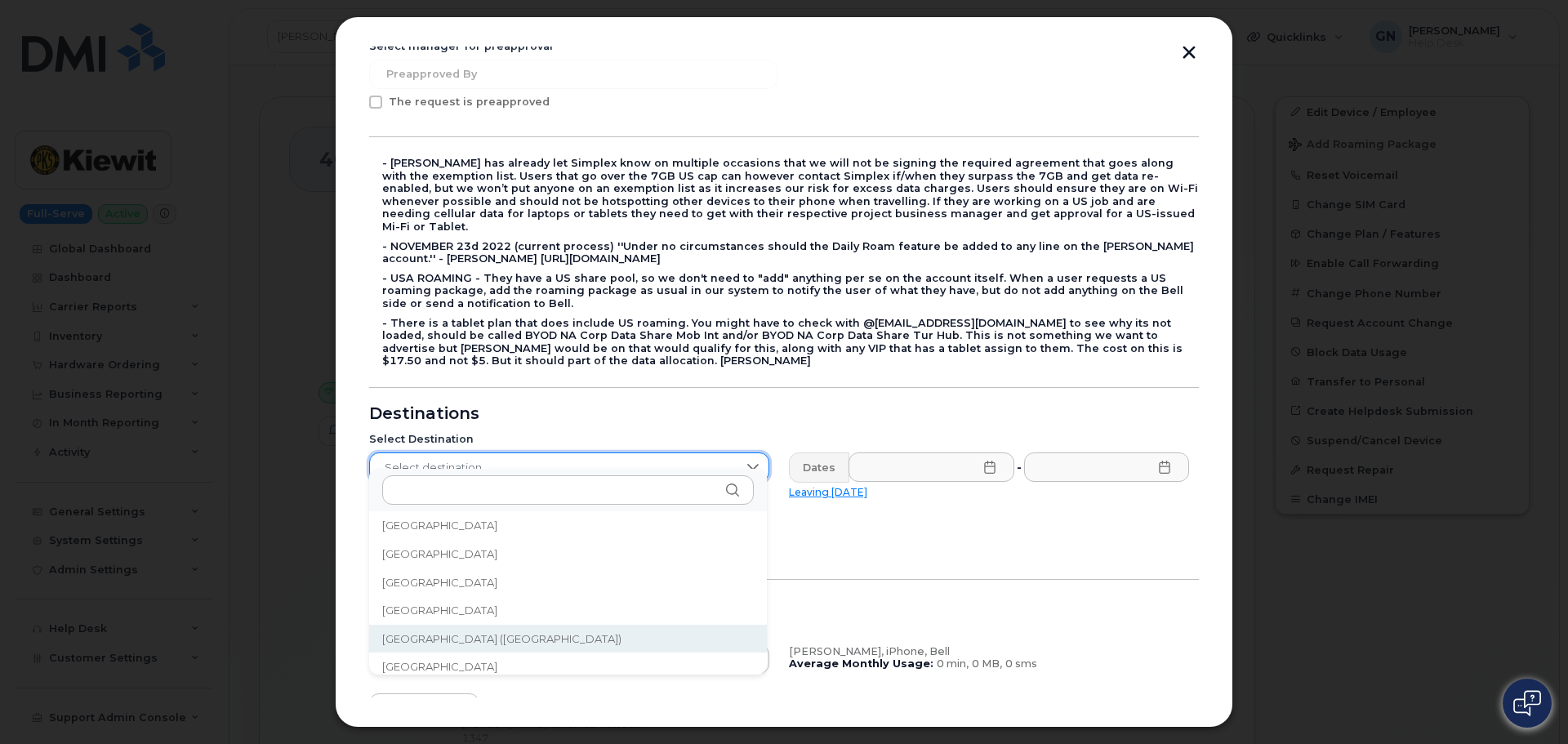
click at [449, 633] on span "United States of America (USA)" at bounding box center [502, 639] width 239 height 16
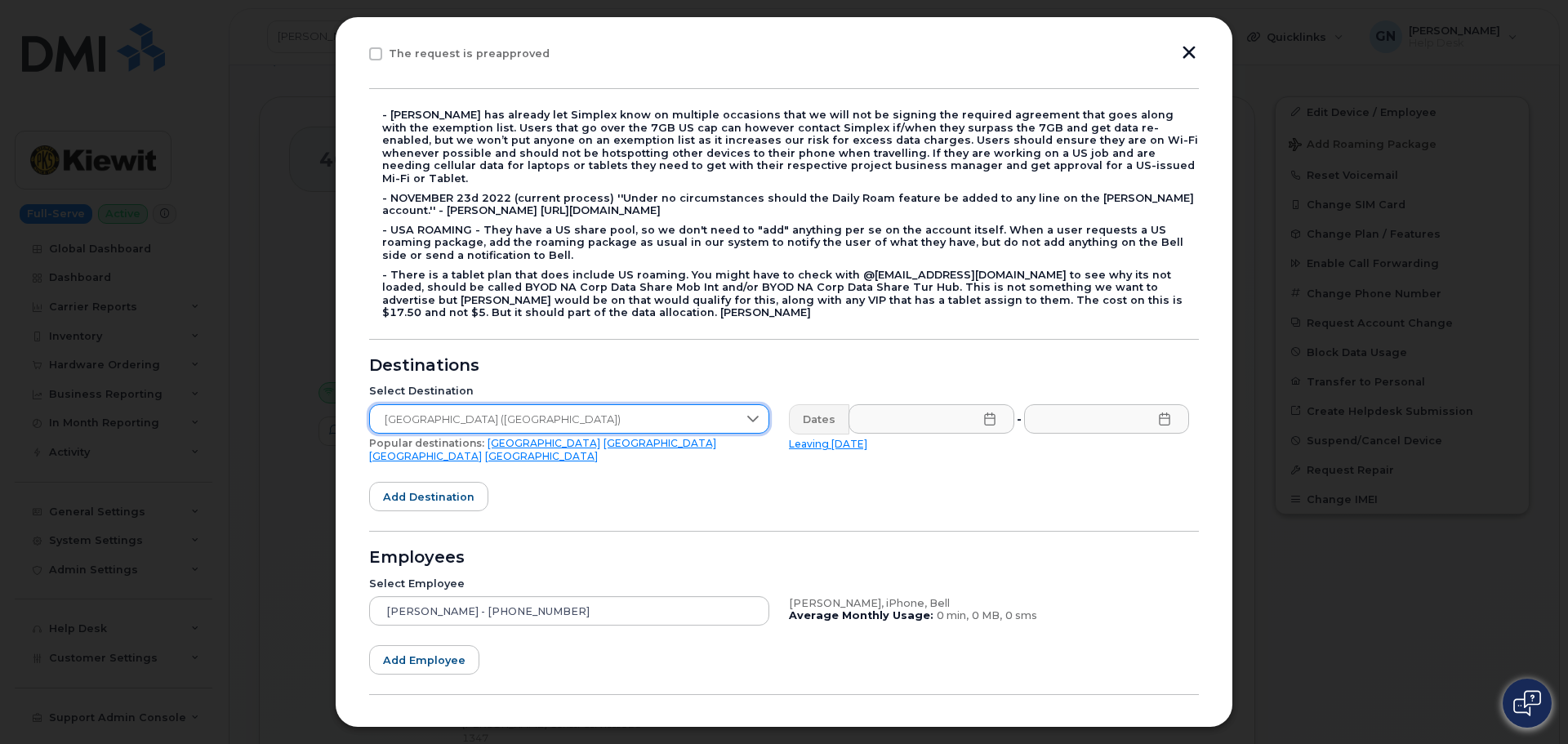
scroll to position [339, 0]
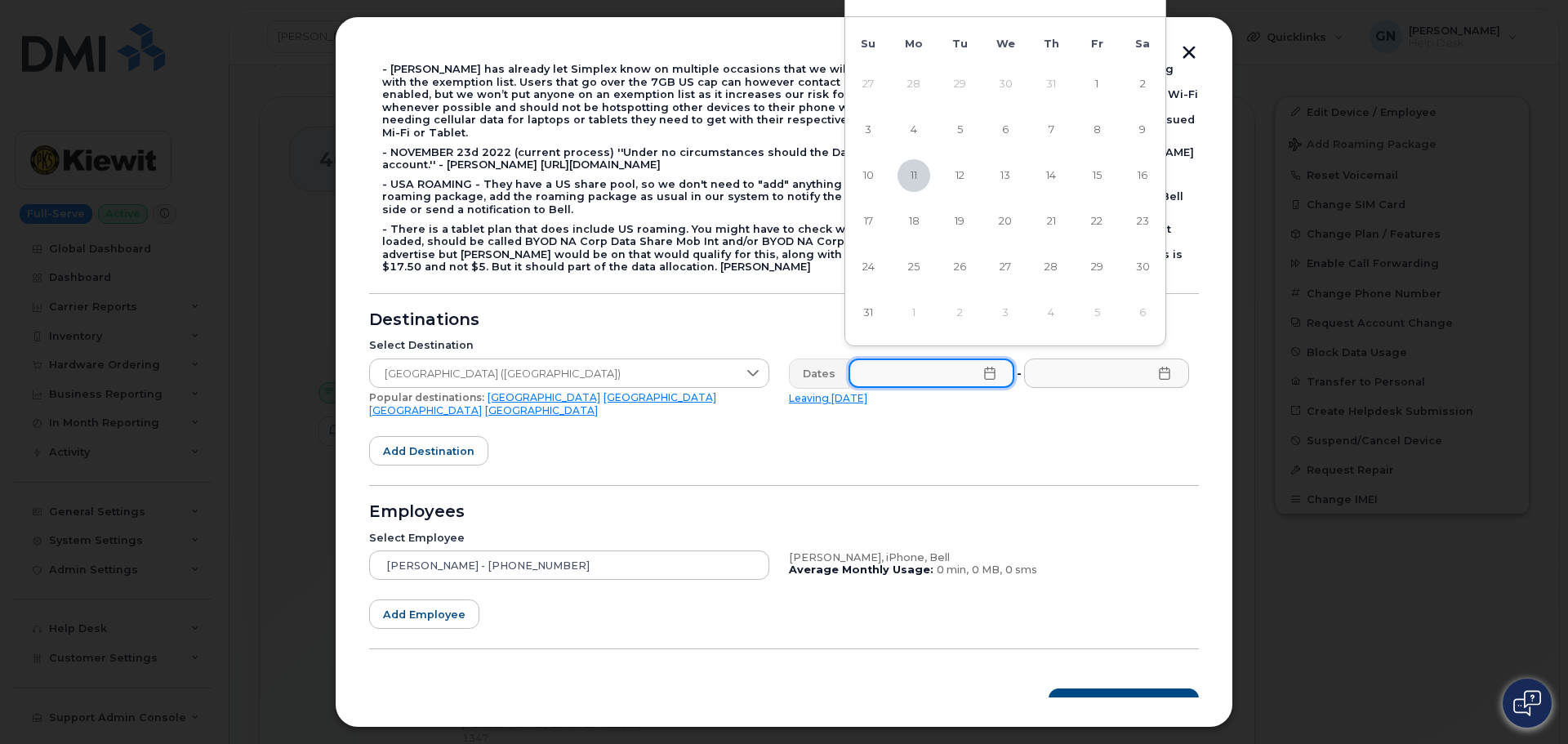
click at [911, 364] on input "text" at bounding box center [932, 373] width 166 height 30
click at [910, 170] on span "11" at bounding box center [913, 175] width 33 height 33
type input "08/11/2025"
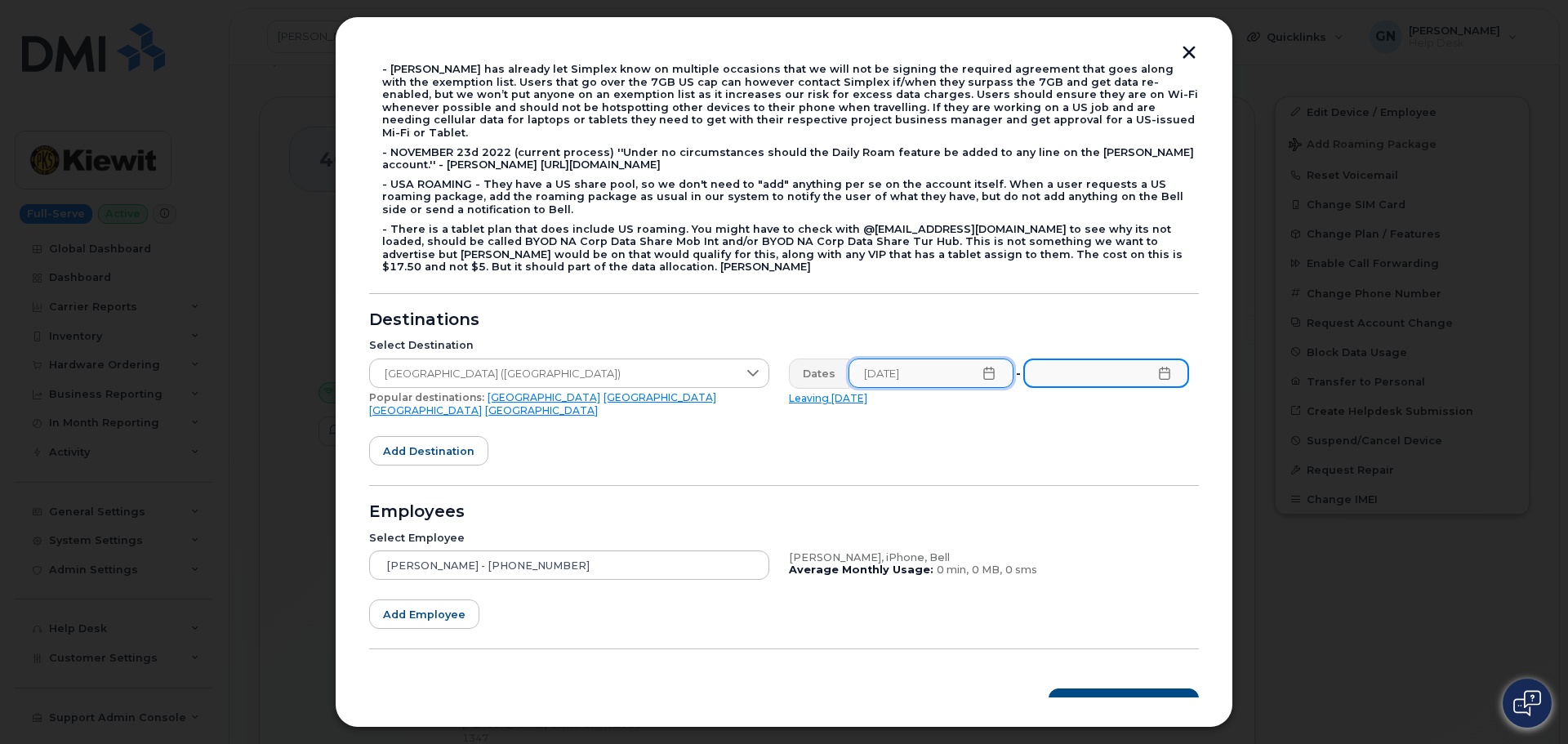
click at [1056, 363] on input "text" at bounding box center [1107, 373] width 166 height 30
click at [1159, 367] on icon at bounding box center [1164, 373] width 11 height 13
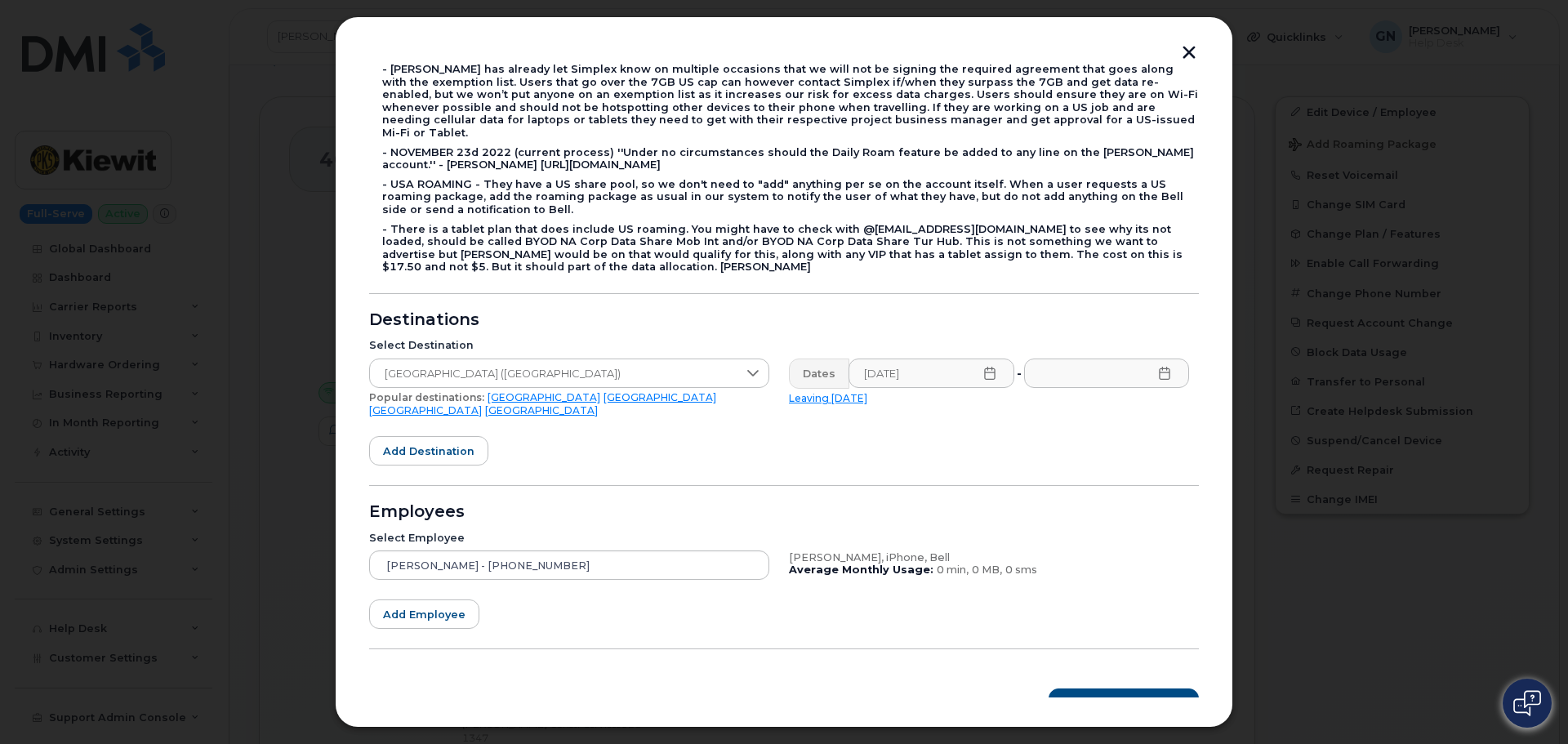
click at [1160, 367] on icon at bounding box center [1164, 373] width 13 height 13
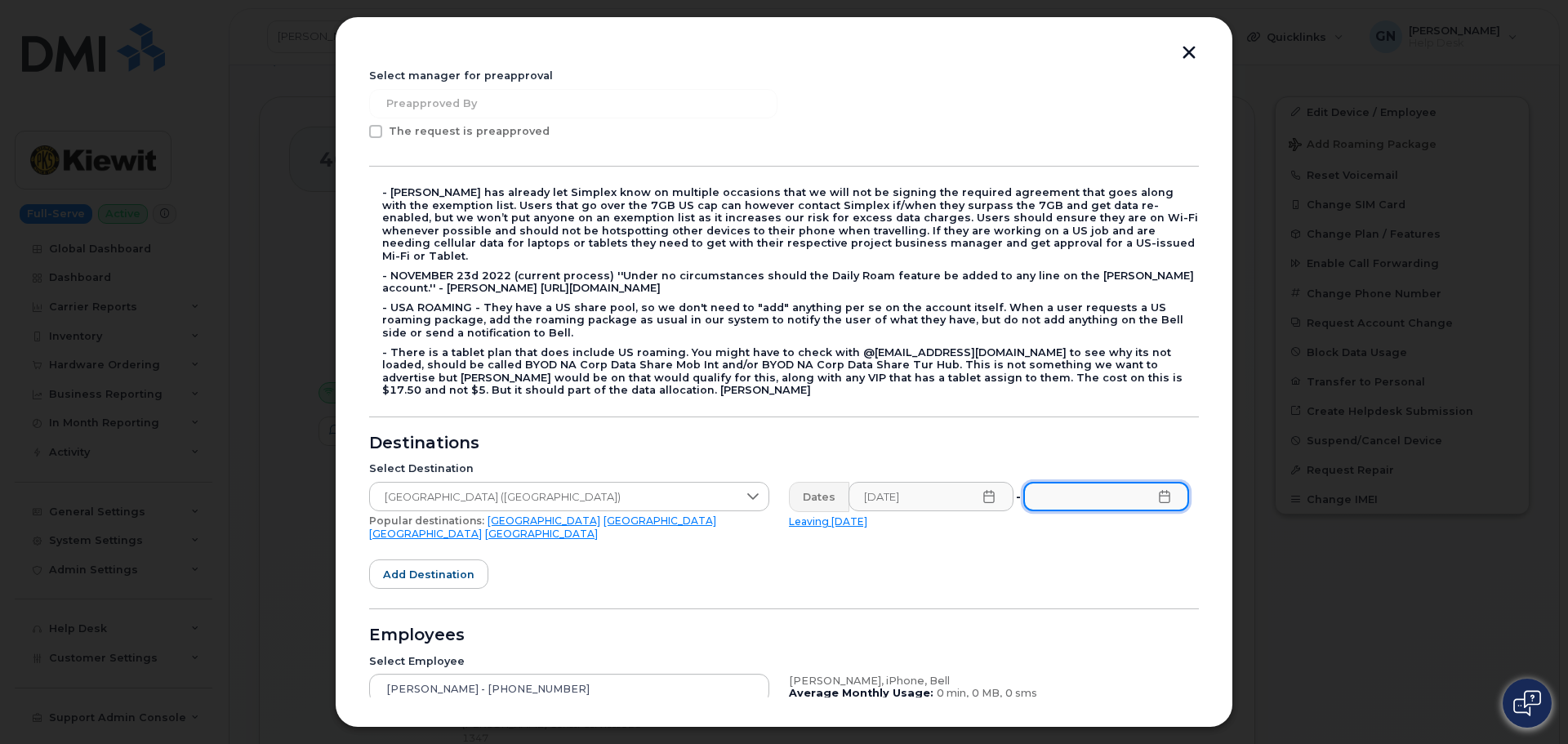
scroll to position [176, 0]
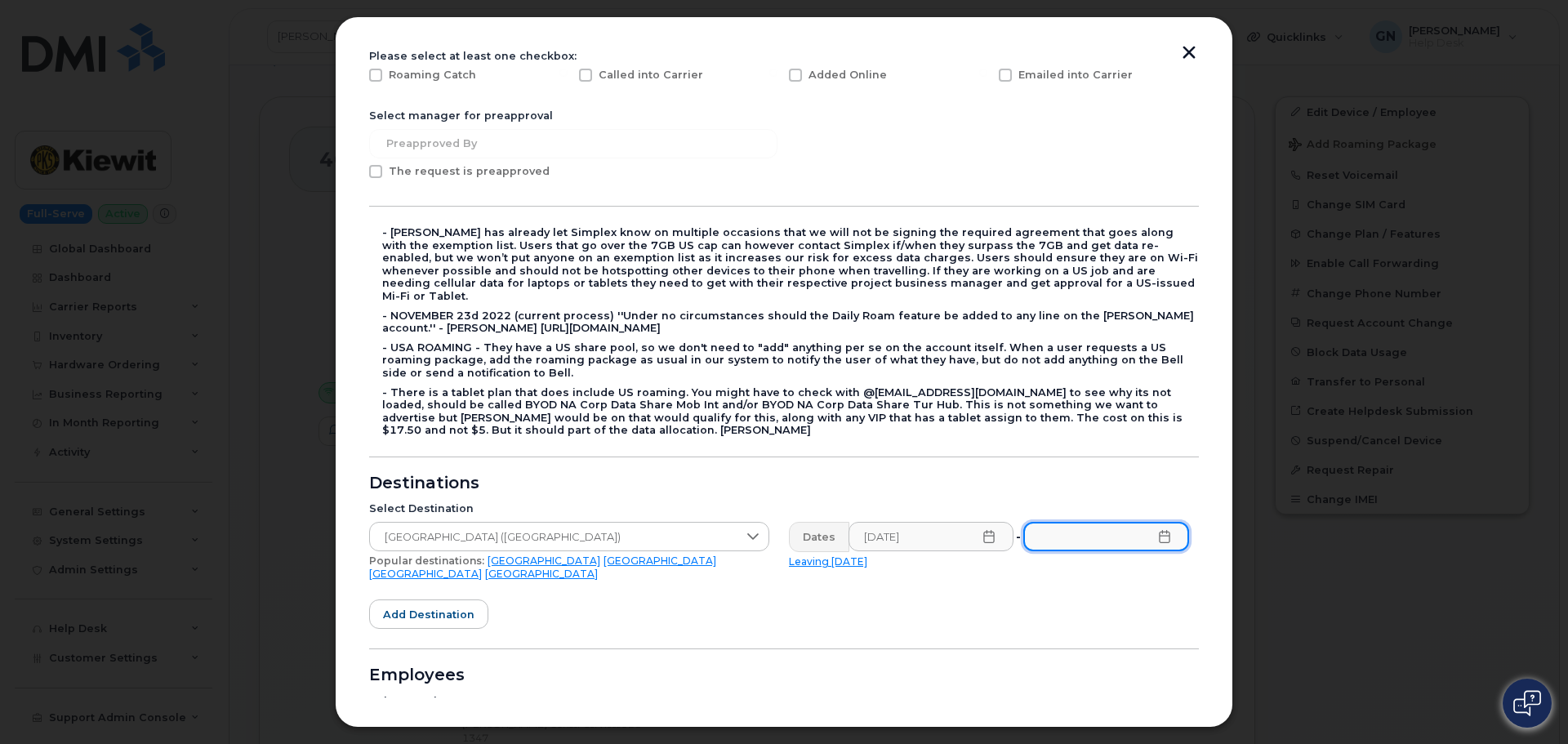
click at [1160, 532] on input "text" at bounding box center [1107, 537] width 166 height 30
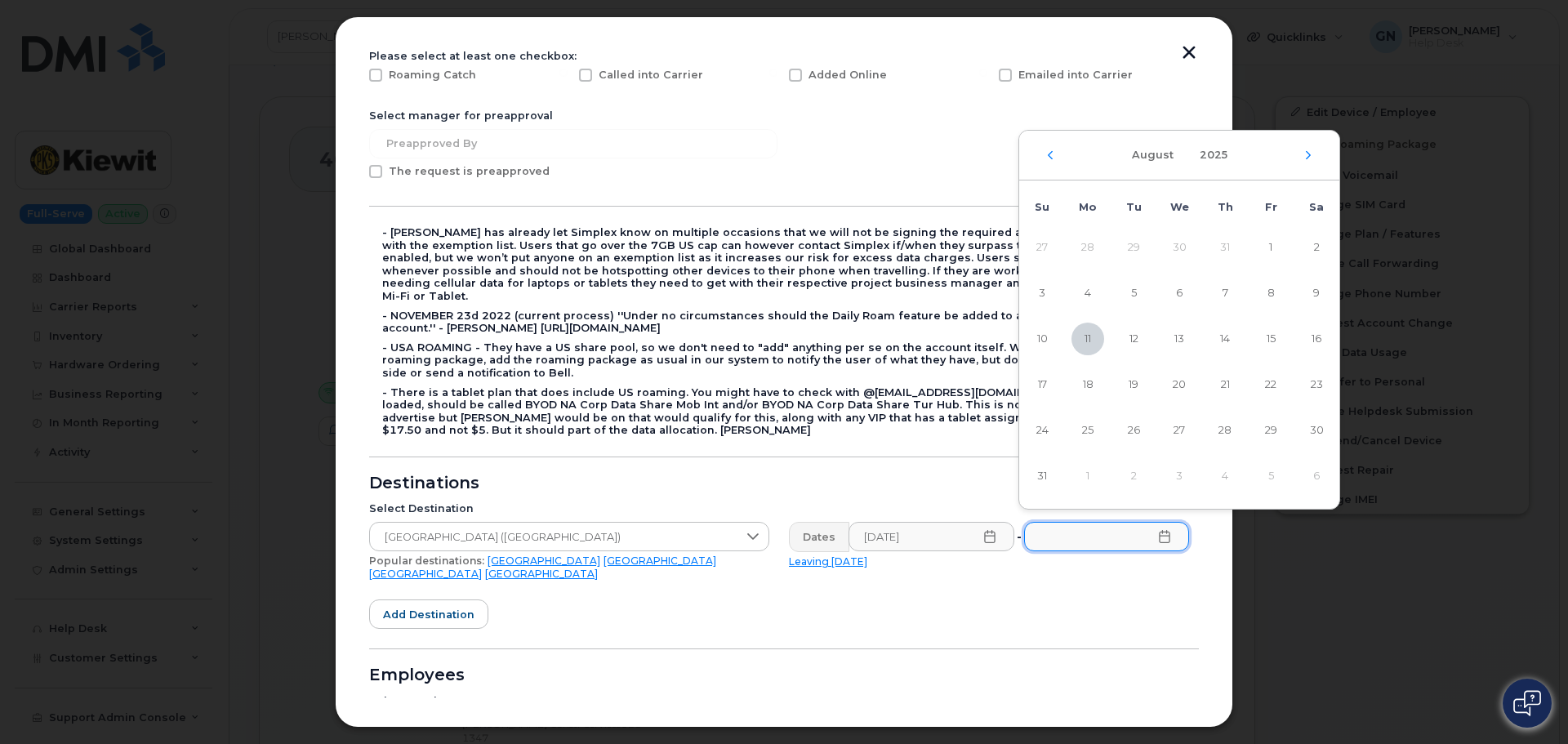
click at [1159, 530] on icon at bounding box center [1164, 536] width 11 height 13
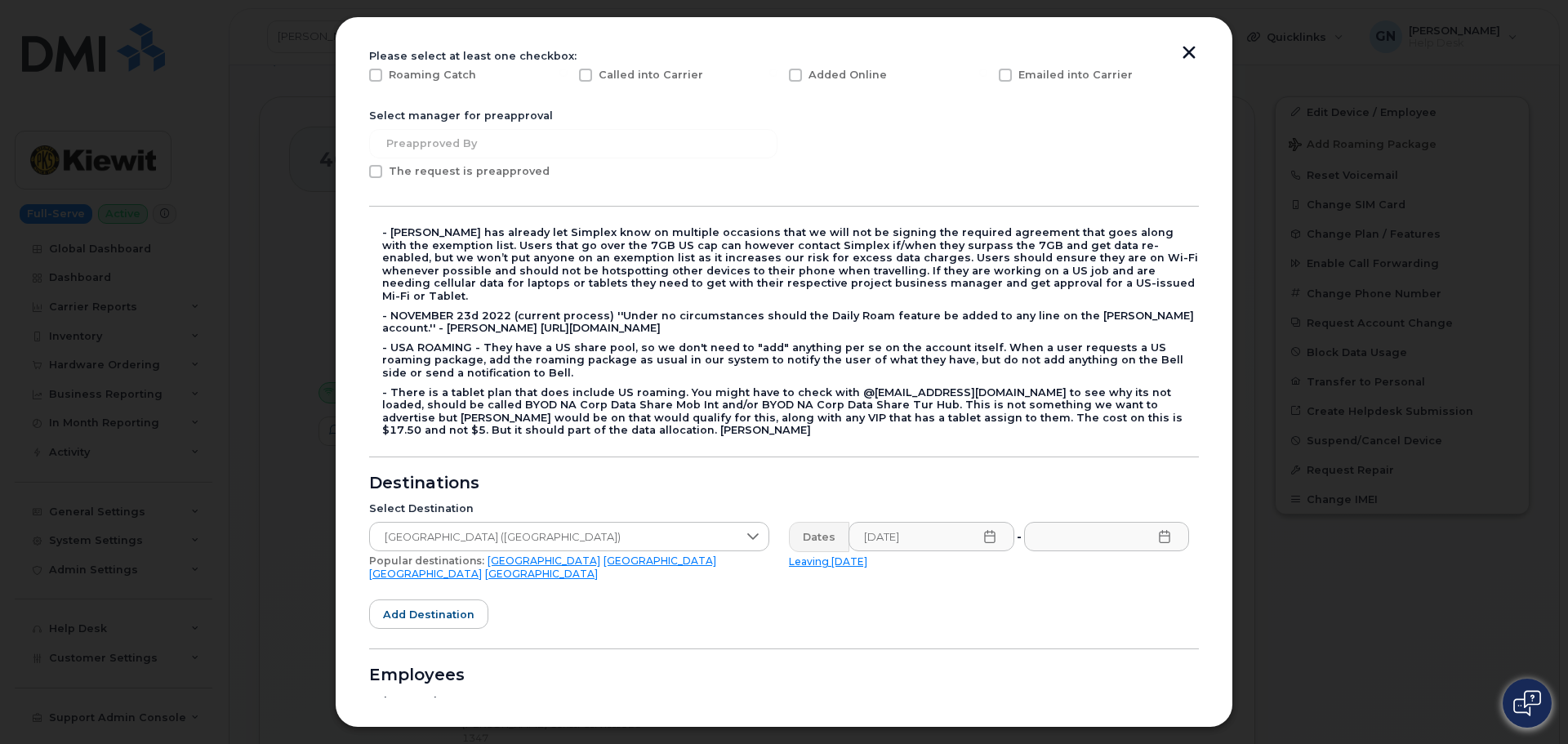
click at [1159, 530] on icon at bounding box center [1164, 536] width 13 height 13
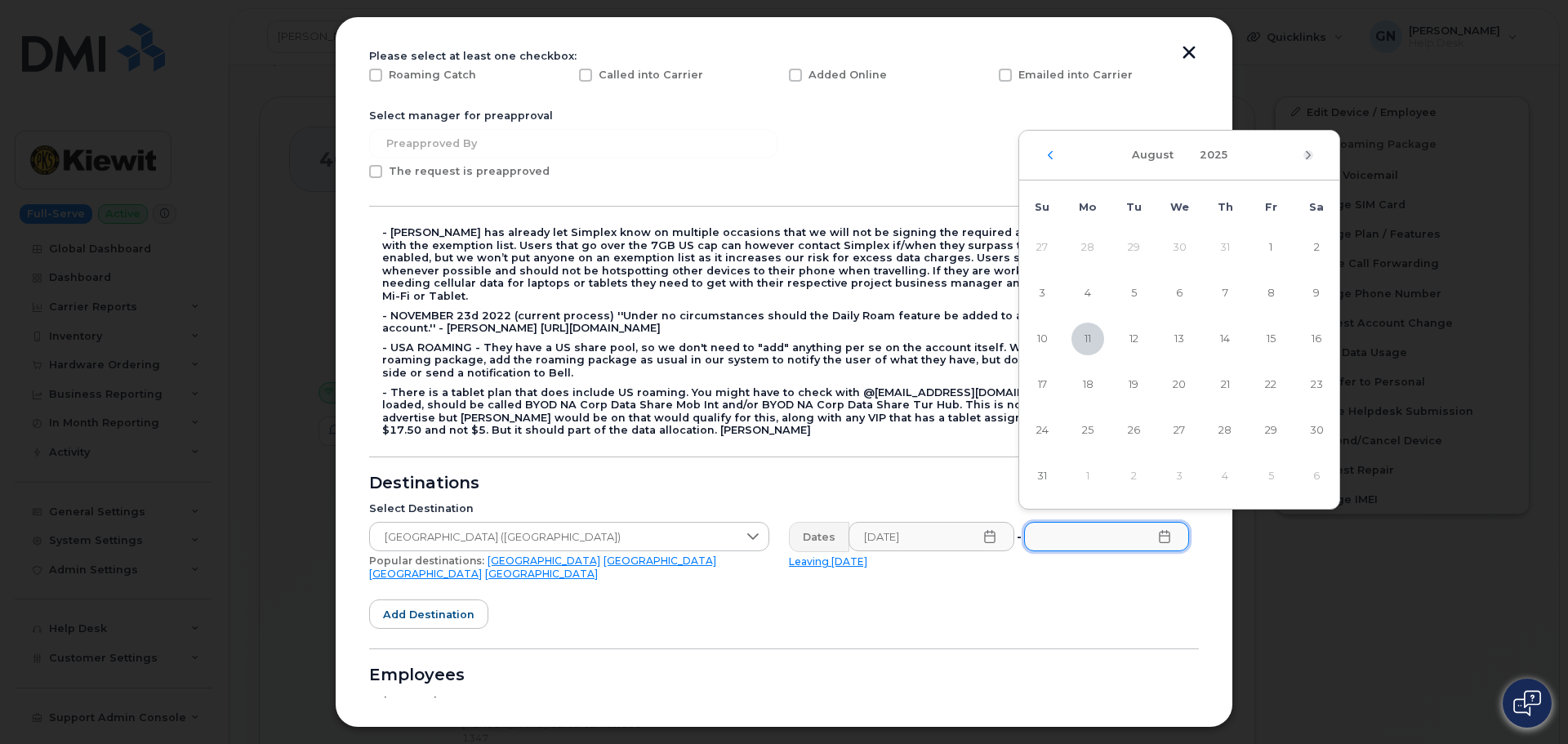
click at [1308, 157] on icon "Next Month" at bounding box center [1309, 154] width 10 height 13
click at [1228, 430] on span "30" at bounding box center [1225, 430] width 33 height 33
type input "10/30/2025"
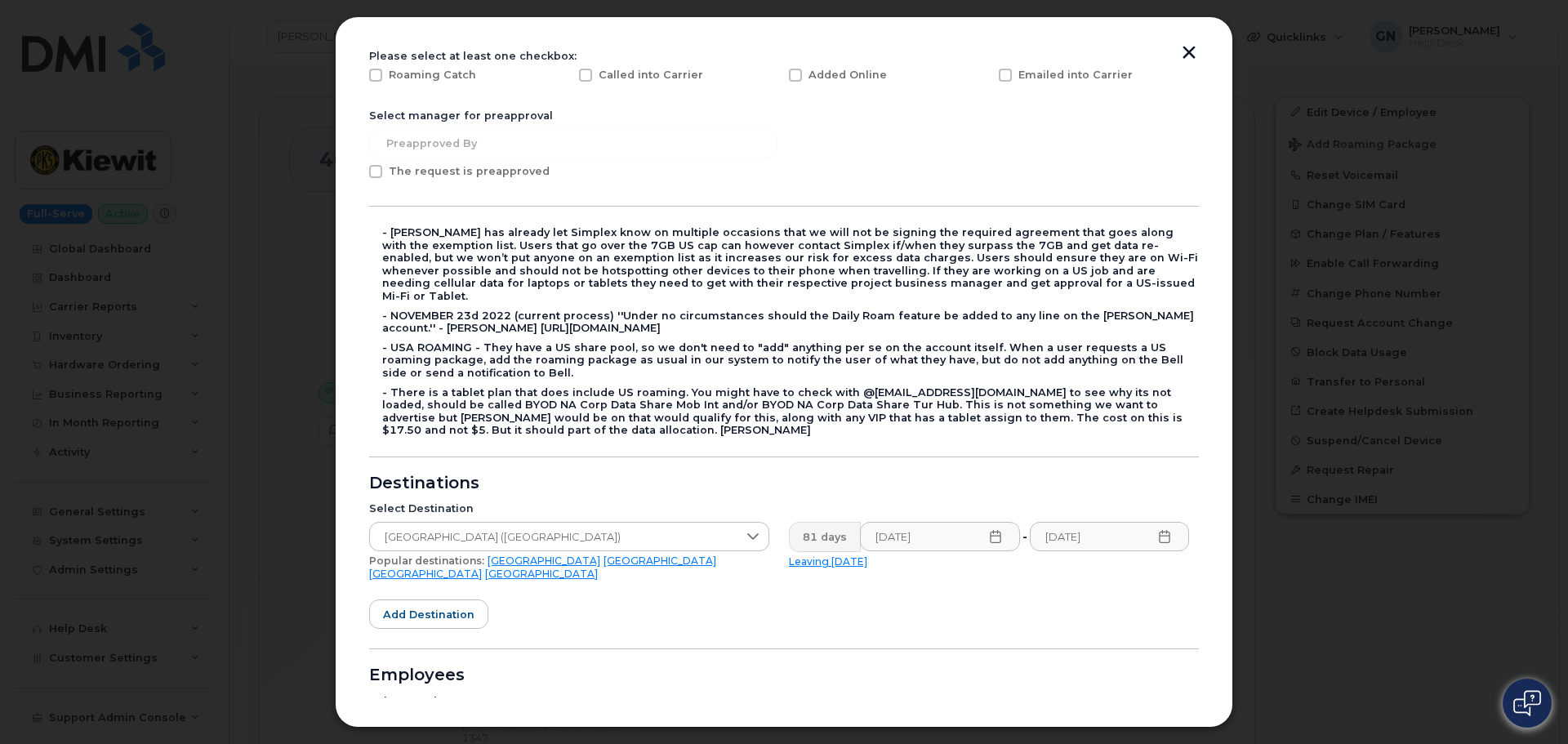
drag, startPoint x: 731, startPoint y: 593, endPoint x: 738, endPoint y: 559, distance: 34.7
click at [730, 593] on form "Please select at least one checkbox: Roaming Catch Called into Carrier Added On…" at bounding box center [784, 465] width 830 height 832
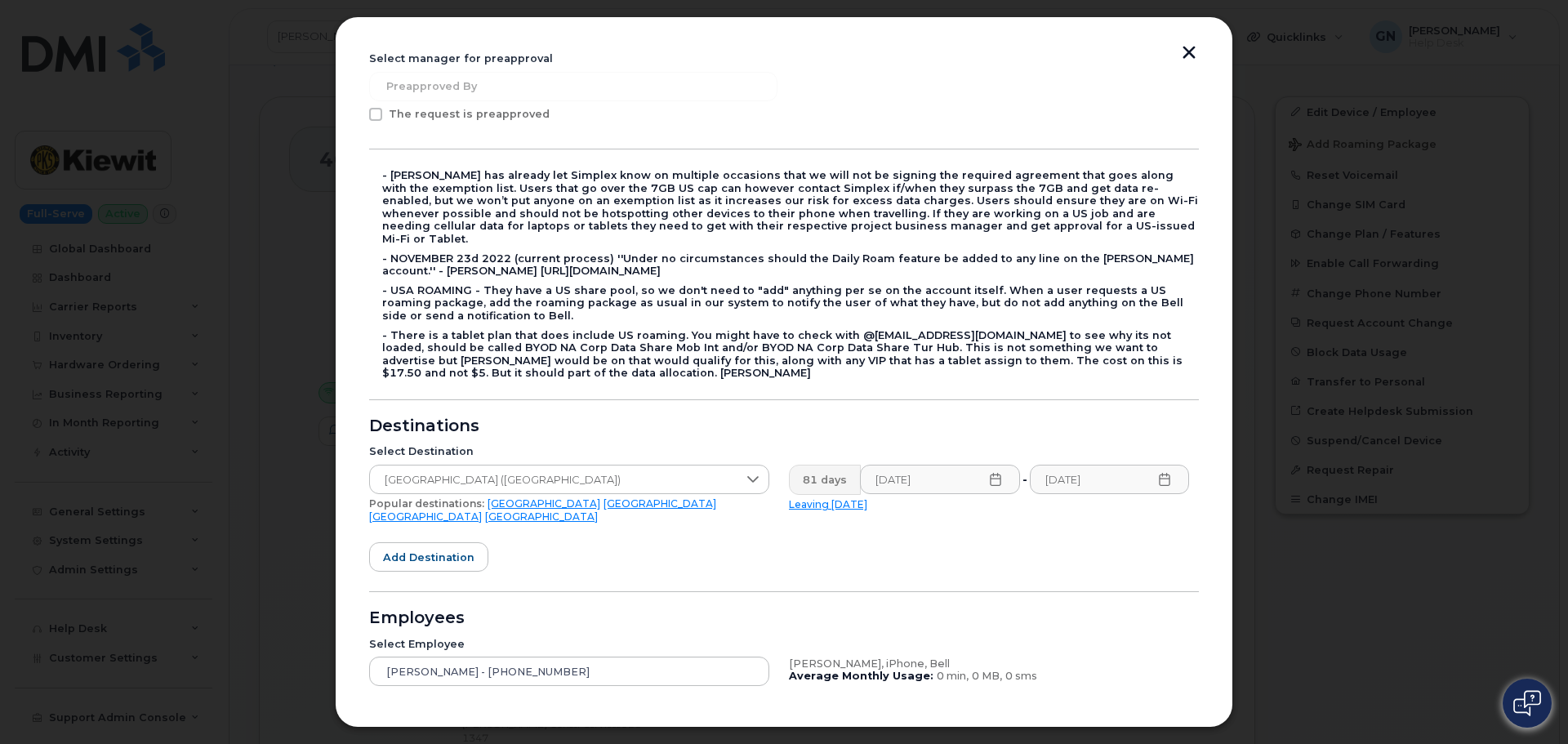
scroll to position [339, 0]
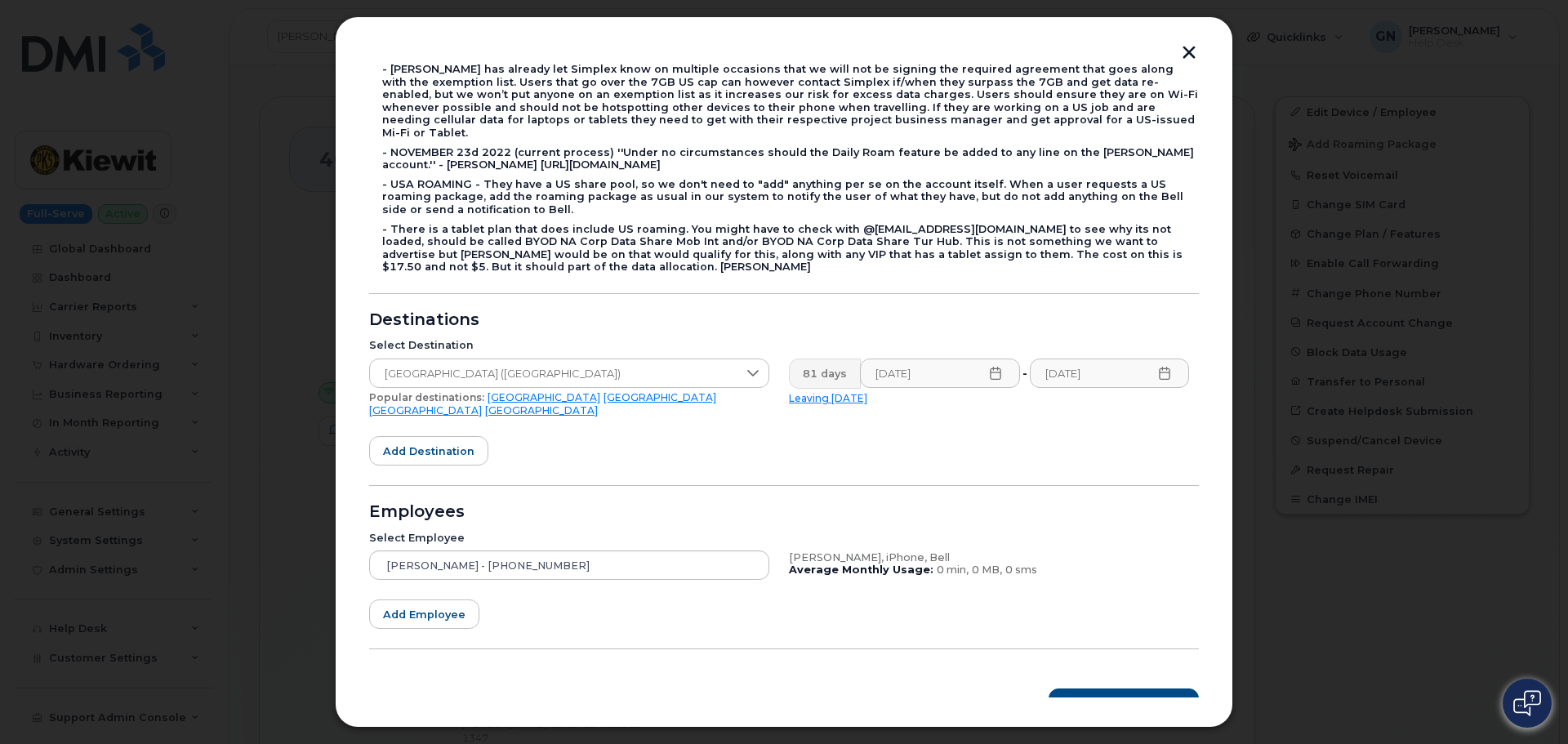
click at [989, 367] on icon at bounding box center [995, 373] width 13 height 13
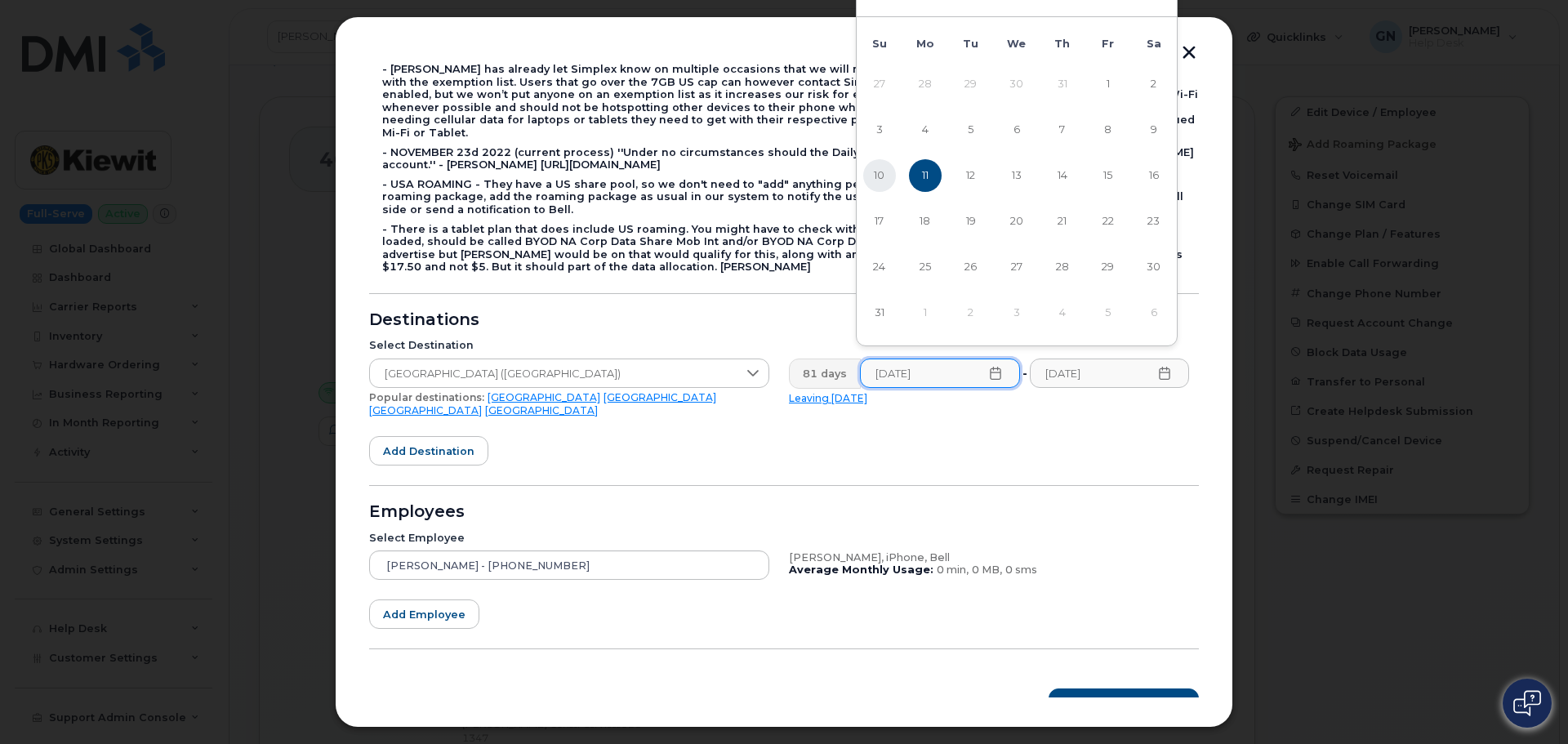
click at [878, 175] on span "10" at bounding box center [879, 175] width 33 height 33
type input "08/10/2025"
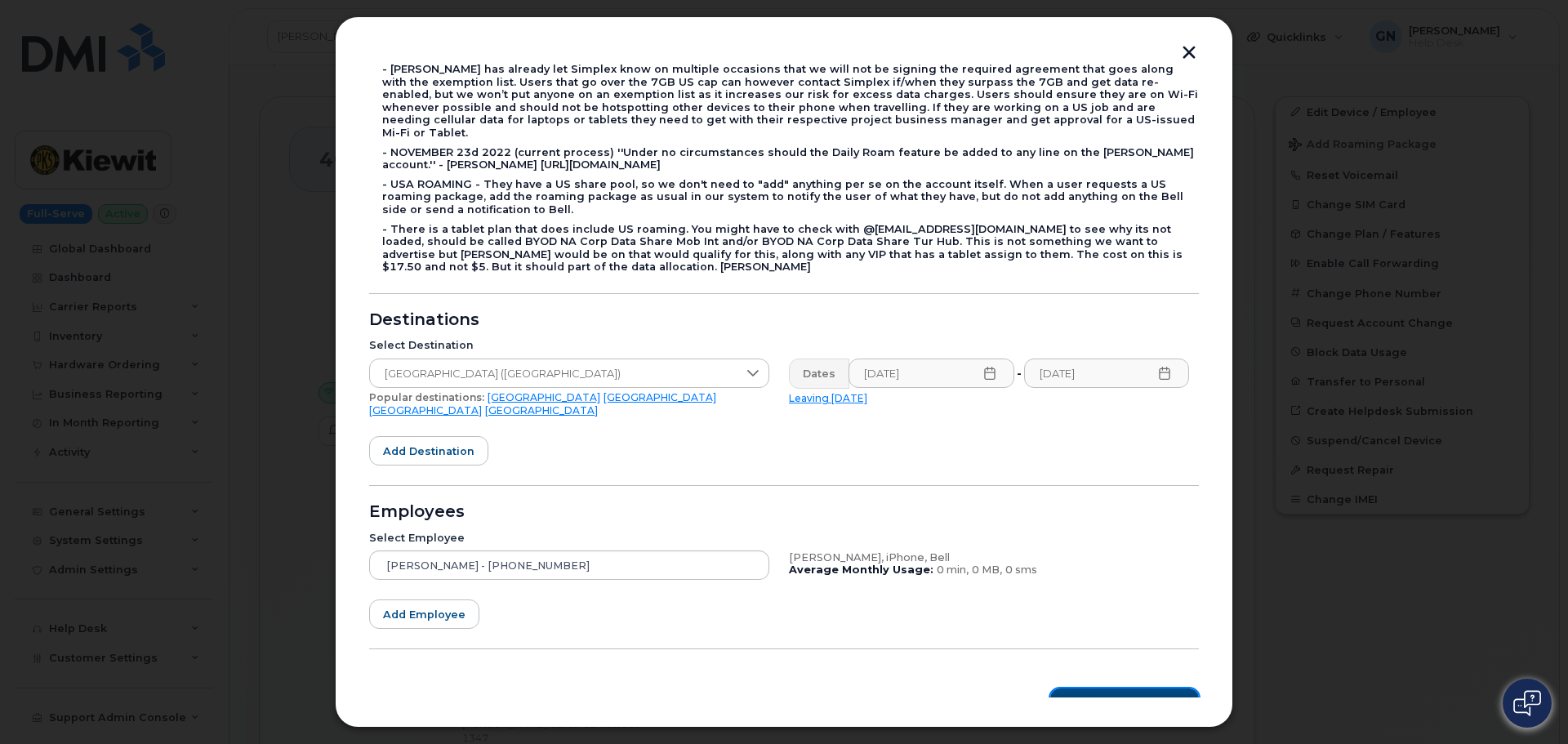
click at [1142, 697] on span "Roaming Packages" at bounding box center [1130, 704] width 110 height 16
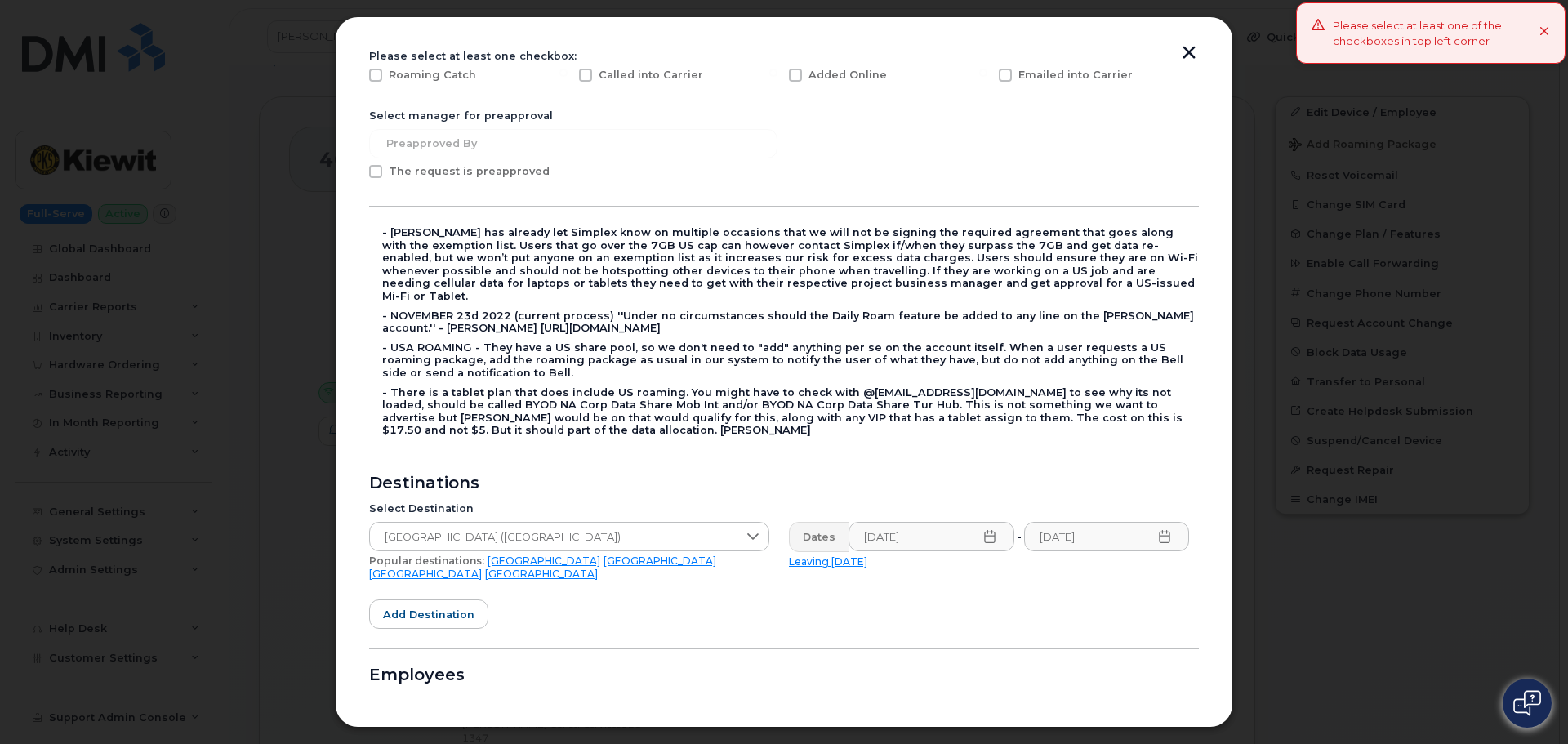
scroll to position [94, 0]
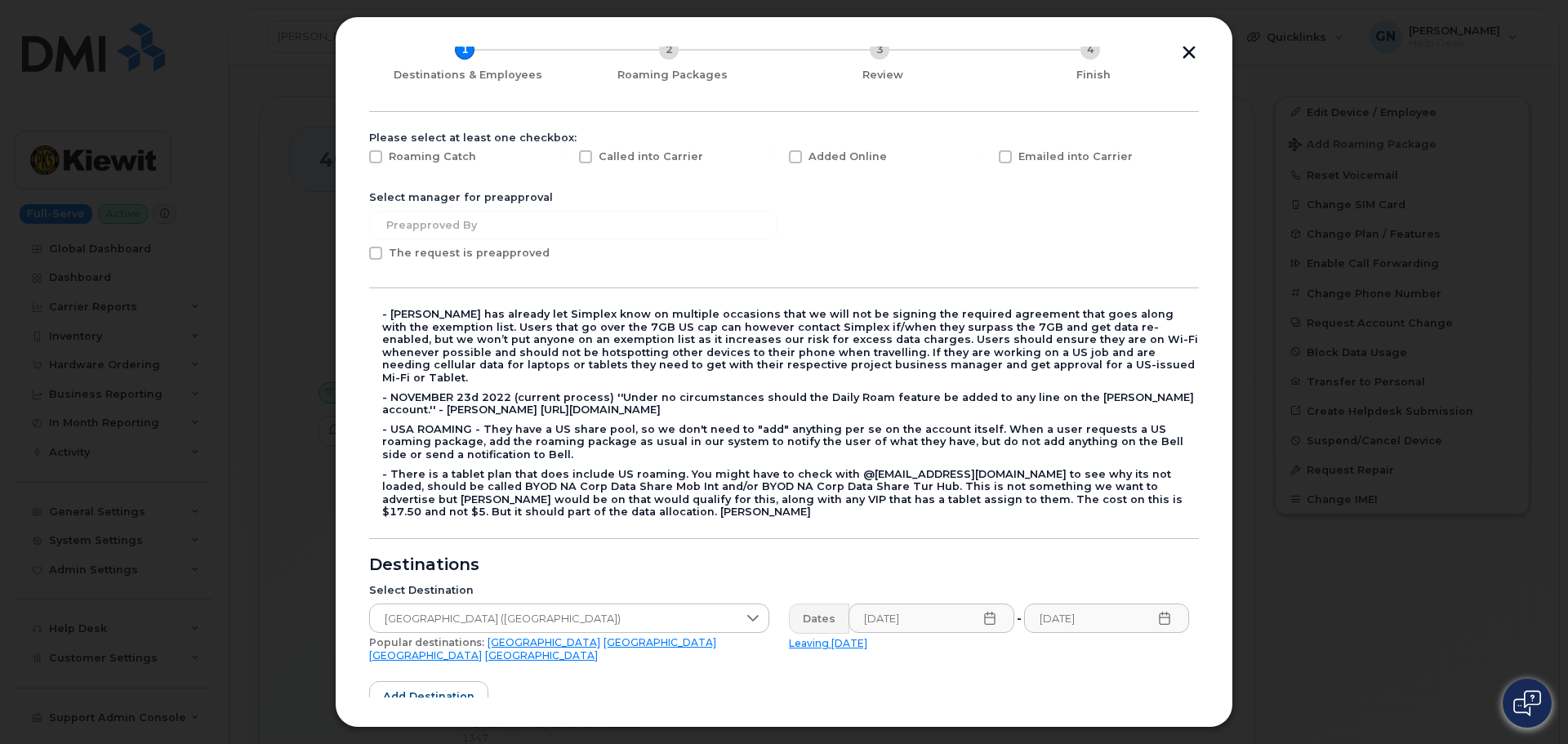
click at [381, 252] on span at bounding box center [375, 252] width 13 height 13
click at [358, 252] on input "The request is preapproved" at bounding box center [353, 250] width 8 height 8
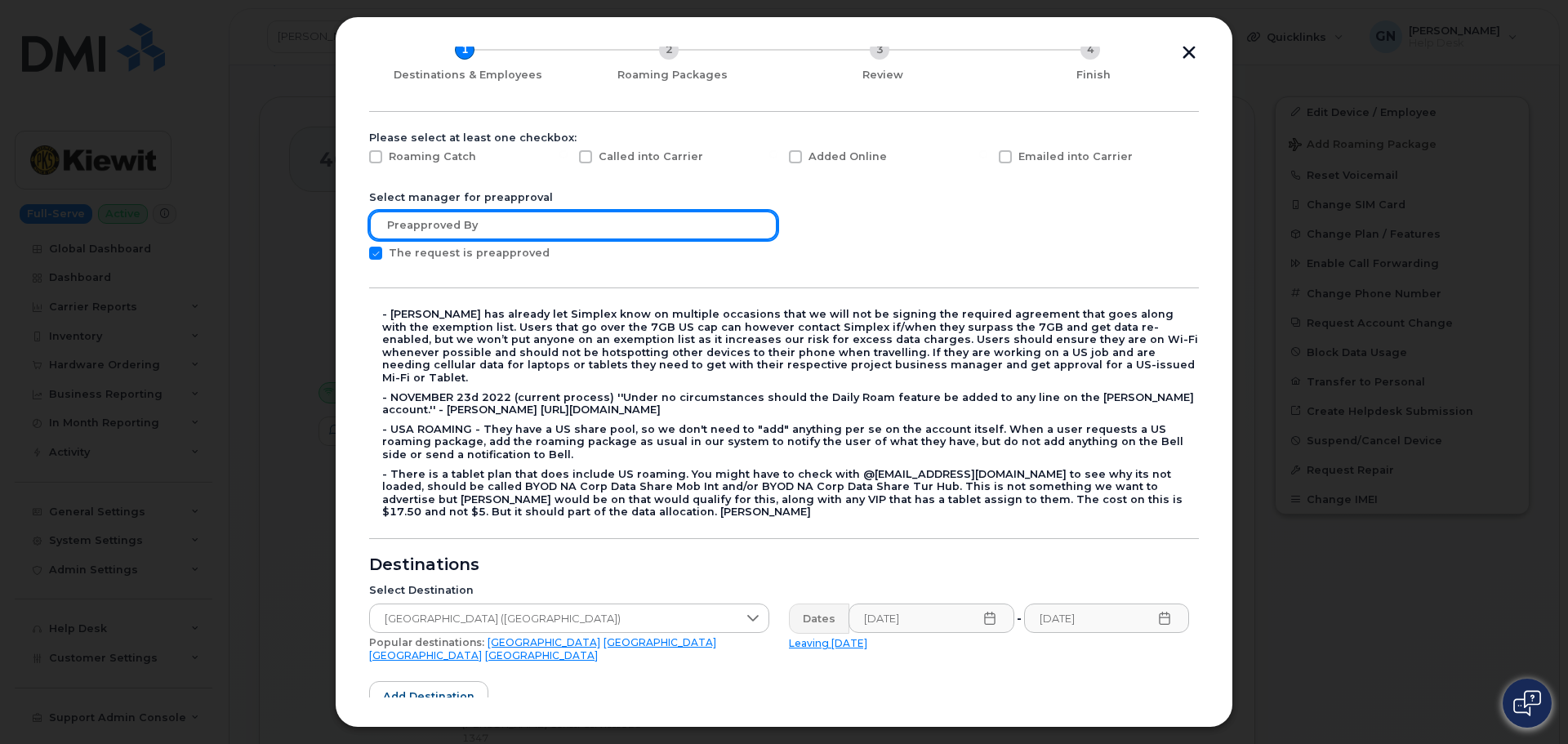
click at [405, 221] on input "text" at bounding box center [573, 226] width 409 height 30
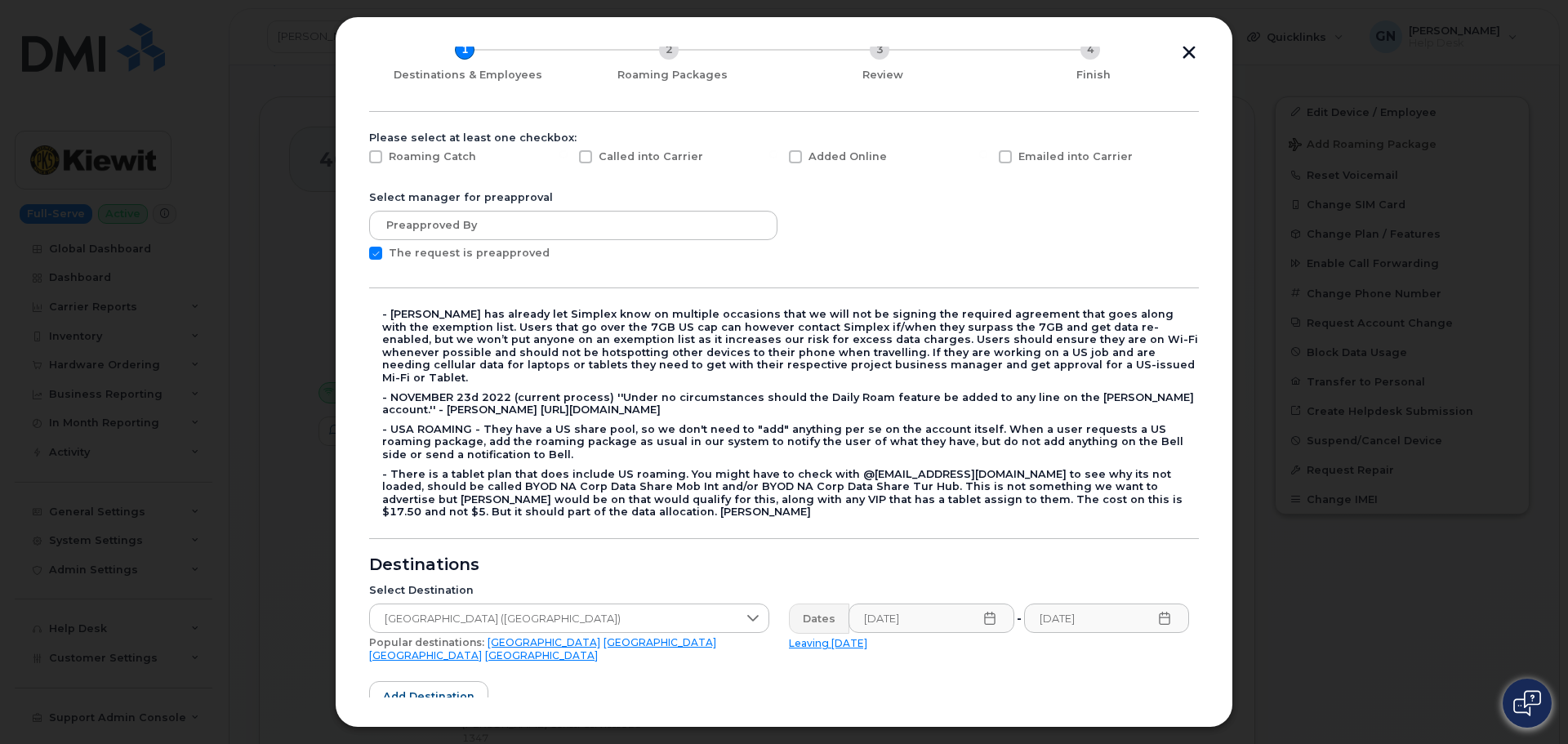
click at [375, 249] on span at bounding box center [375, 252] width 13 height 13
click at [358, 249] on input "The request is preapproved" at bounding box center [353, 250] width 8 height 8
checkbox input "false"
click at [440, 161] on span "Roaming Catch" at bounding box center [432, 156] width 87 height 12
click at [358, 158] on input "Roaming Catch" at bounding box center [353, 154] width 8 height 8
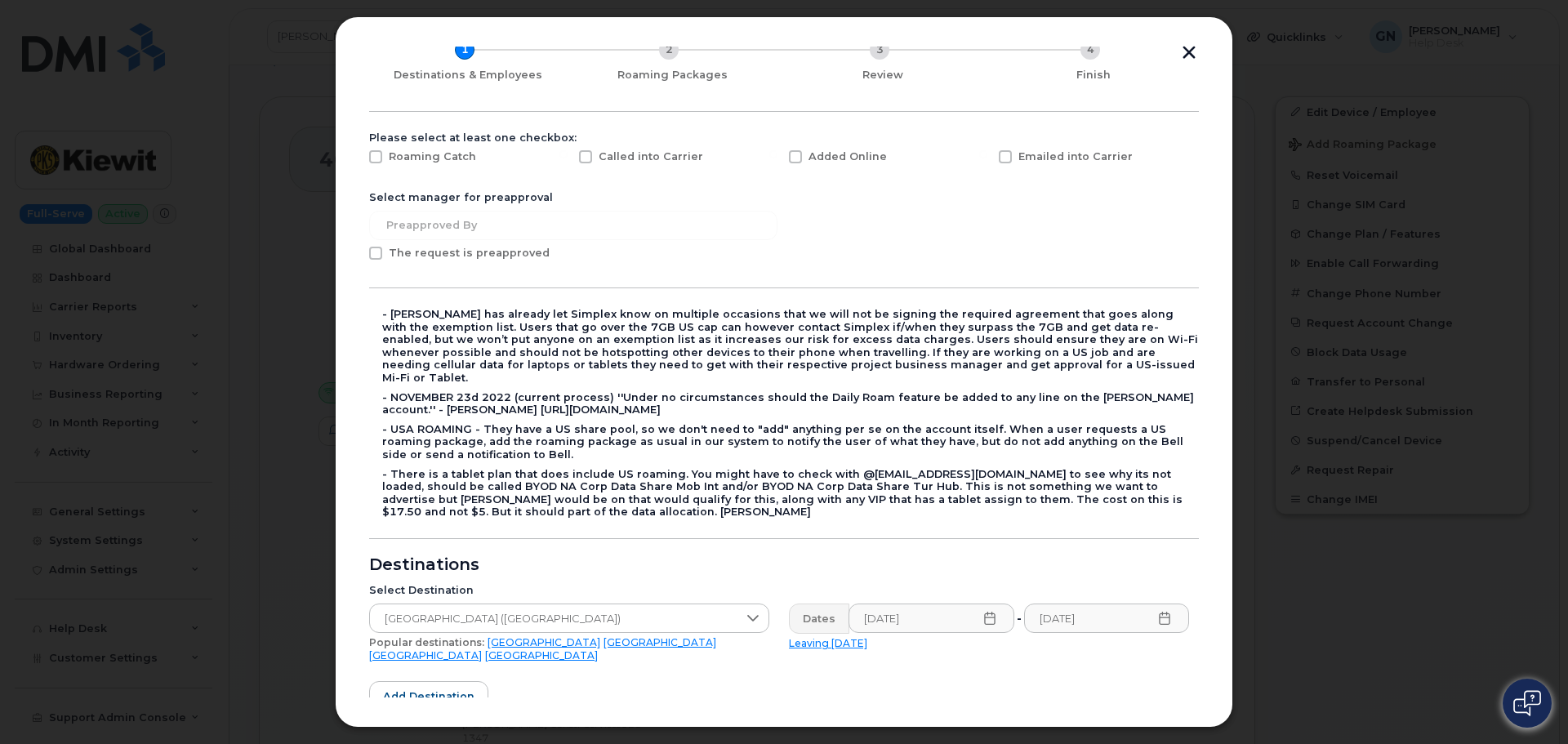
checkbox input "true"
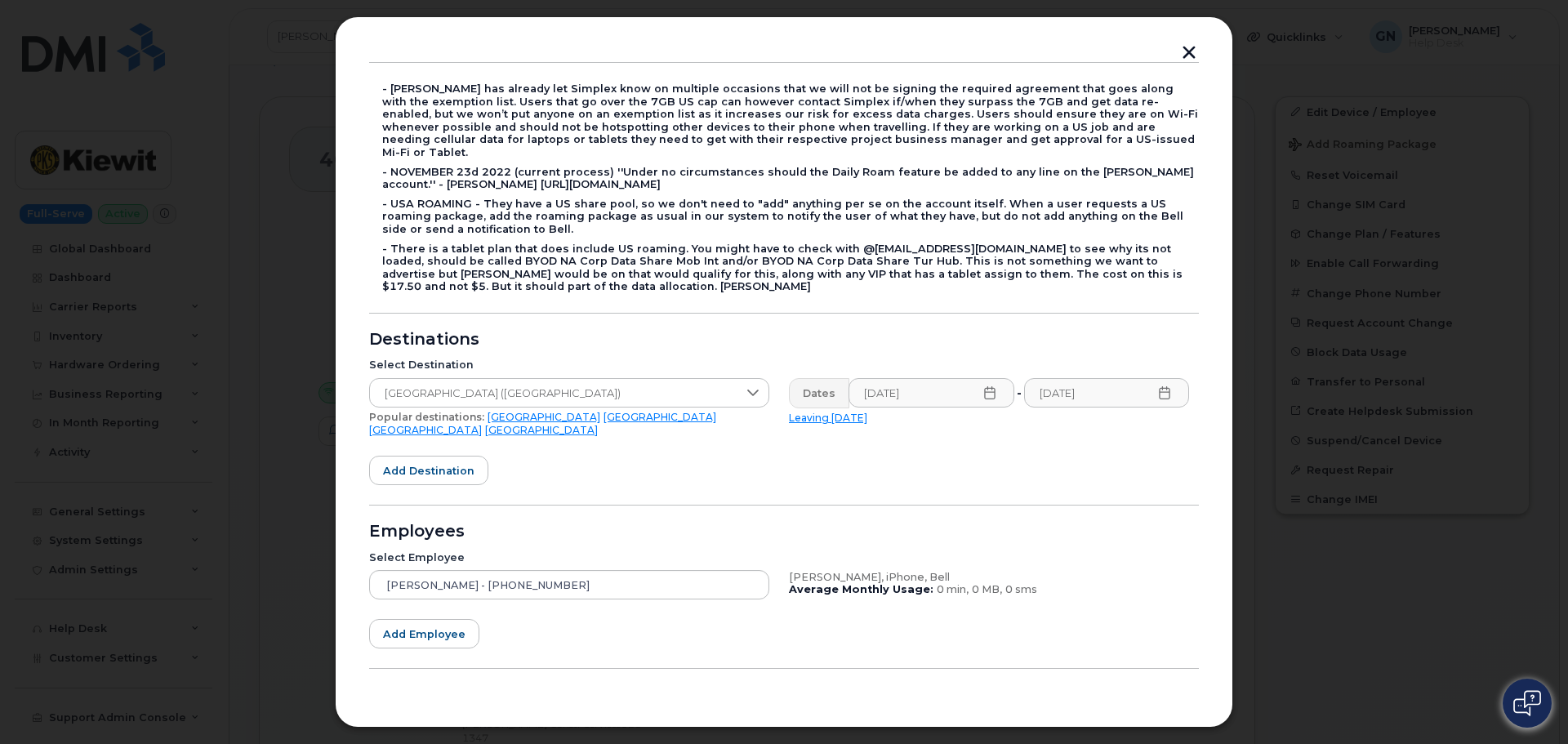
scroll to position [339, 0]
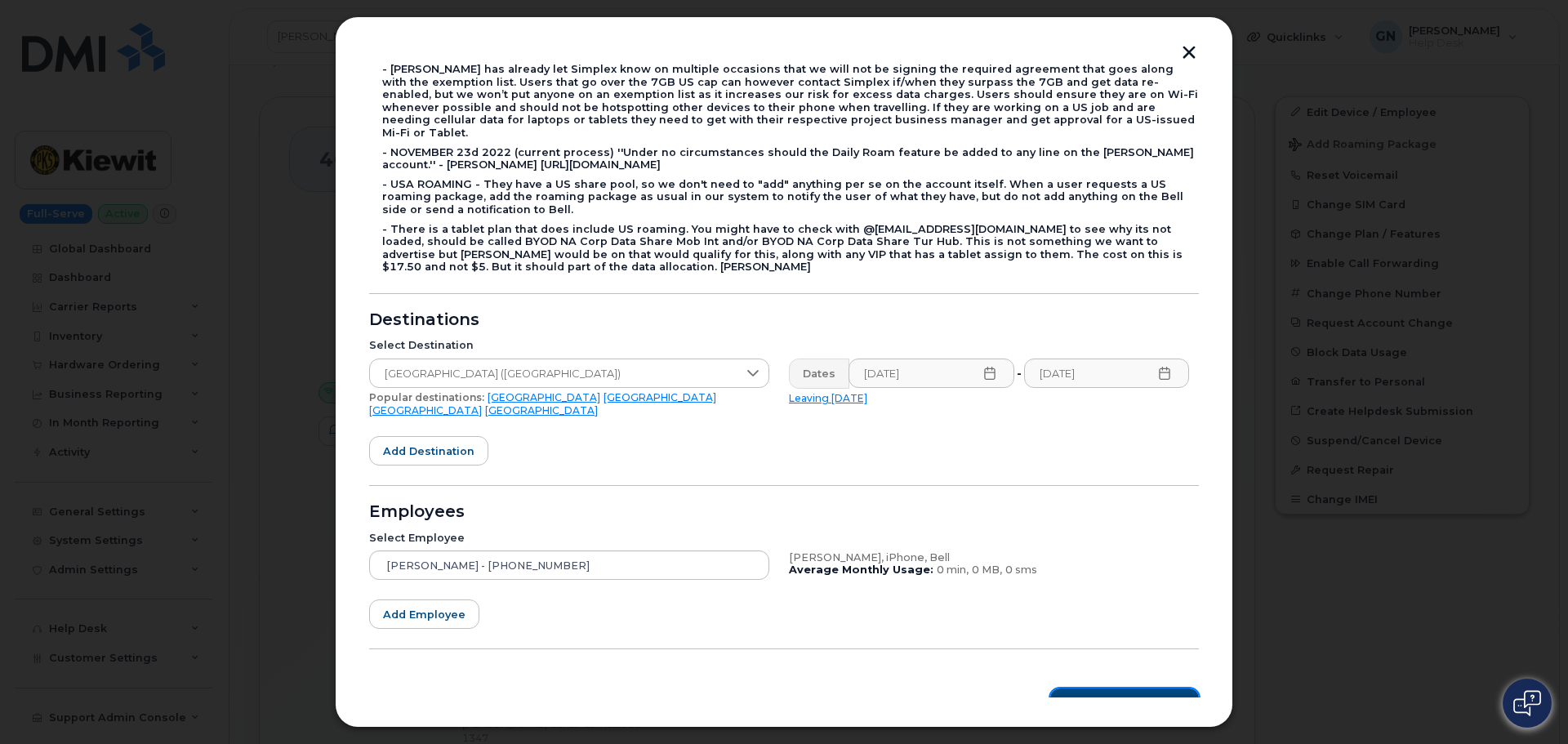
click at [1090, 689] on button "Roaming Packages" at bounding box center [1125, 703] width 148 height 30
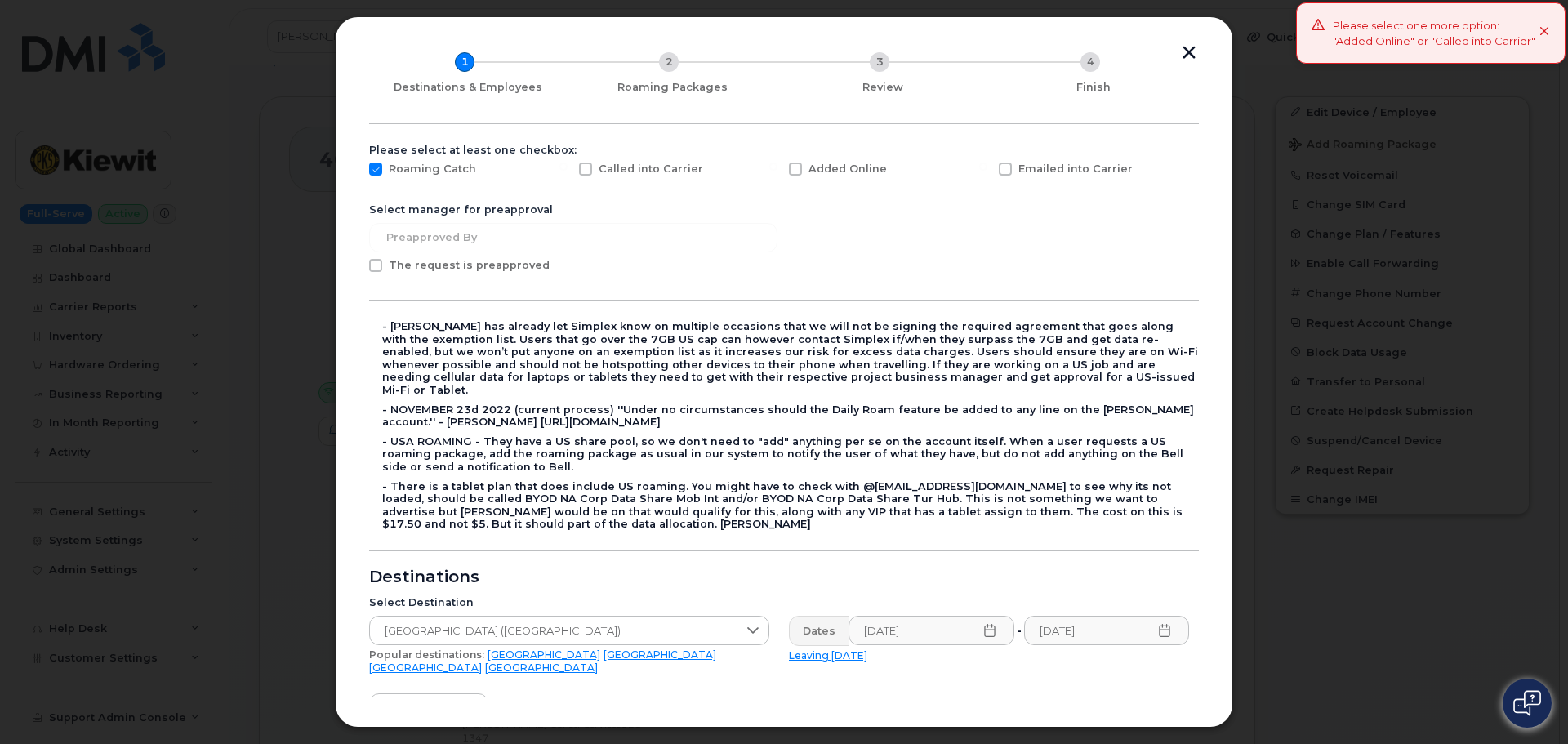
scroll to position [0, 0]
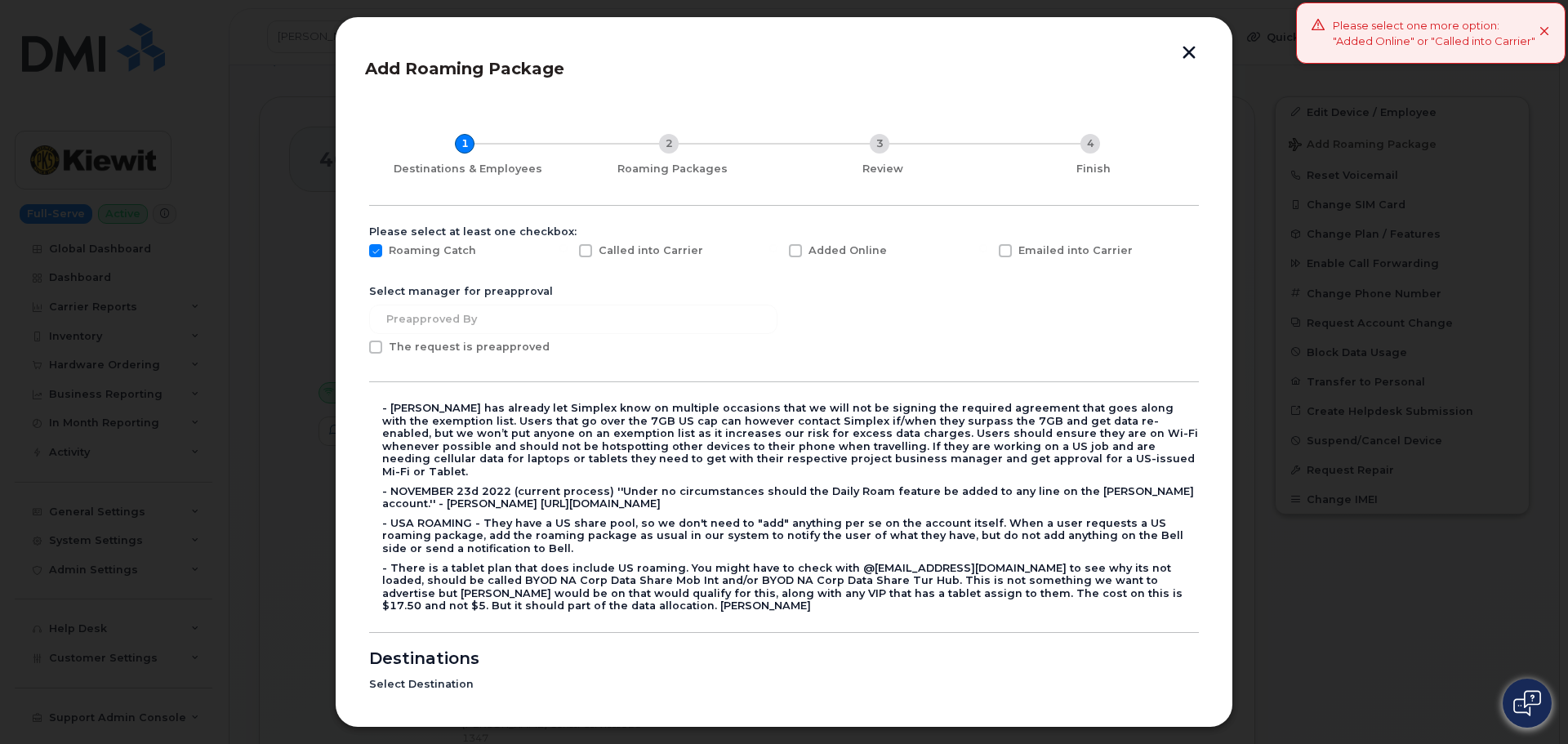
click at [793, 253] on span at bounding box center [795, 250] width 13 height 13
click at [778, 252] on input "Added Online" at bounding box center [774, 248] width 8 height 8
checkbox input "true"
click at [373, 252] on span at bounding box center [375, 250] width 13 height 13
click at [358, 252] on input "Roaming Catch" at bounding box center [353, 248] width 8 height 8
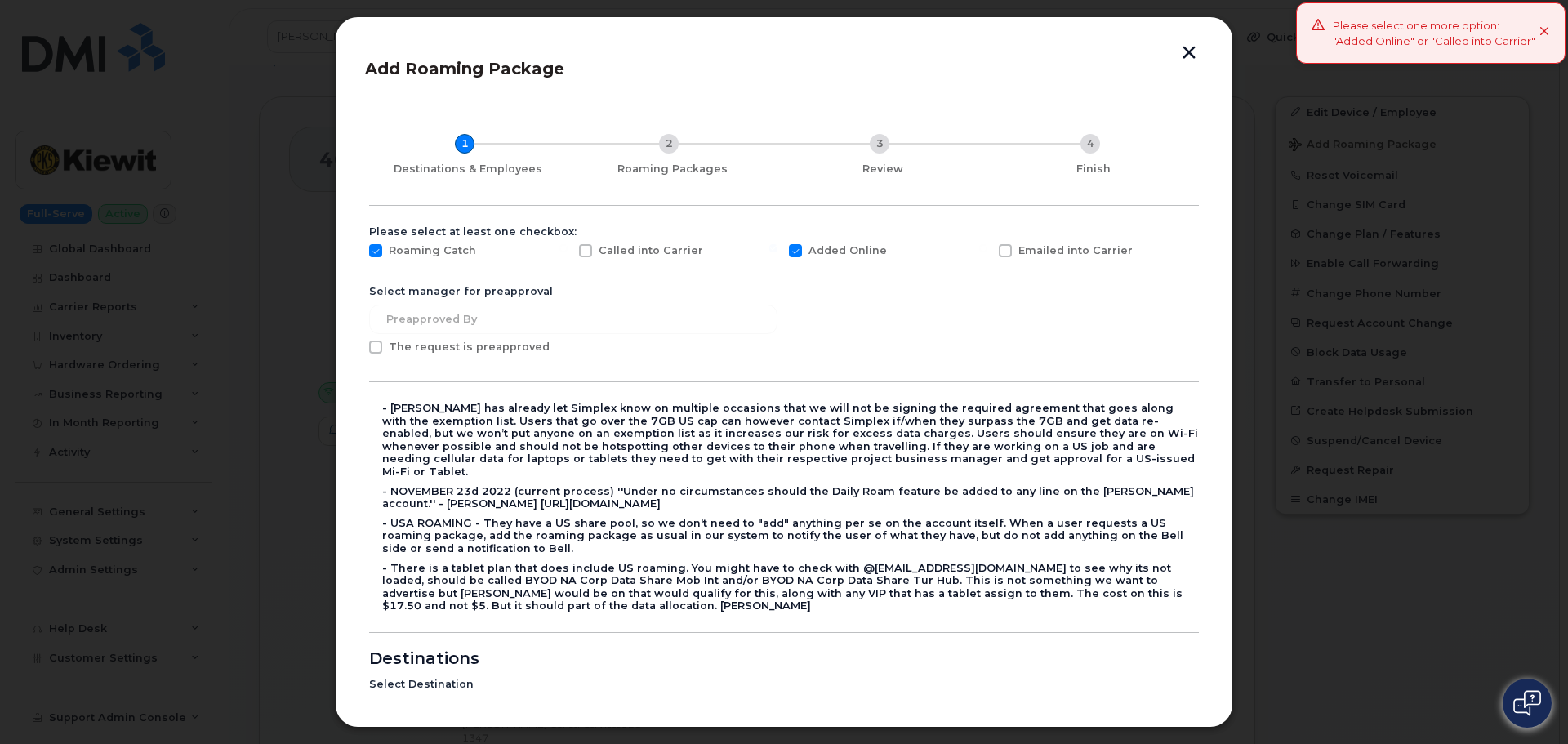
checkbox input "false"
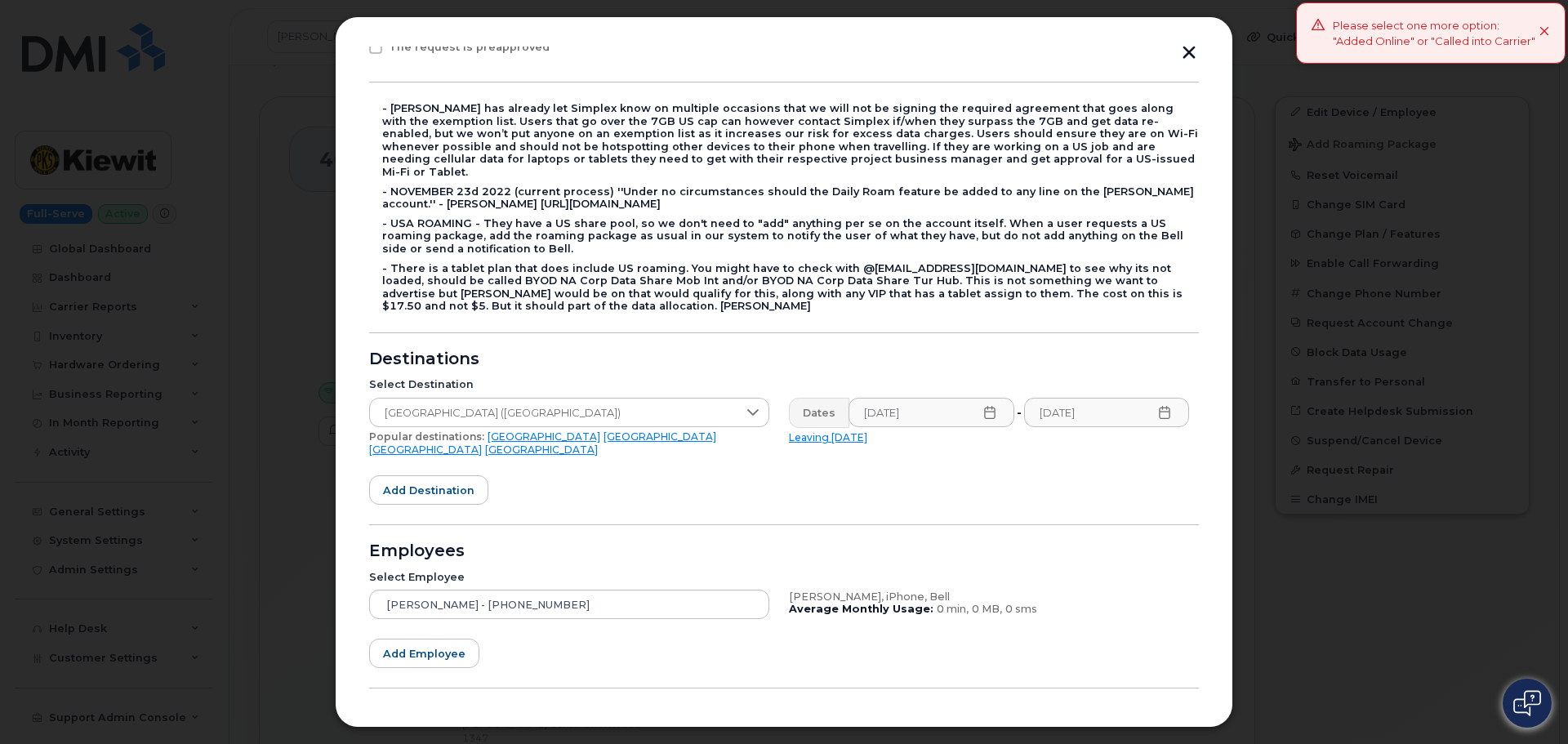
scroll to position [339, 0]
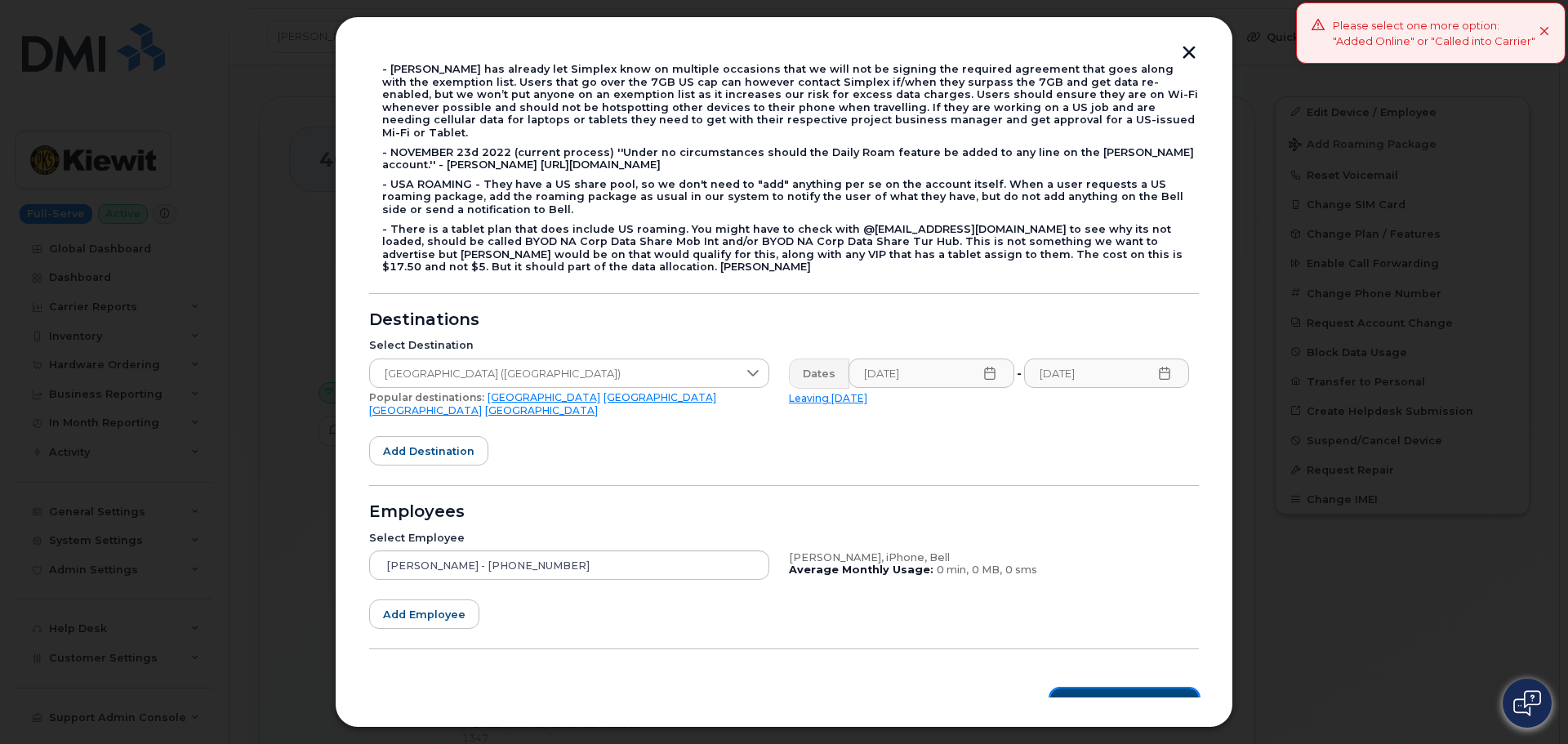
click at [1080, 697] on span "Roaming Packages" at bounding box center [1130, 704] width 110 height 16
click at [983, 367] on icon at bounding box center [989, 373] width 13 height 13
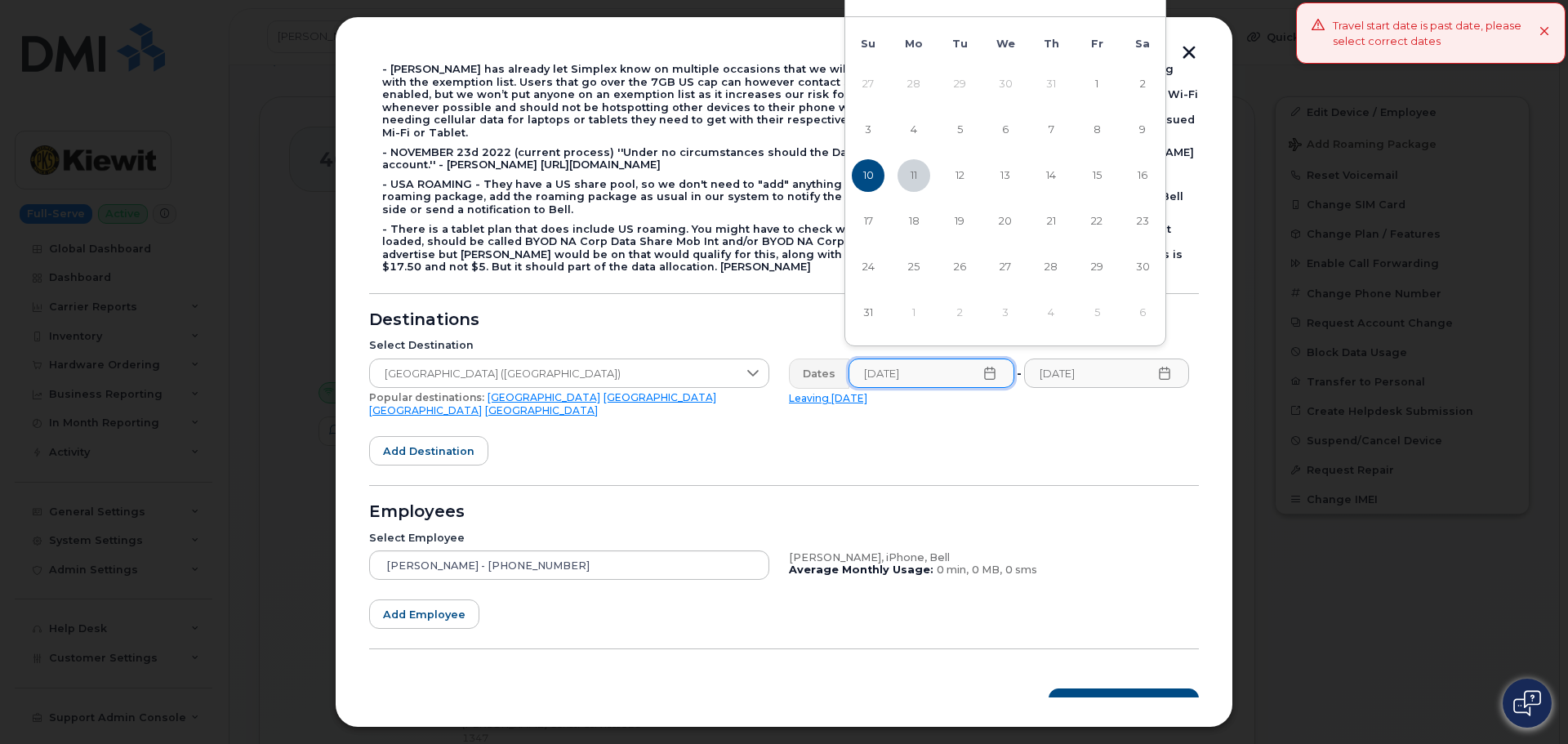
click at [827, 392] on link "Leaving today" at bounding box center [828, 398] width 78 height 12
type input "2025-08-11"
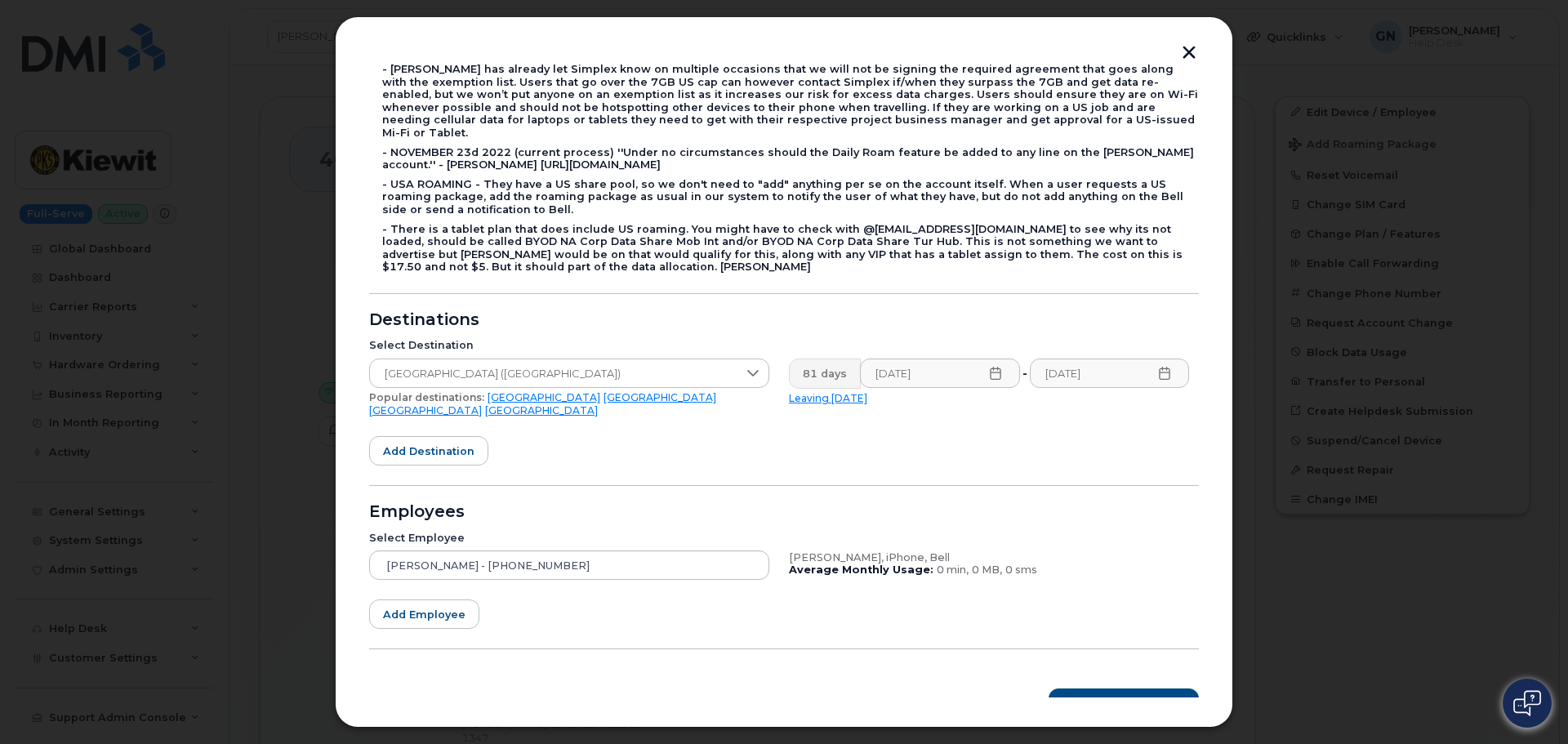
click at [834, 392] on link "Leaving today" at bounding box center [828, 398] width 78 height 12
click at [1104, 697] on span "Roaming Packages" at bounding box center [1130, 704] width 110 height 16
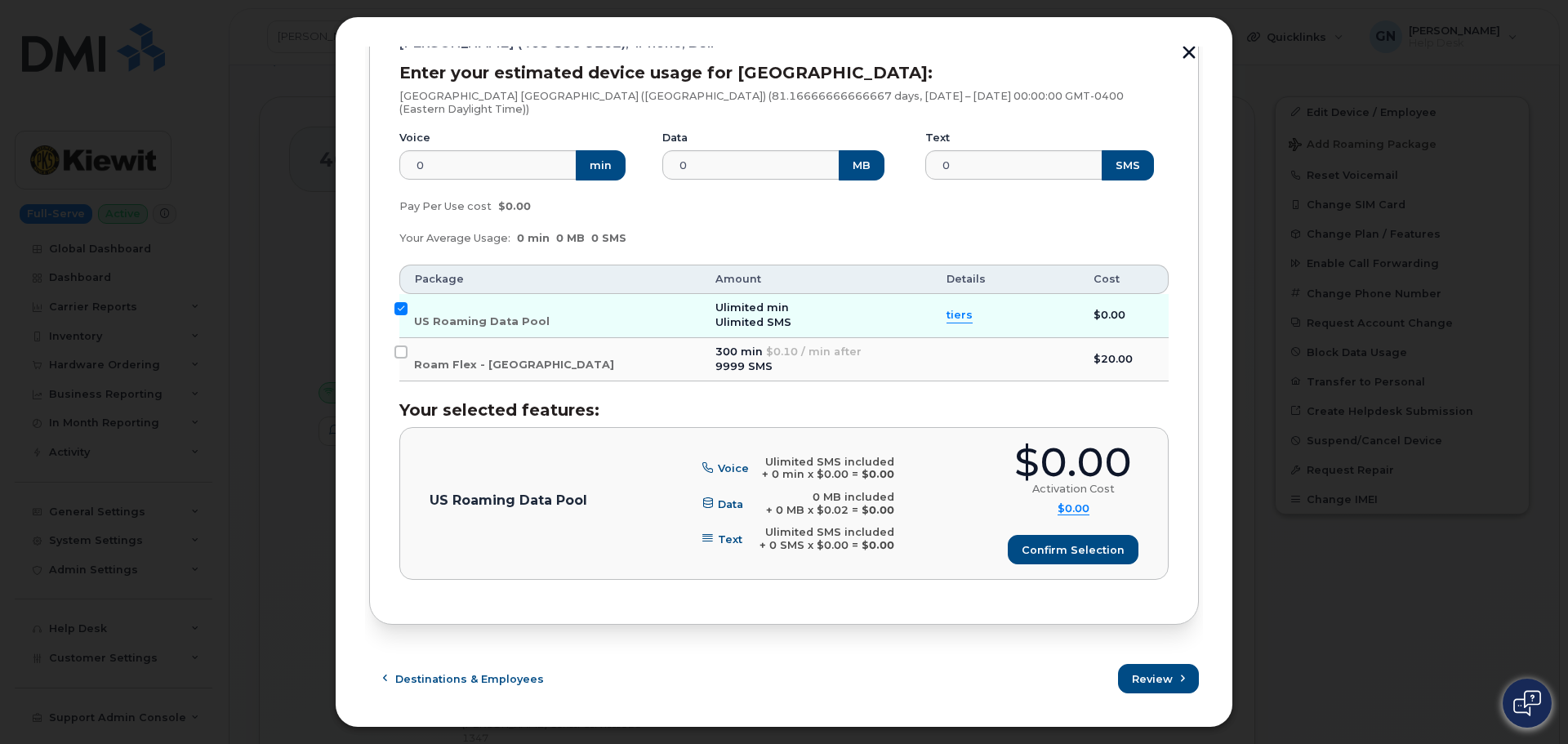
scroll to position [227, 0]
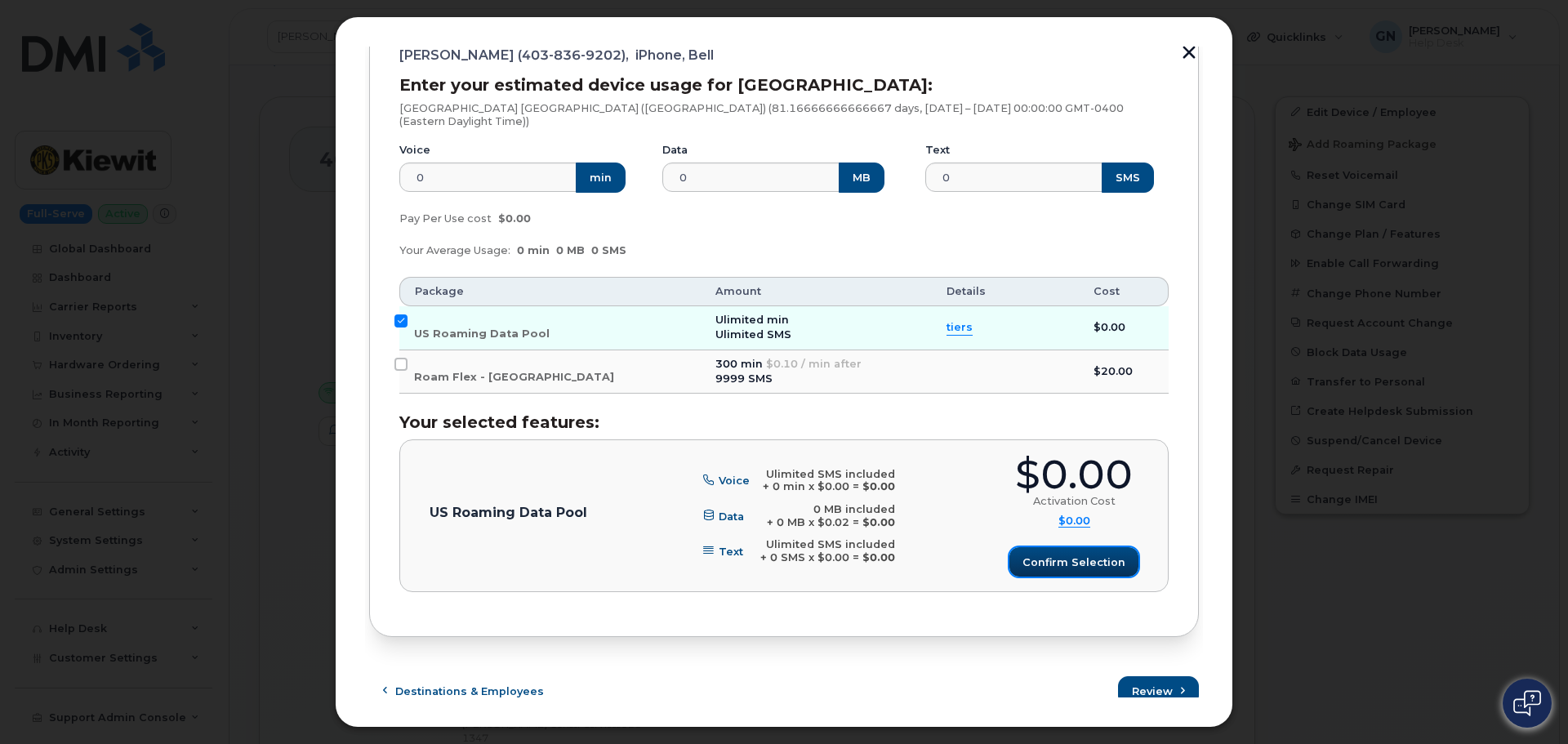
click at [1058, 555] on span "Confirm selection" at bounding box center [1074, 563] width 103 height 16
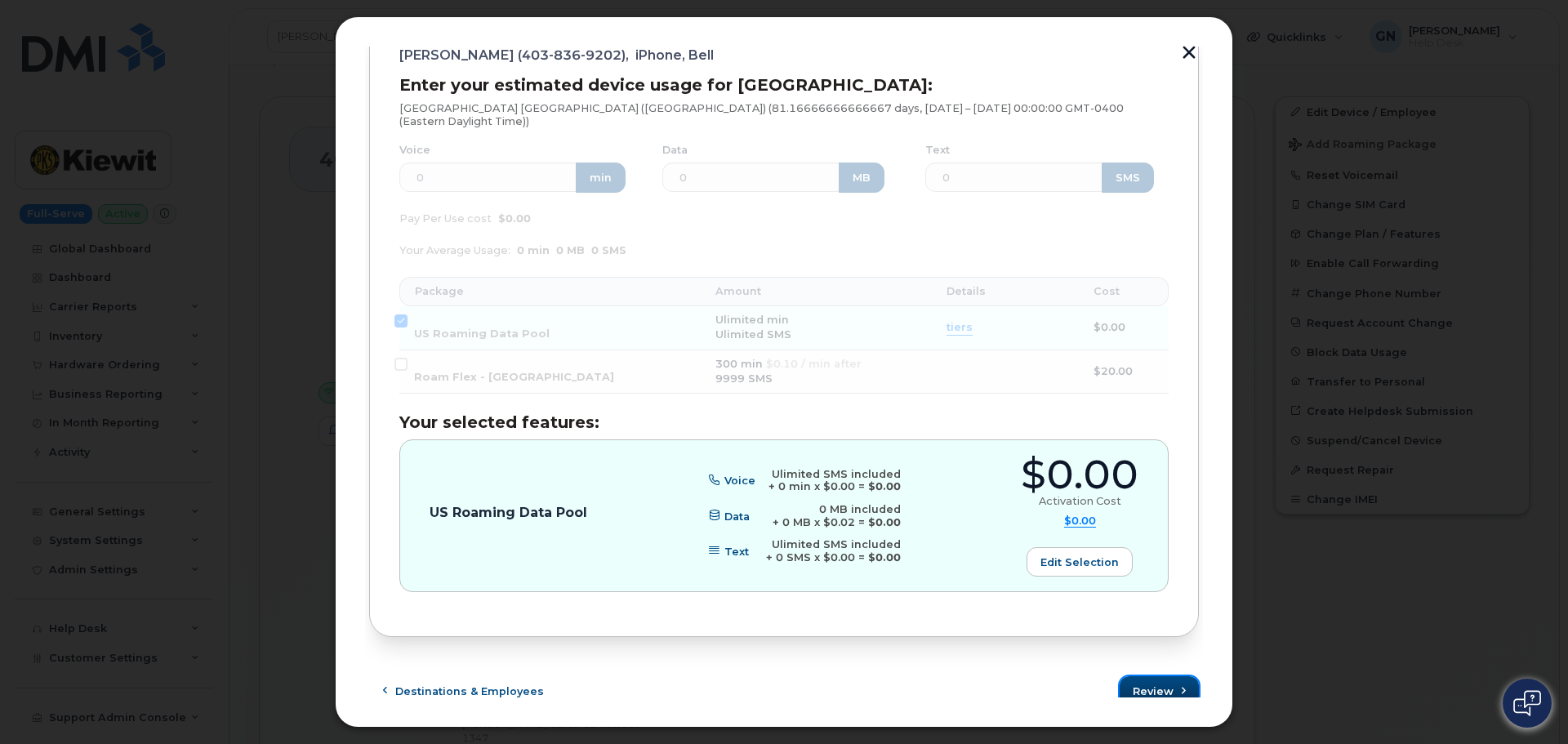
click at [1134, 684] on span "Review" at bounding box center [1153, 692] width 41 height 16
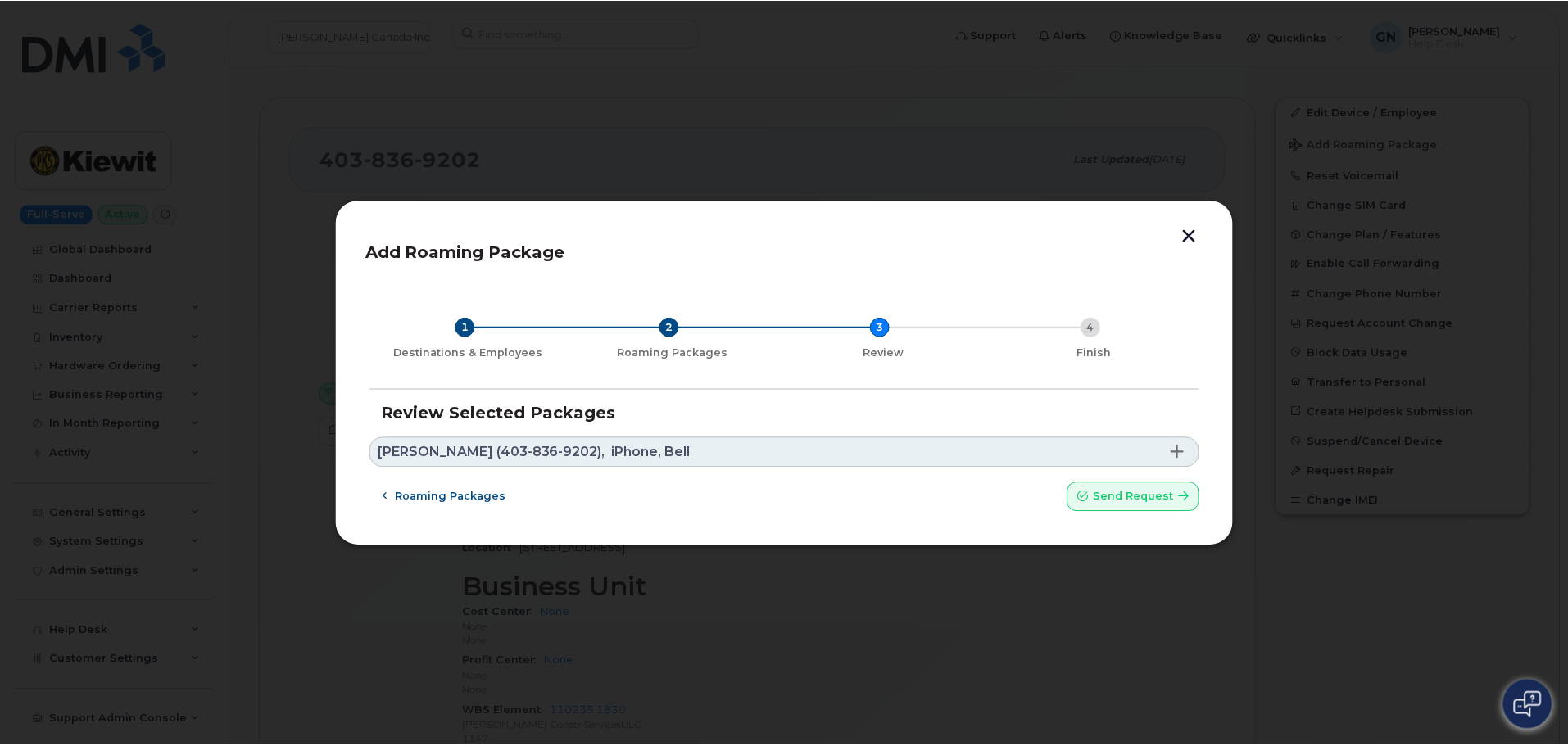
scroll to position [0, 0]
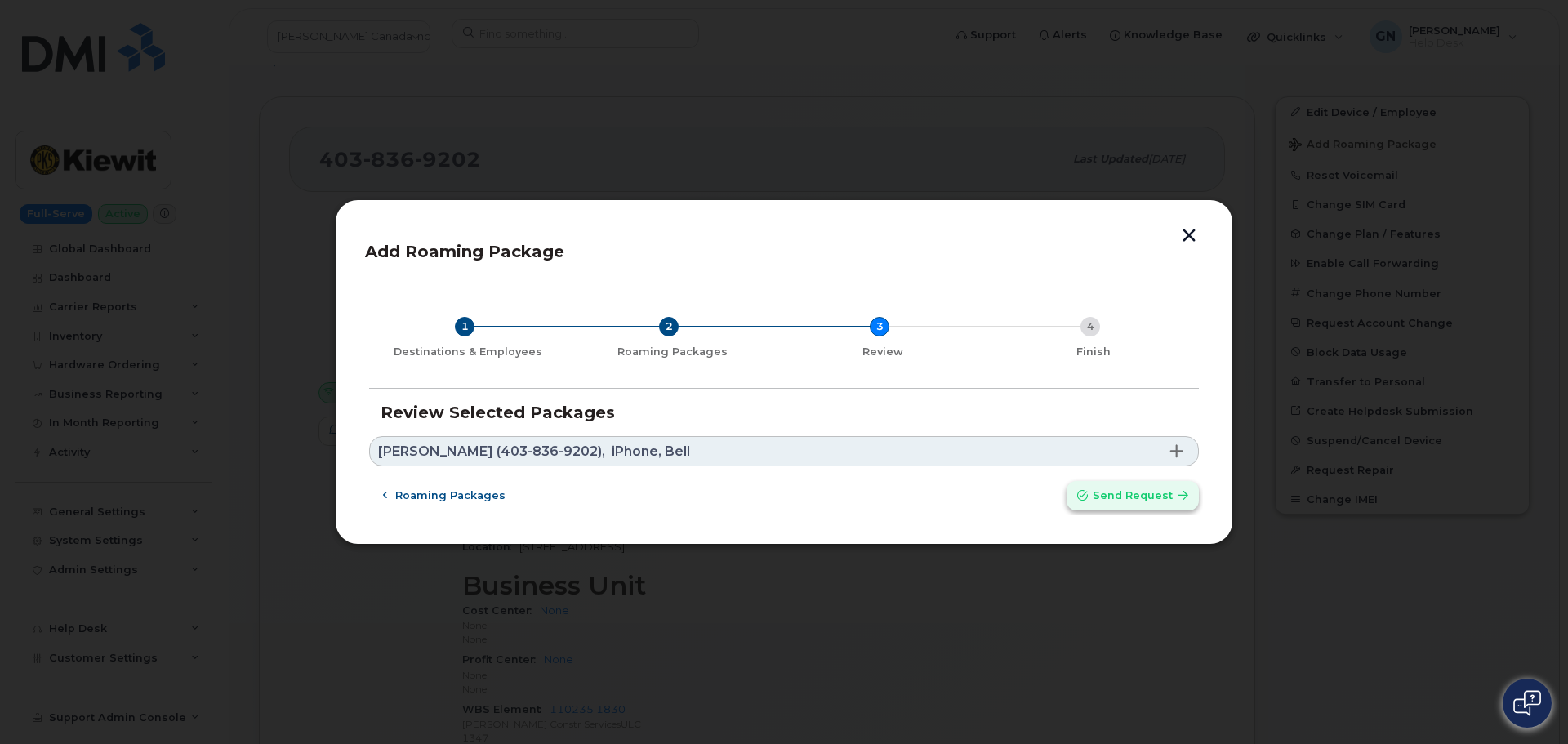
click at [1108, 505] on button "Send request" at bounding box center [1133, 496] width 133 height 30
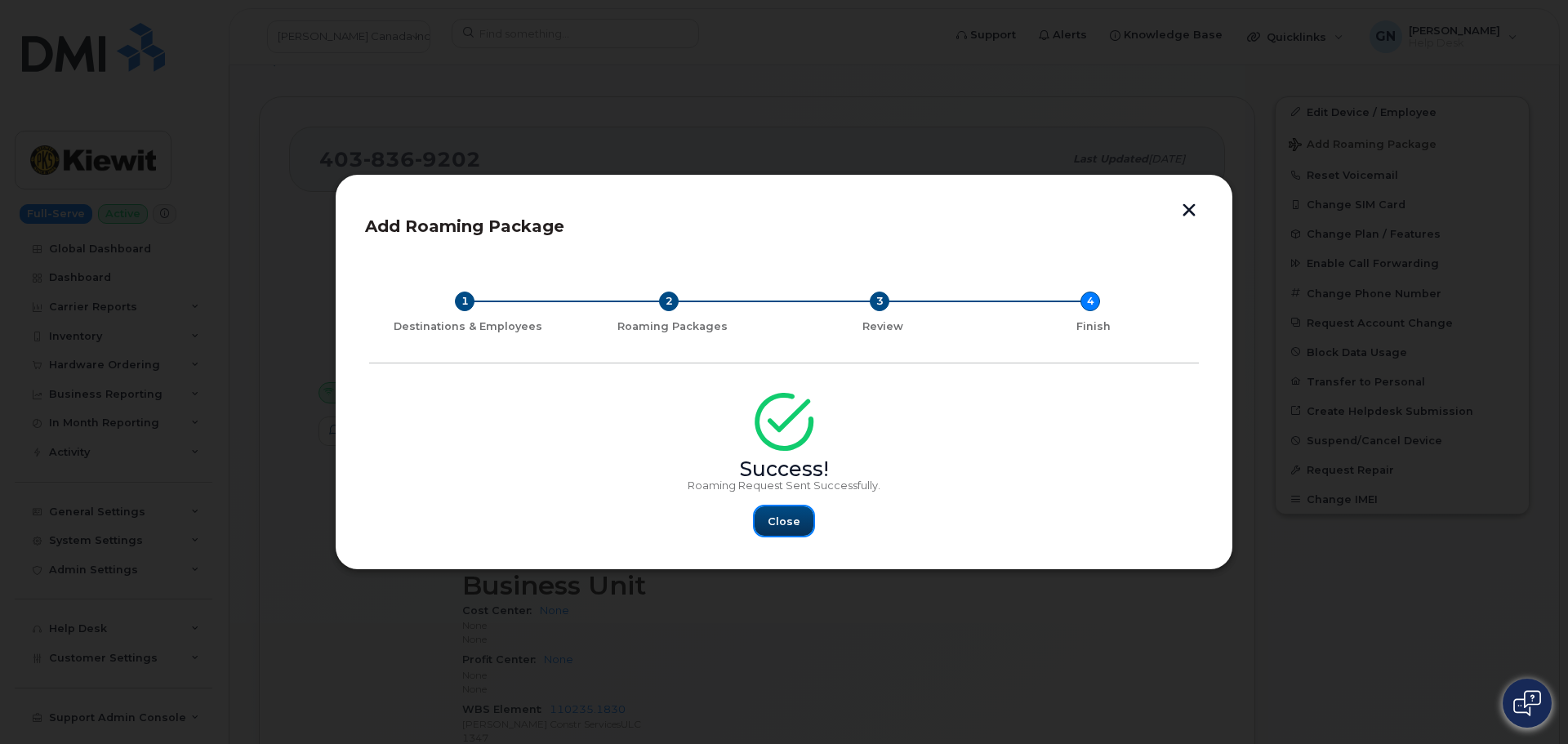
click at [779, 520] on span "Close" at bounding box center [784, 521] width 33 height 16
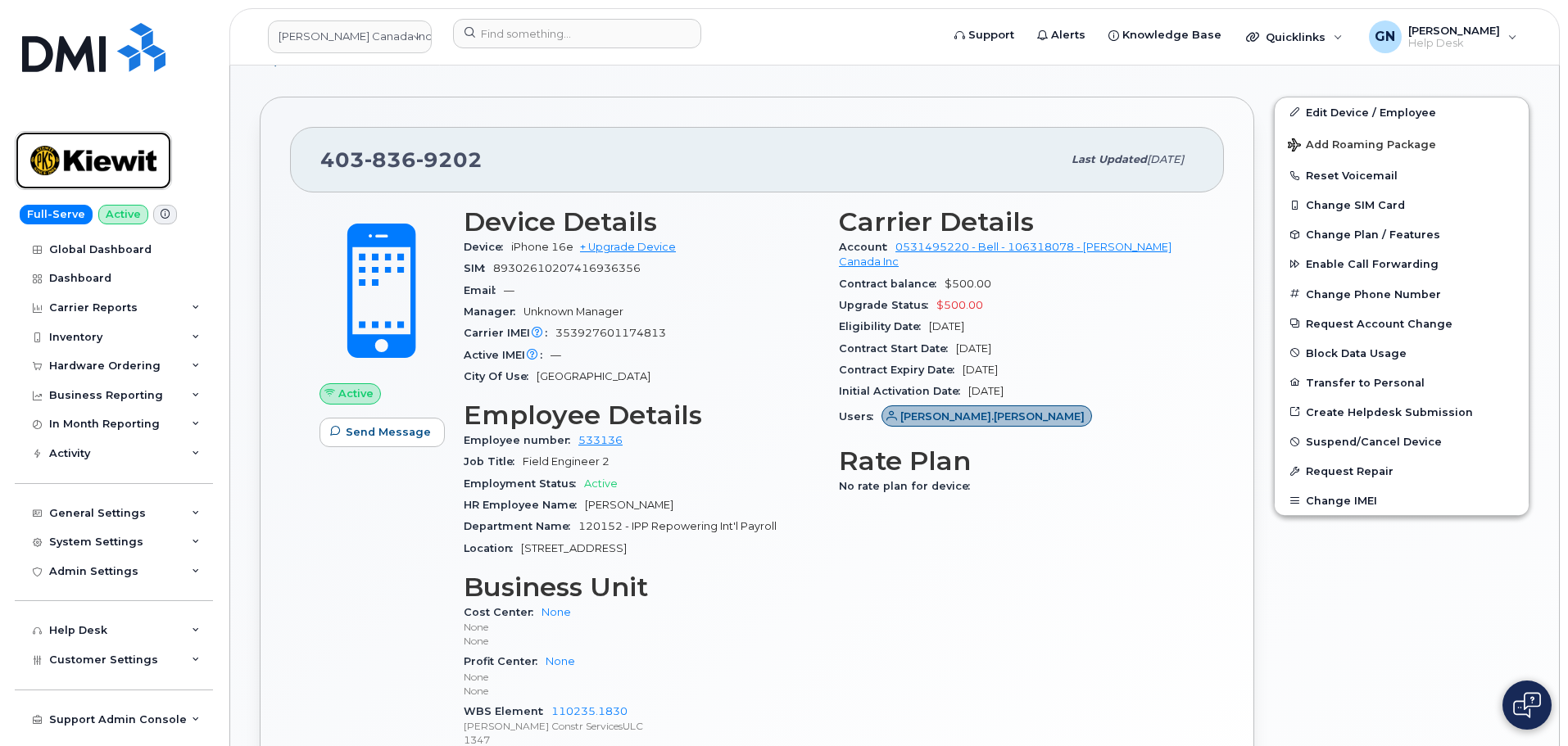
click at [87, 161] on img at bounding box center [93, 161] width 126 height 48
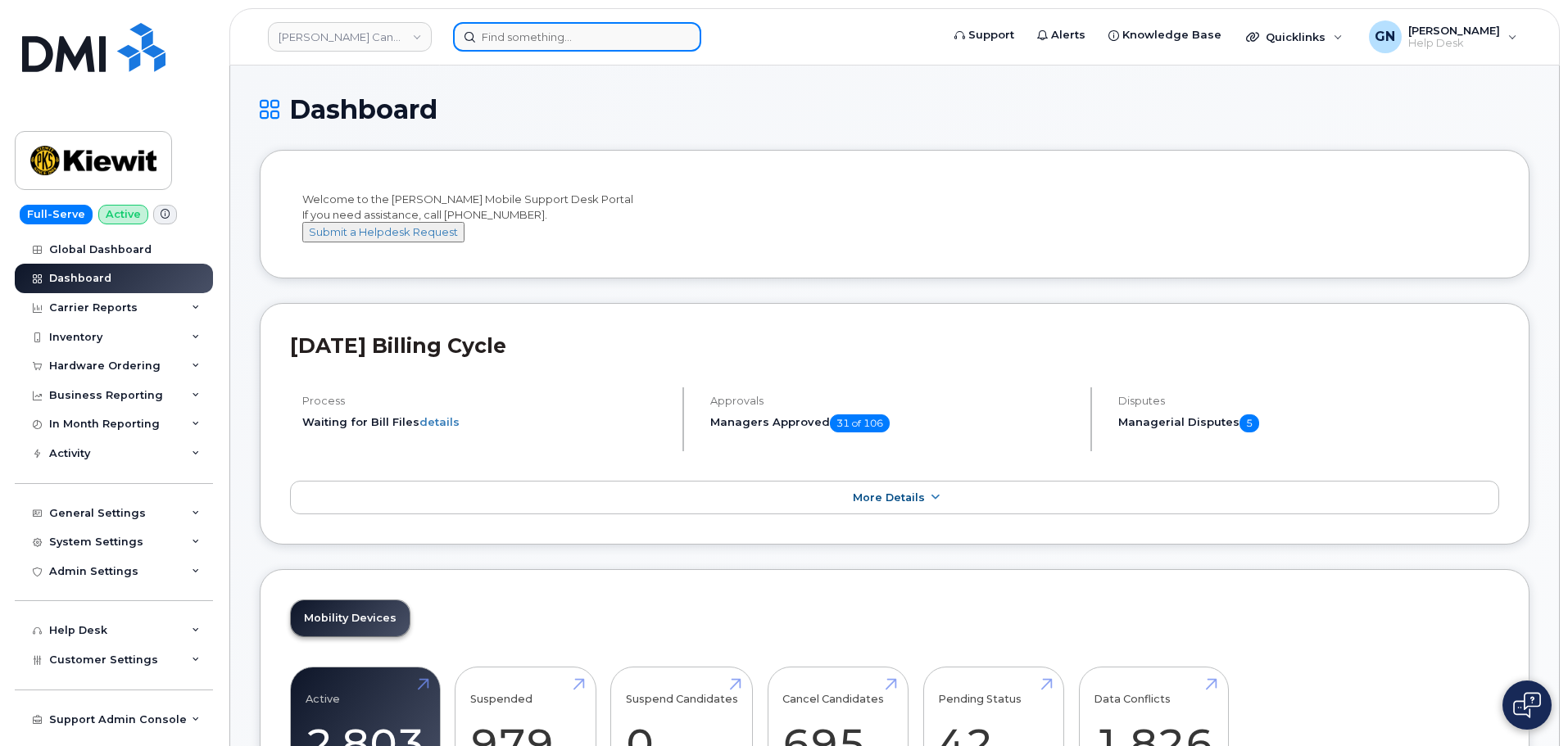
click at [494, 37] on input at bounding box center [578, 37] width 248 height 30
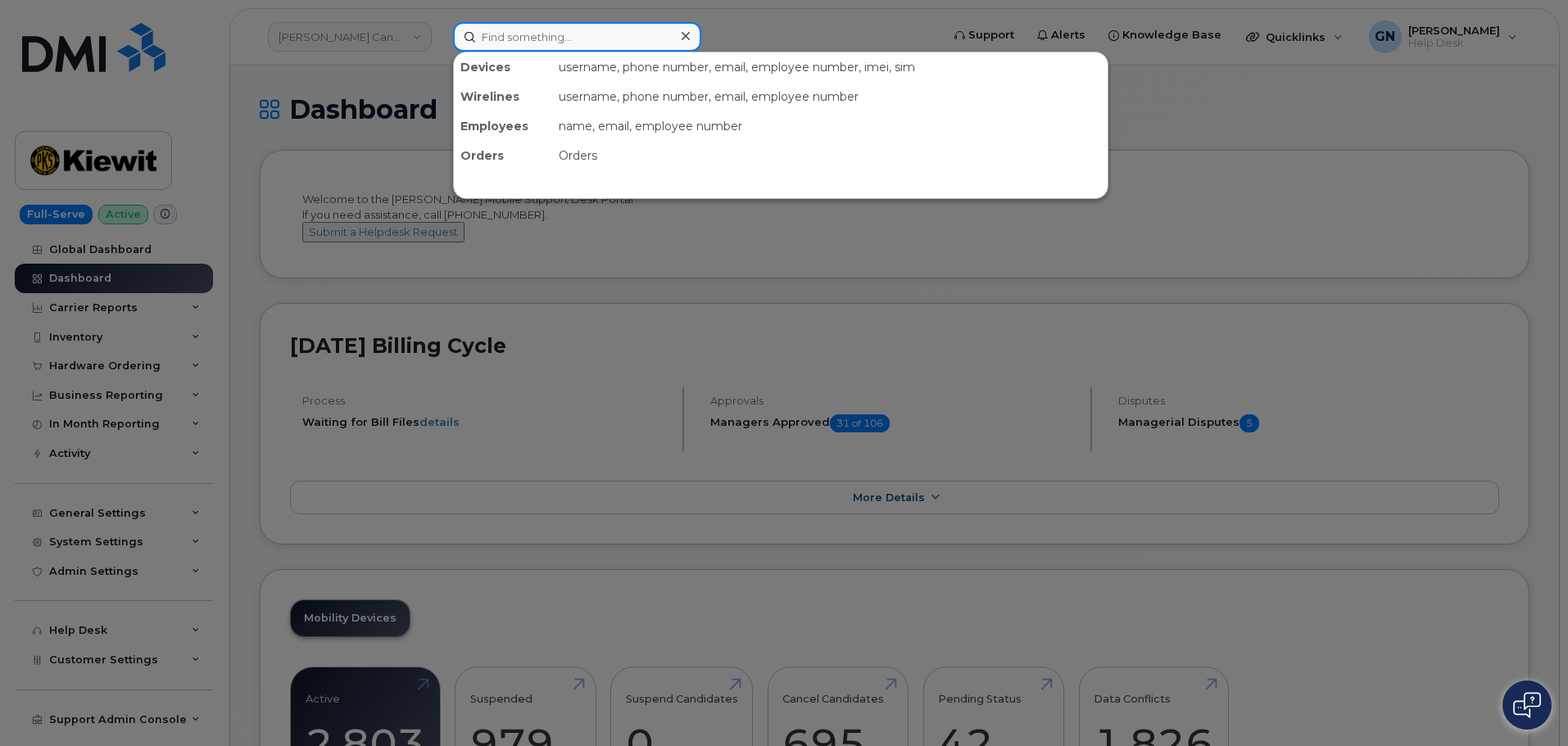
paste input "293756"
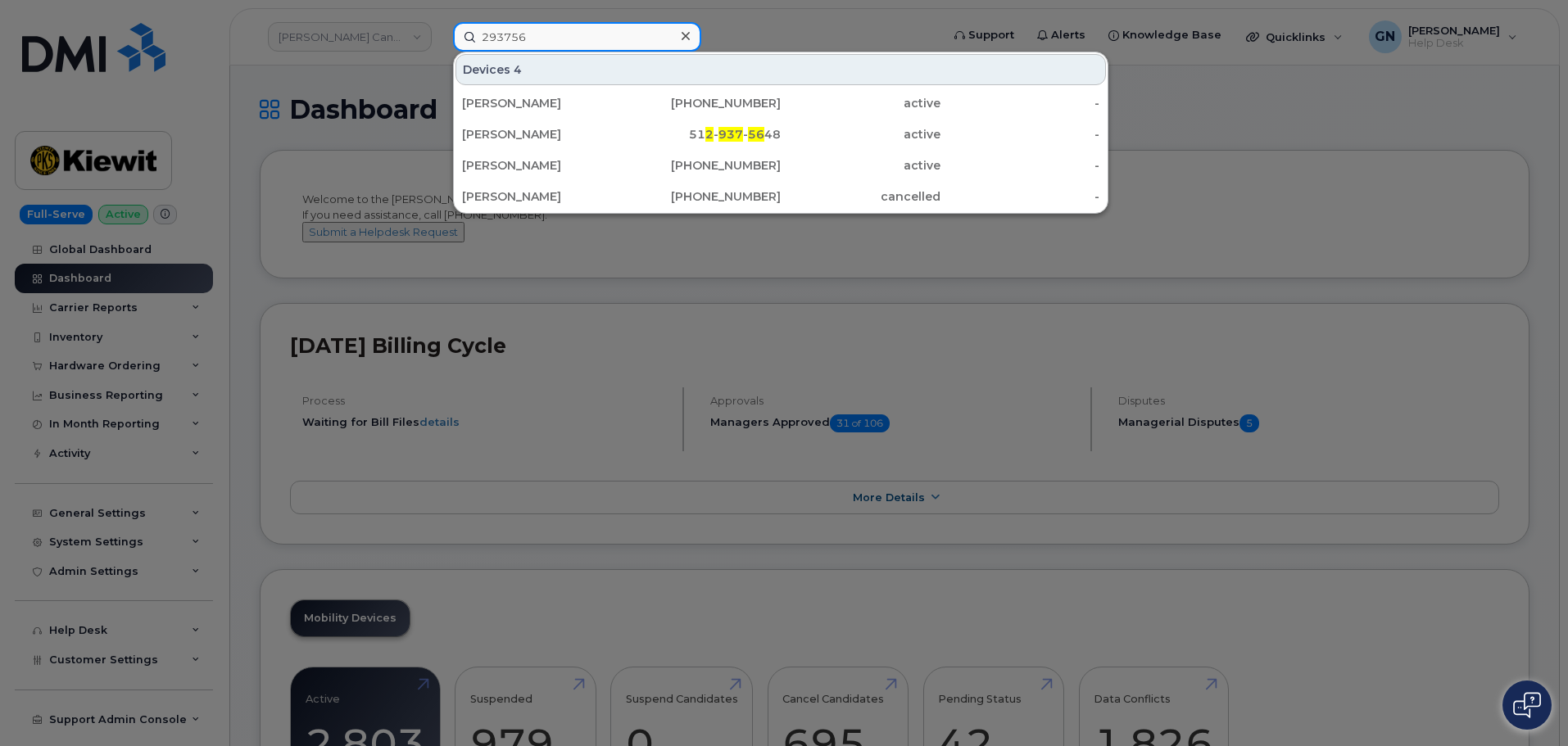
type input "293756"
click at [277, 132] on div at bounding box center [784, 373] width 1568 height 746
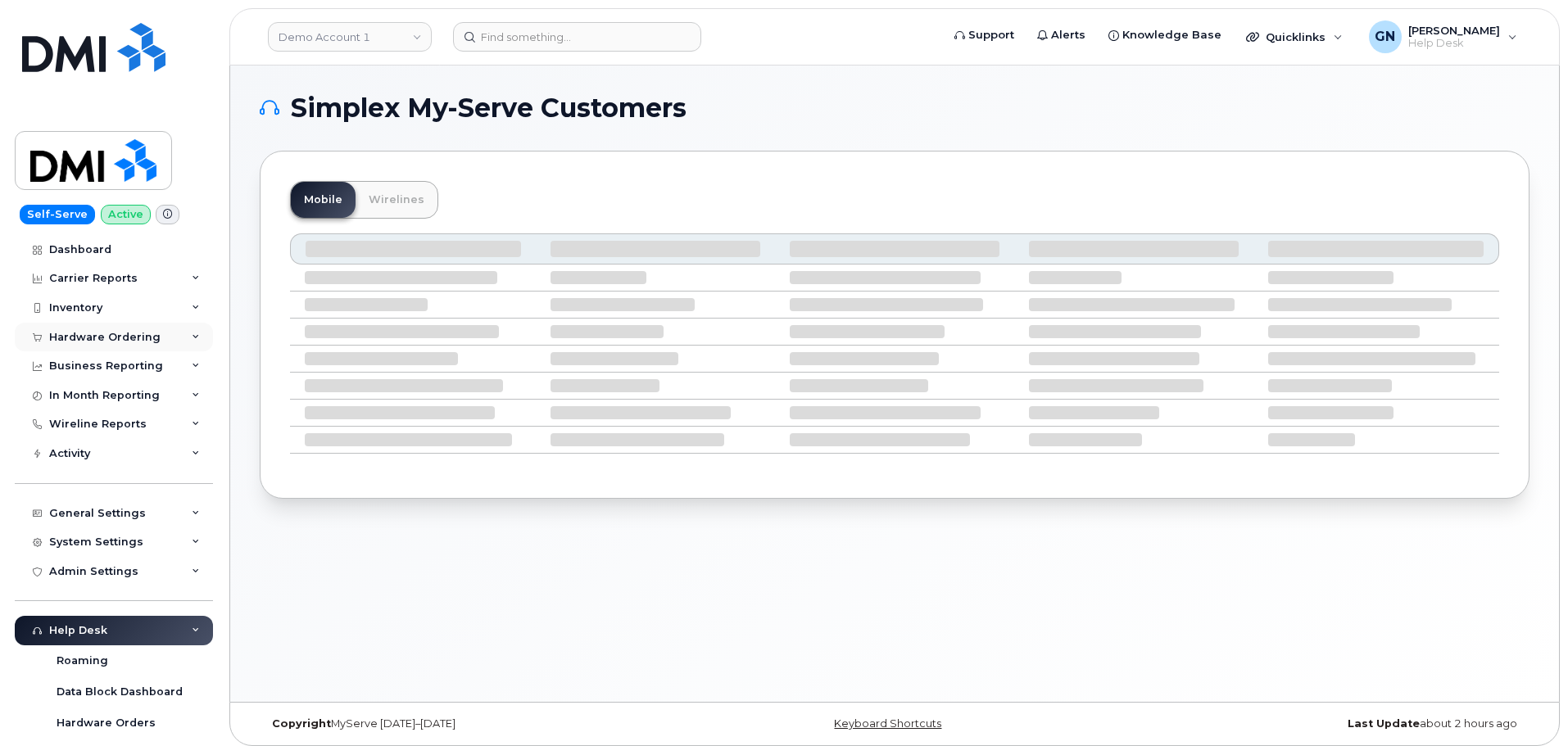
click at [136, 336] on div "Hardware Ordering" at bounding box center [105, 337] width 111 height 13
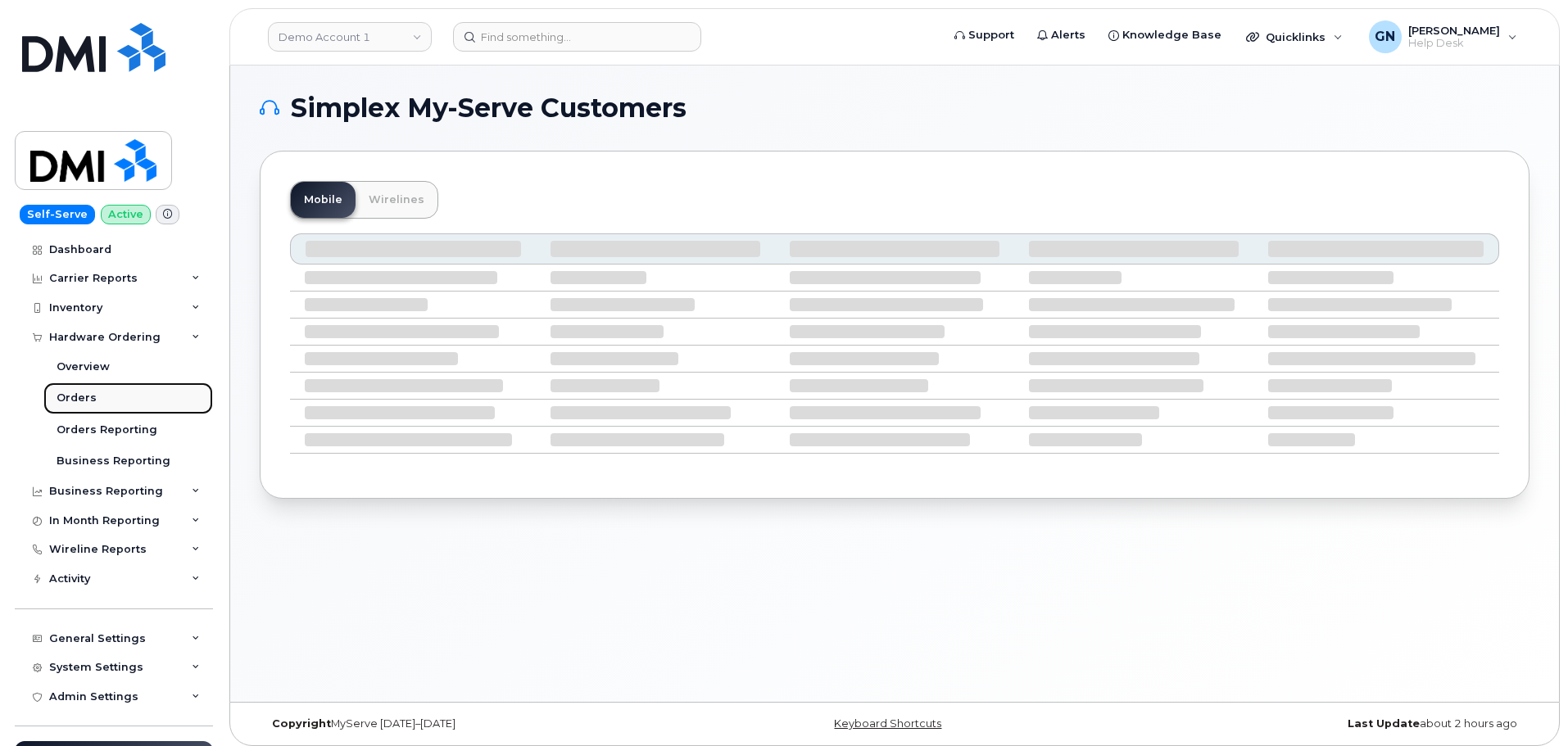
click at [110, 396] on link "Orders" at bounding box center [128, 398] width 170 height 31
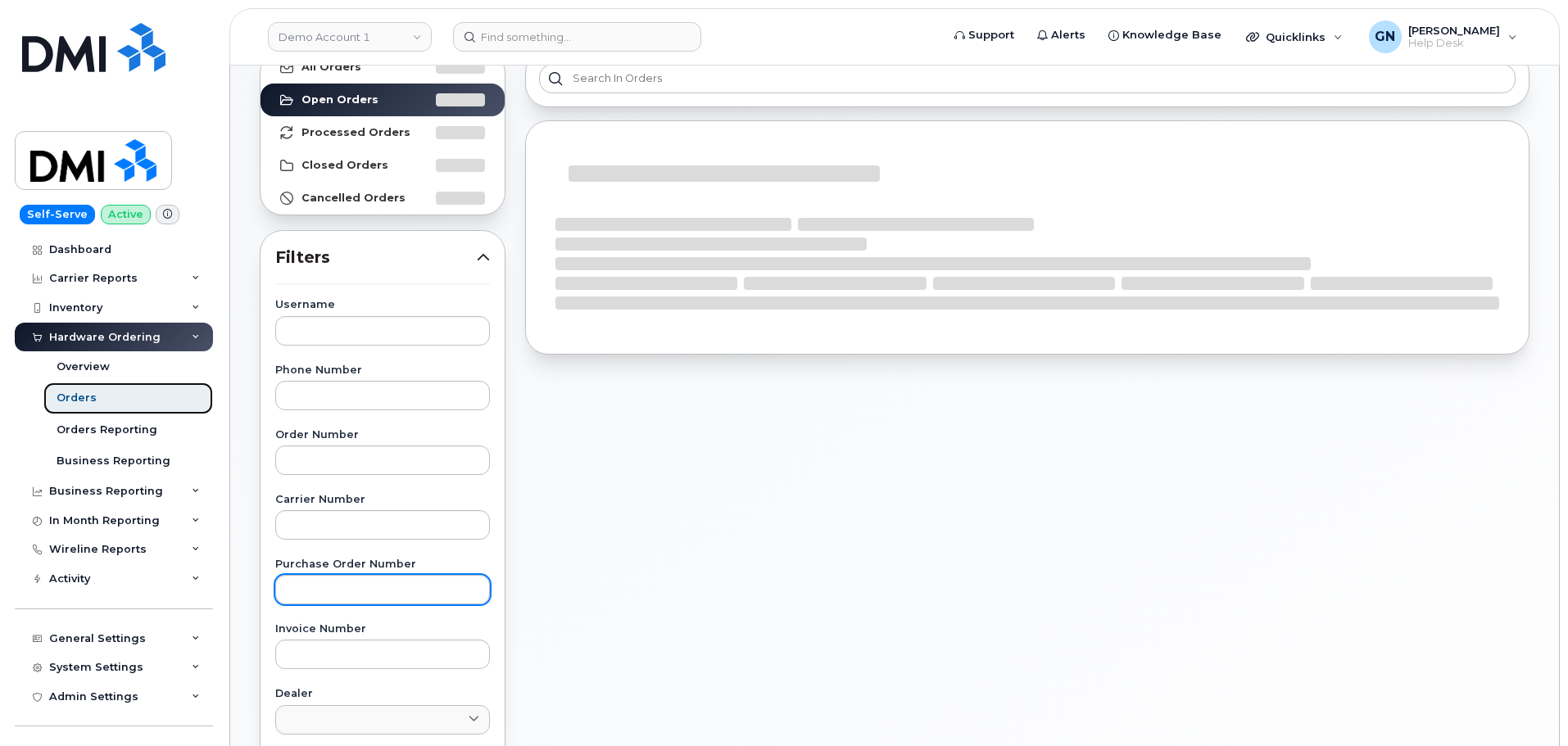
scroll to position [327, 0]
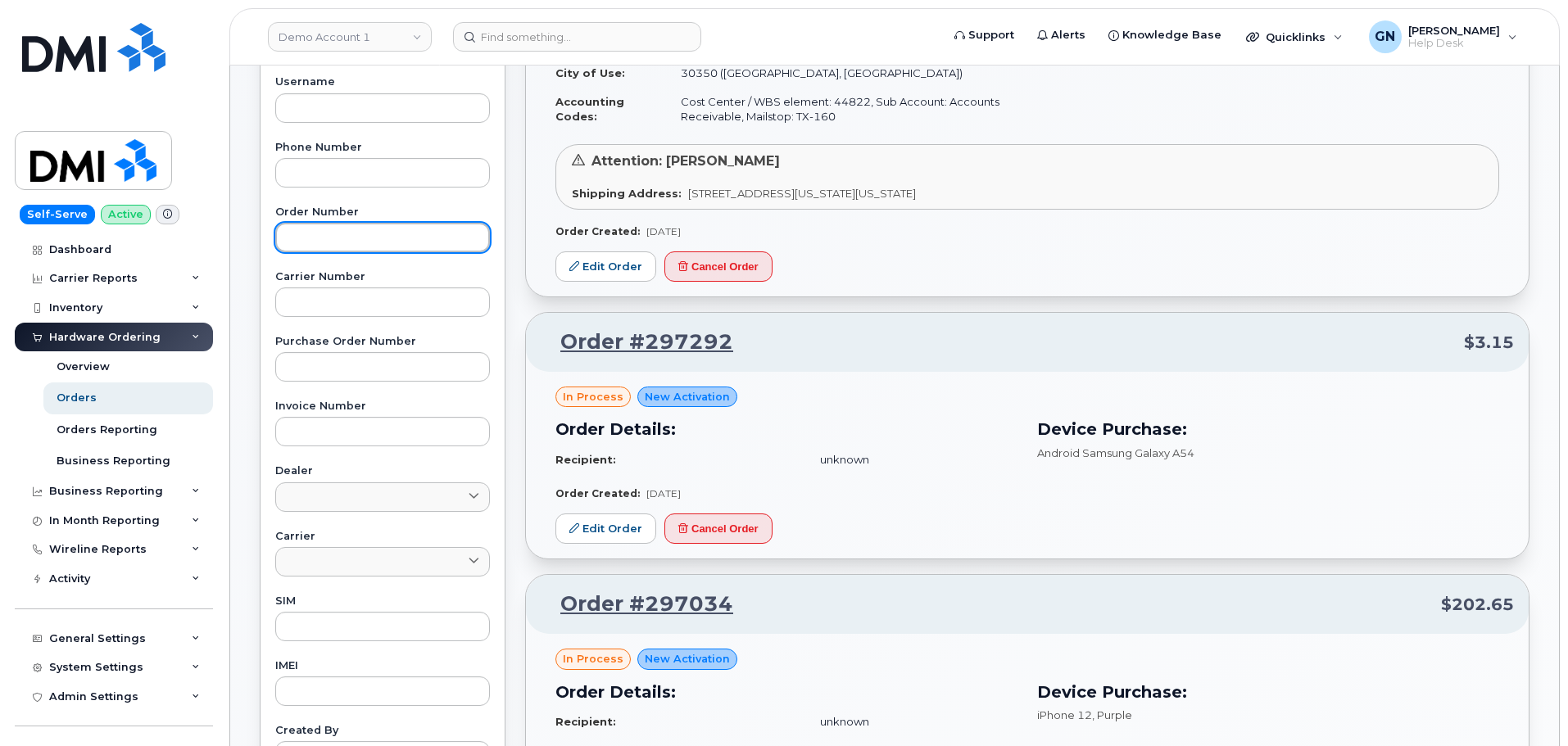
click at [355, 237] on input "text" at bounding box center [382, 238] width 214 height 30
paste input "293756"
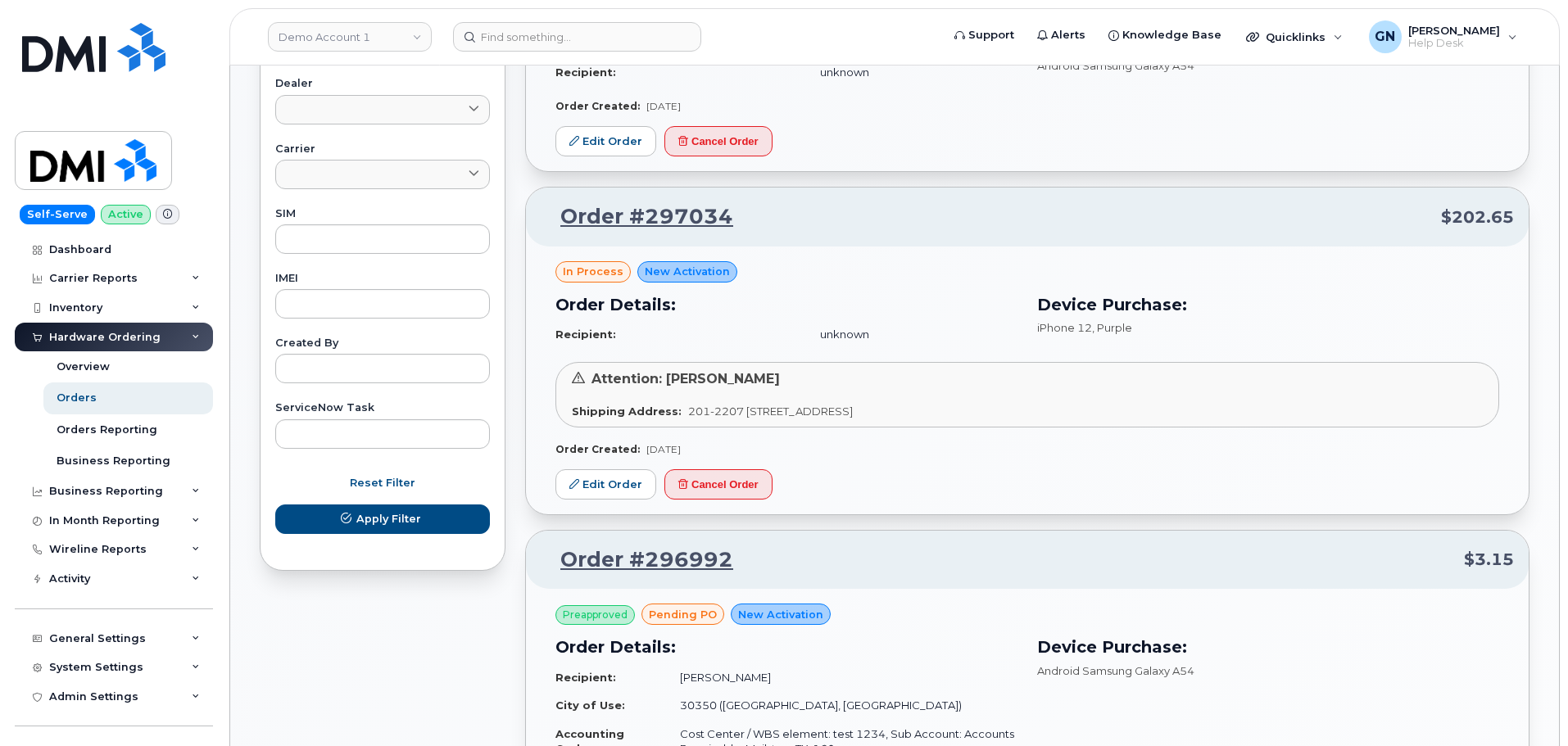
scroll to position [737, 0]
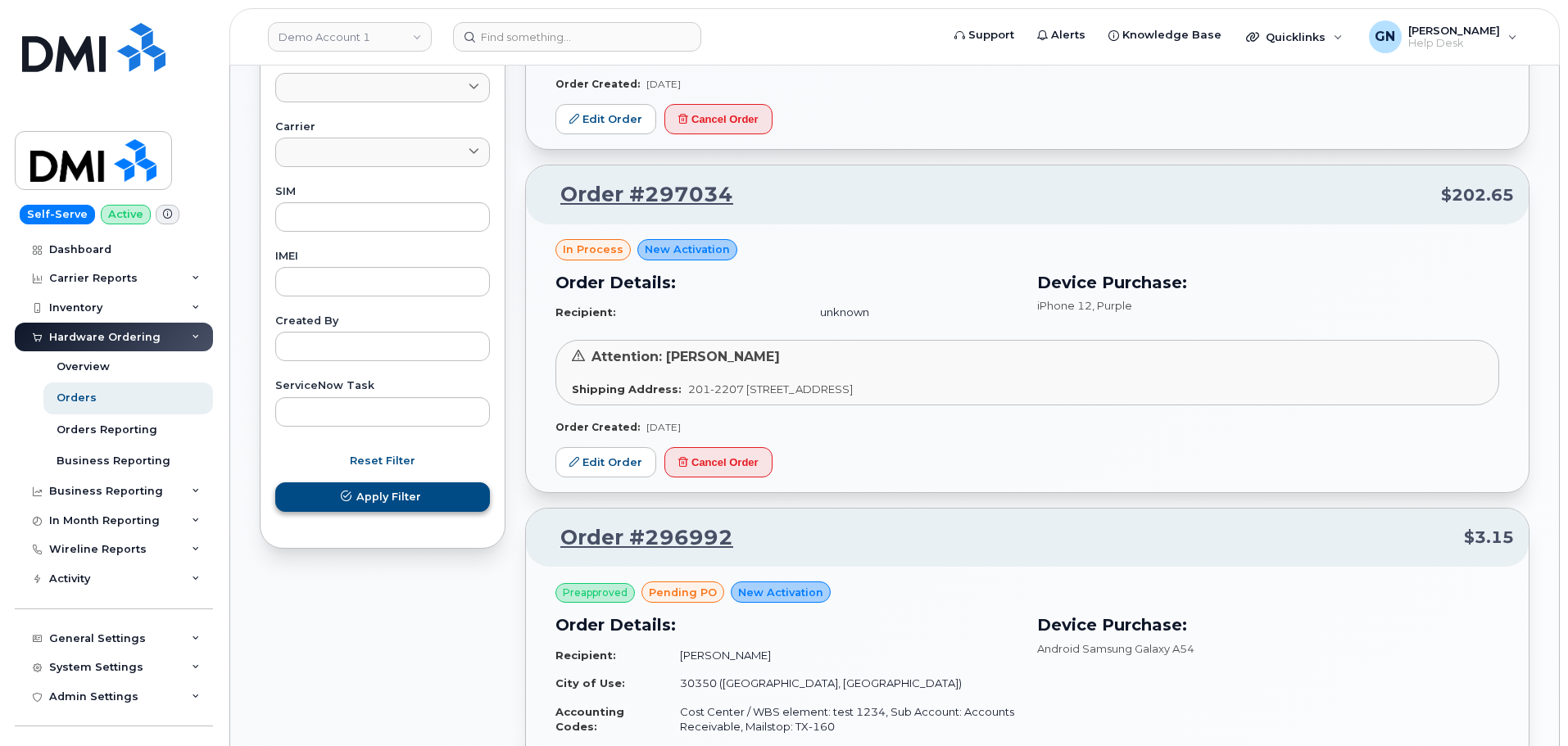
type input "293756"
click at [393, 491] on span "Apply Filter" at bounding box center [388, 497] width 65 height 16
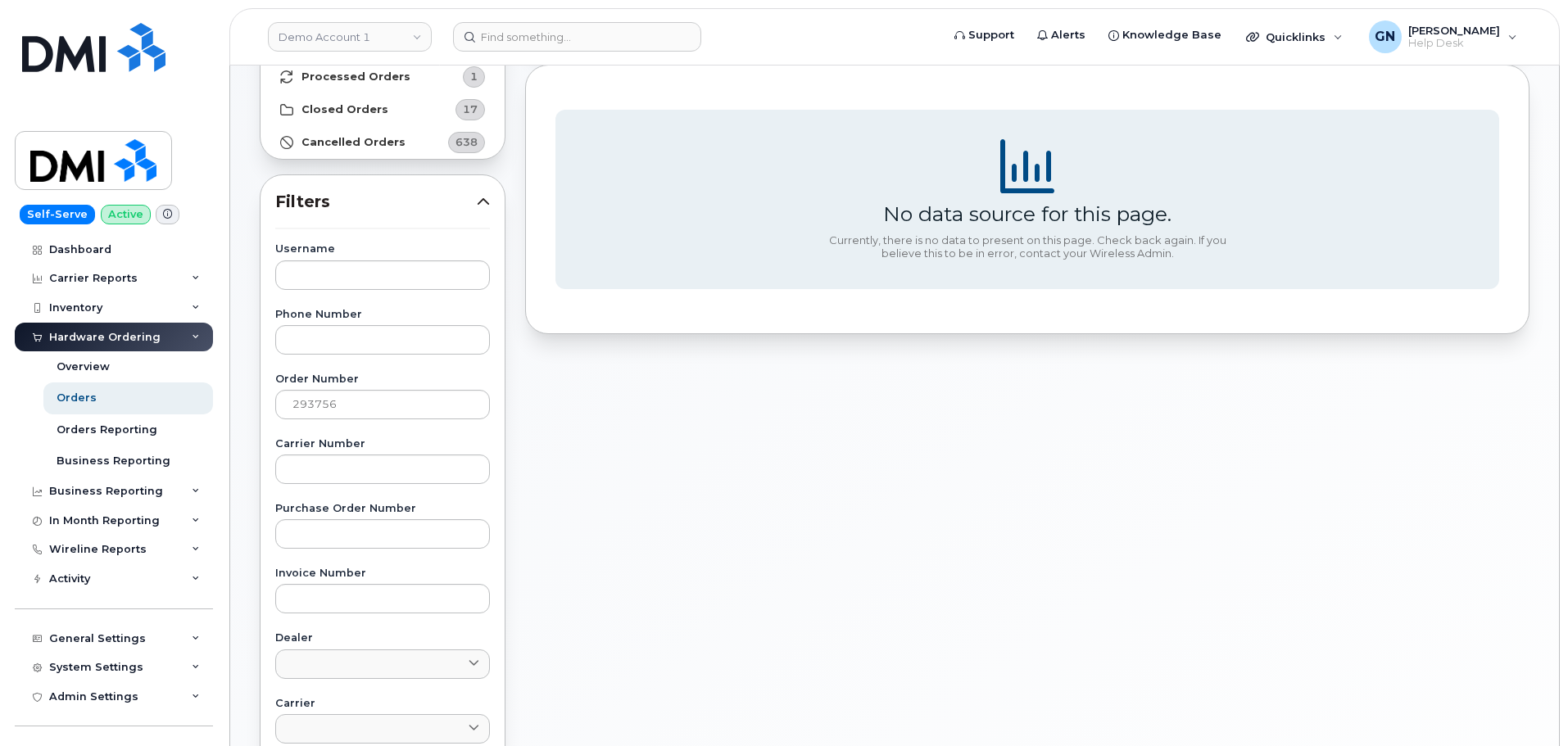
scroll to position [0, 0]
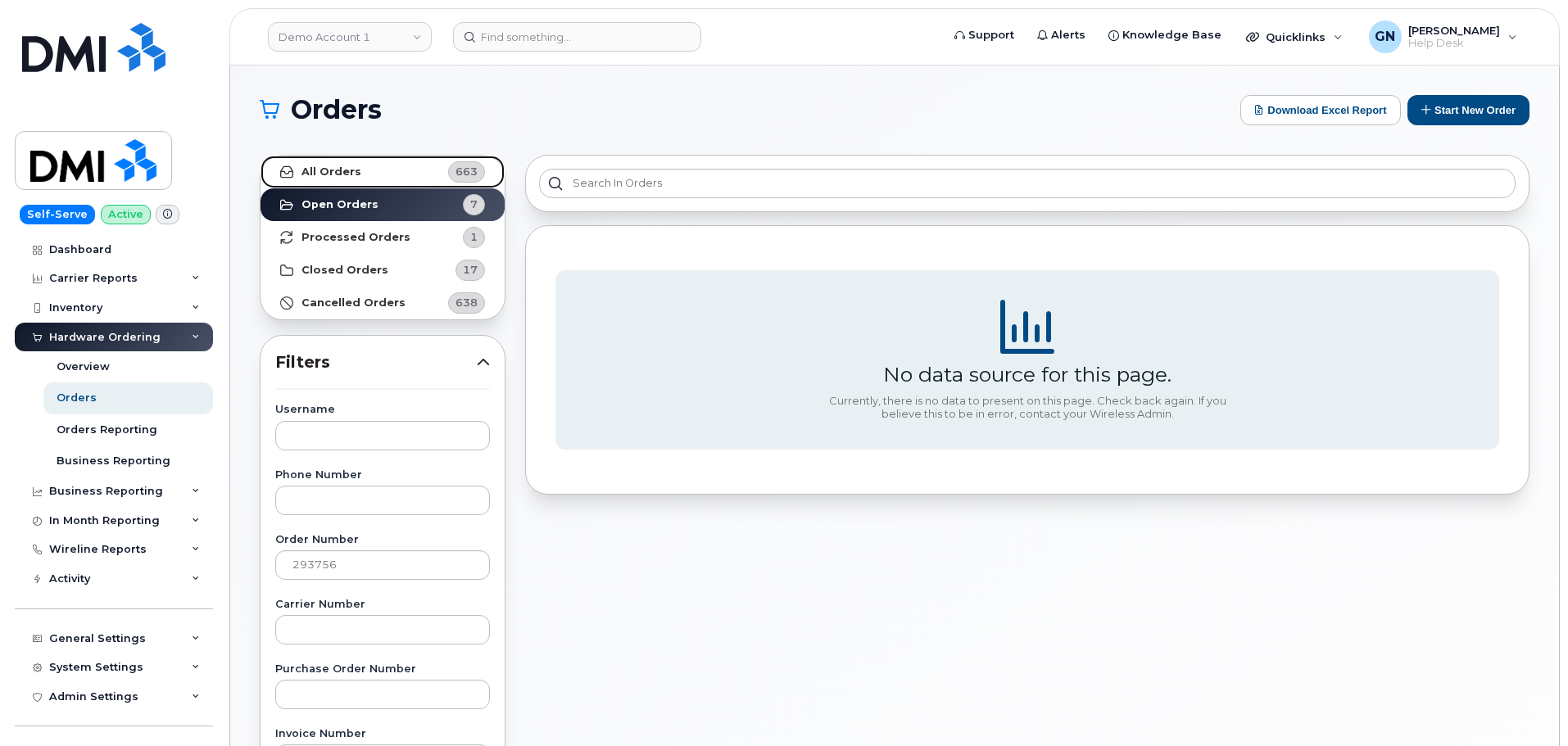
click at [442, 176] on span "663" at bounding box center [460, 172] width 50 height 21
